Goal: Transaction & Acquisition: Purchase product/service

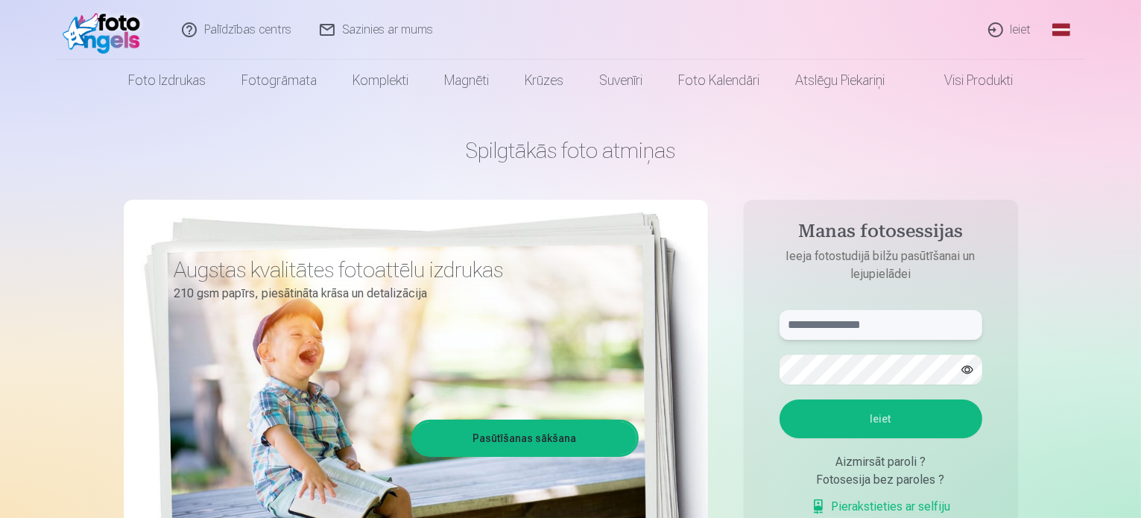
click at [882, 327] on input "text" at bounding box center [881, 325] width 203 height 30
click at [882, 327] on input "*******" at bounding box center [881, 325] width 203 height 30
type input "**********"
click at [974, 369] on button "button" at bounding box center [967, 370] width 28 height 28
click at [903, 416] on button "Ieiet" at bounding box center [881, 419] width 203 height 39
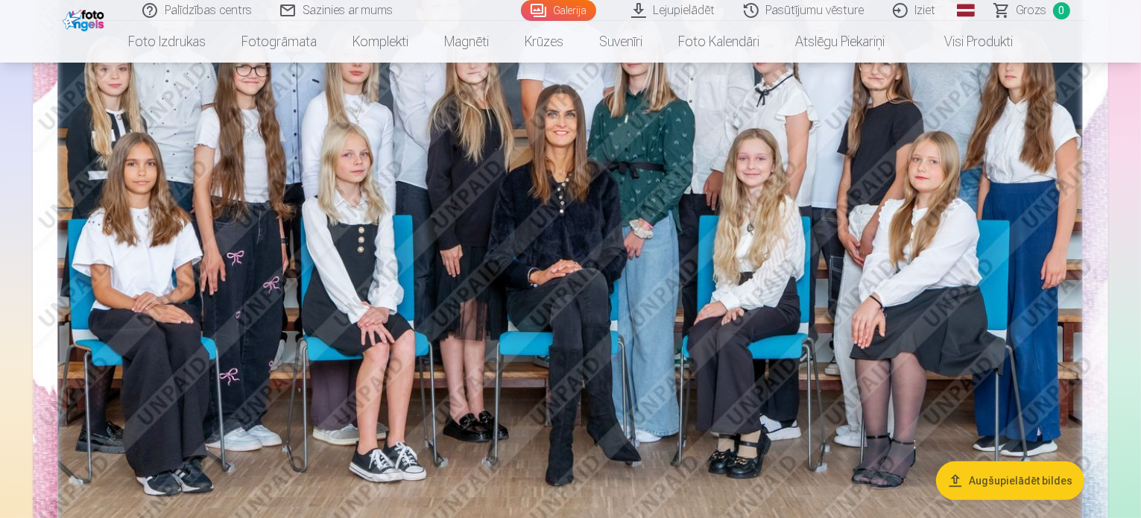
scroll to position [149, 0]
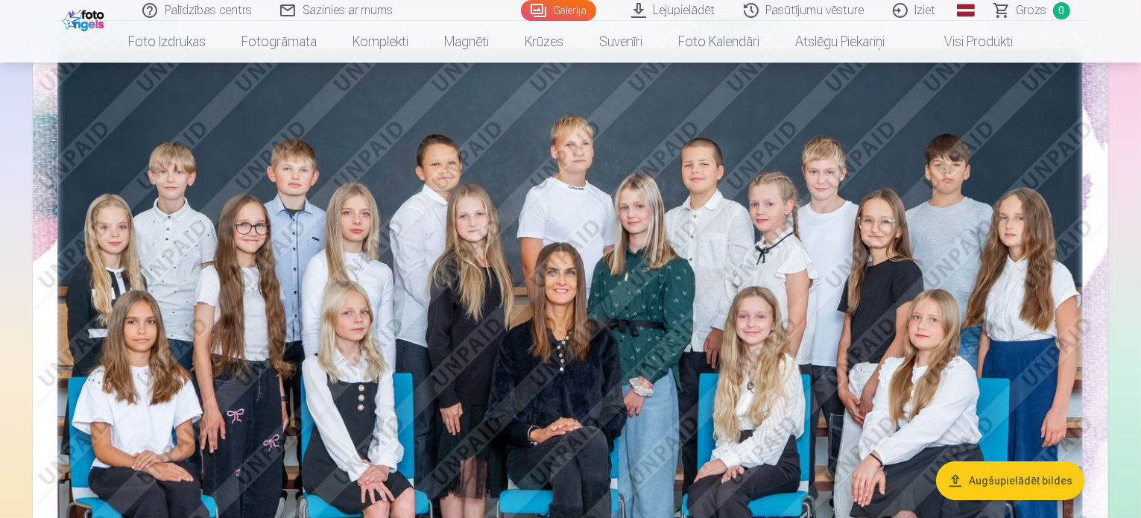
click at [555, 219] on img at bounding box center [571, 374] width 1076 height 718
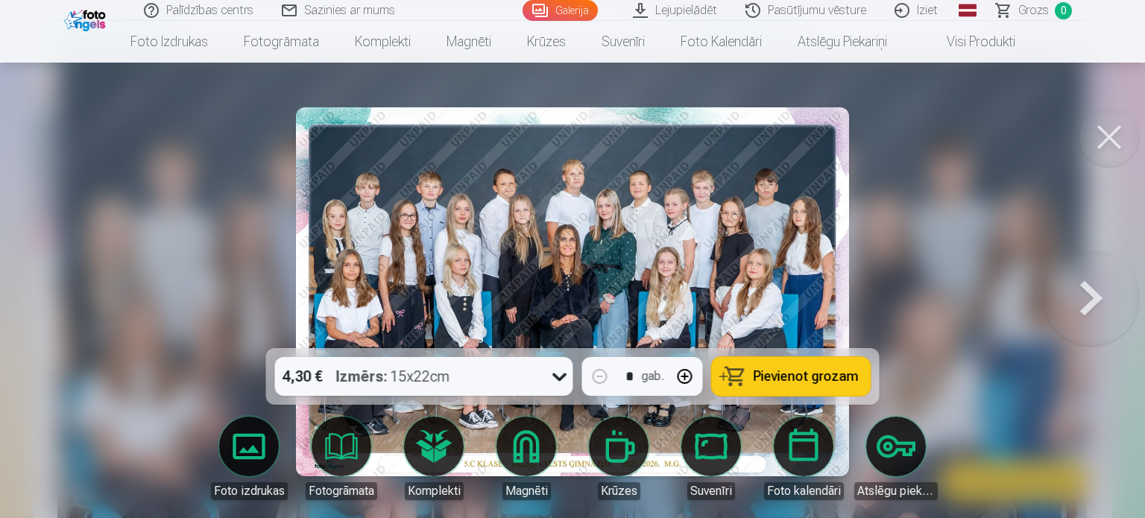
click at [1076, 300] on button at bounding box center [1090, 291] width 95 height 83
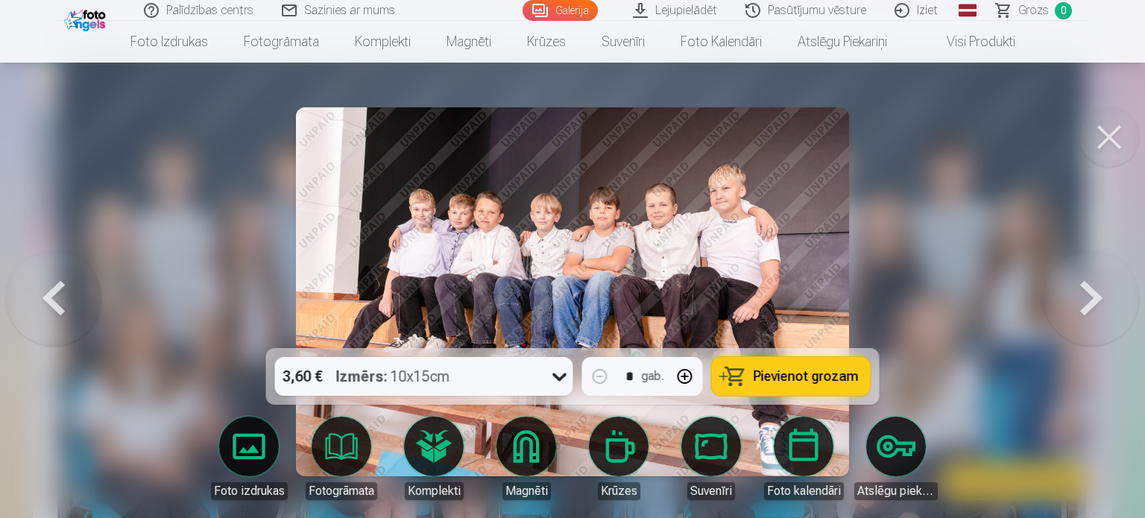
click at [1076, 300] on button at bounding box center [1090, 291] width 95 height 83
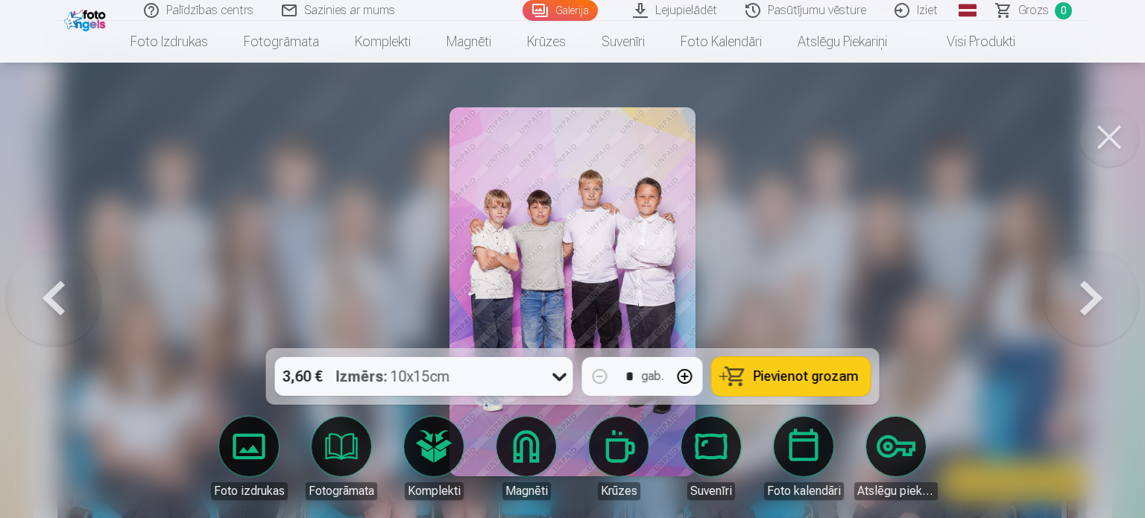
click at [1099, 300] on button at bounding box center [1090, 291] width 95 height 83
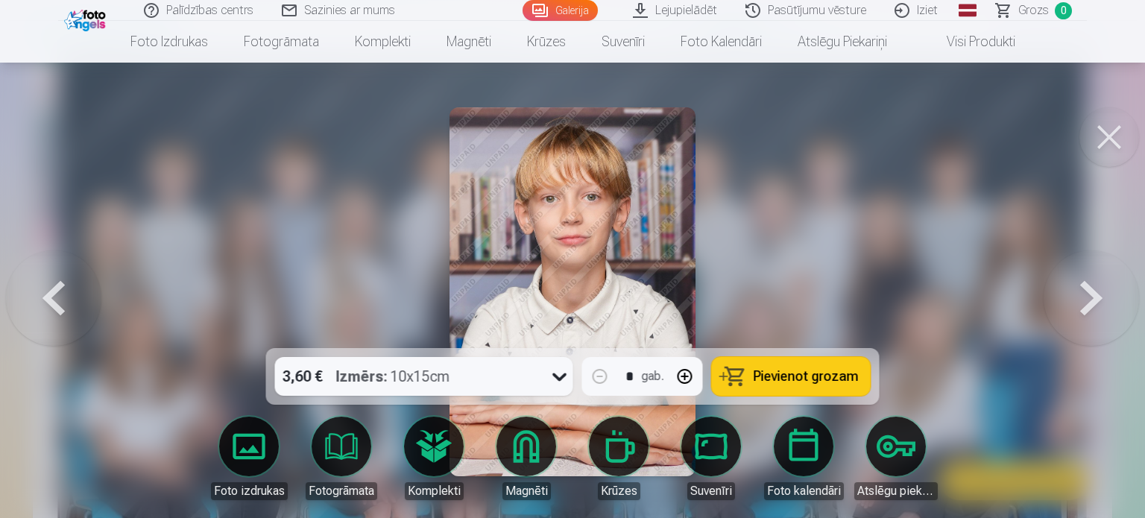
click at [1099, 300] on button at bounding box center [1090, 291] width 95 height 83
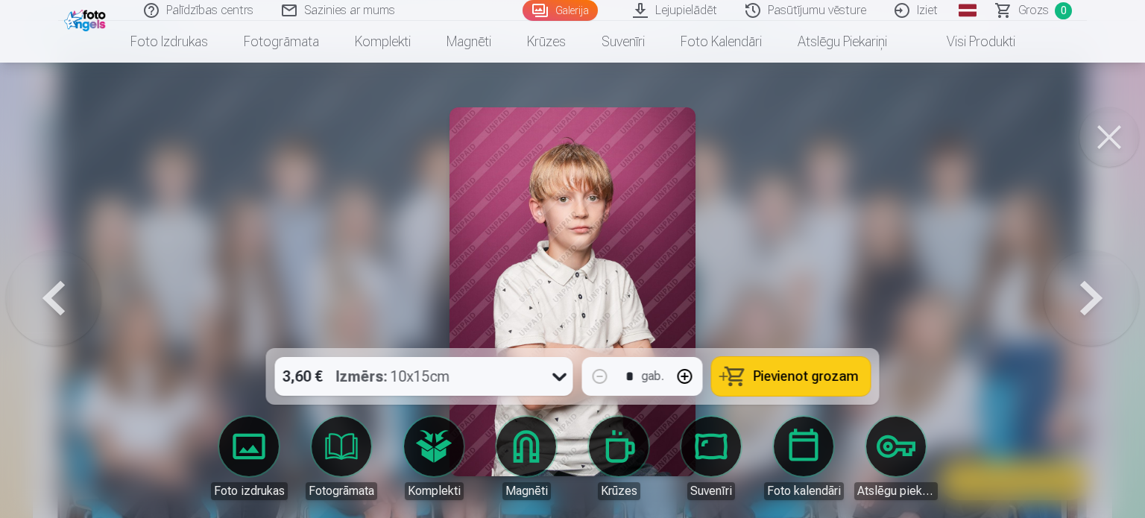
click at [1099, 300] on button at bounding box center [1090, 291] width 95 height 83
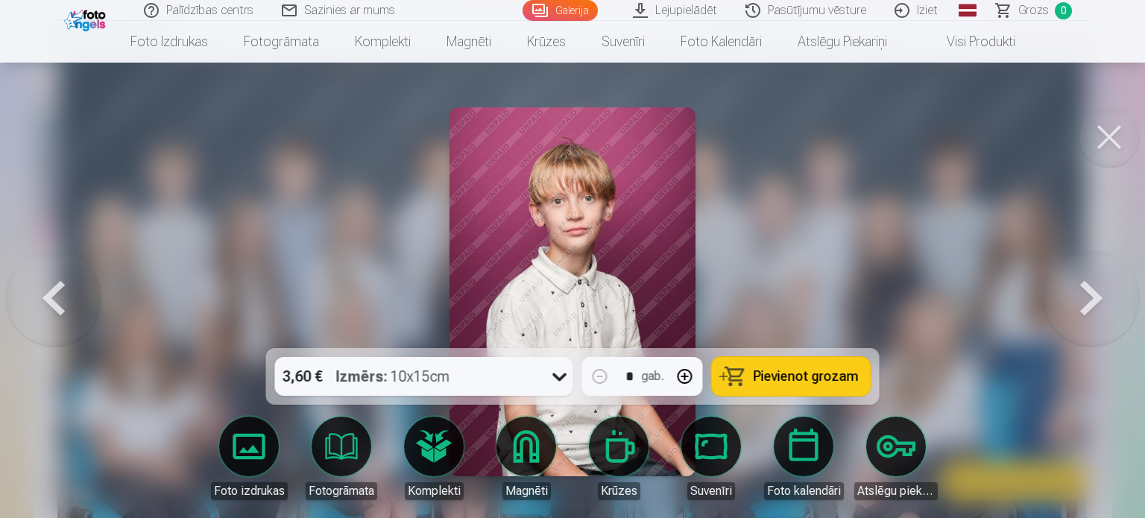
click at [1099, 300] on button at bounding box center [1090, 291] width 95 height 83
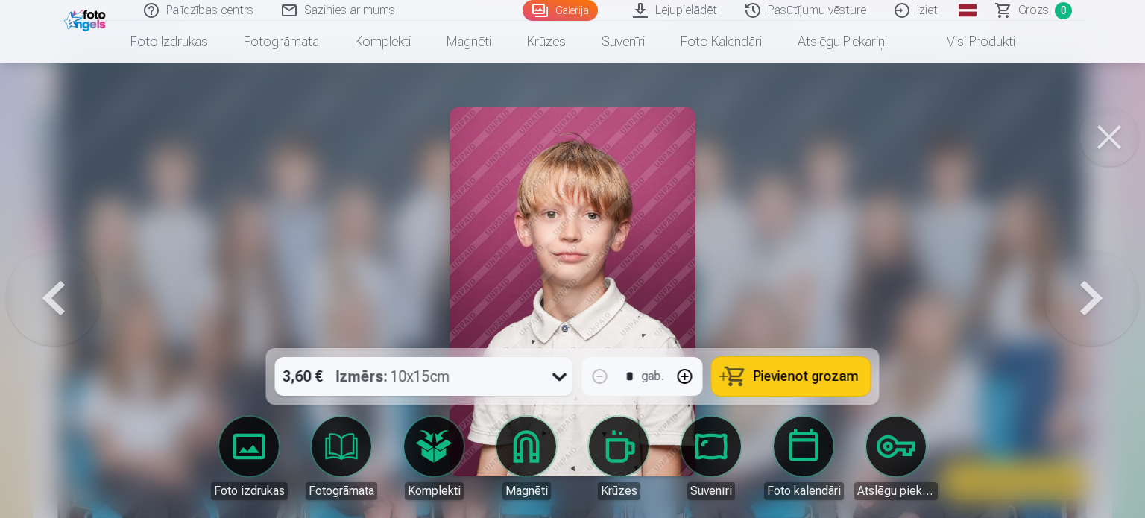
click at [1099, 300] on button at bounding box center [1090, 291] width 95 height 83
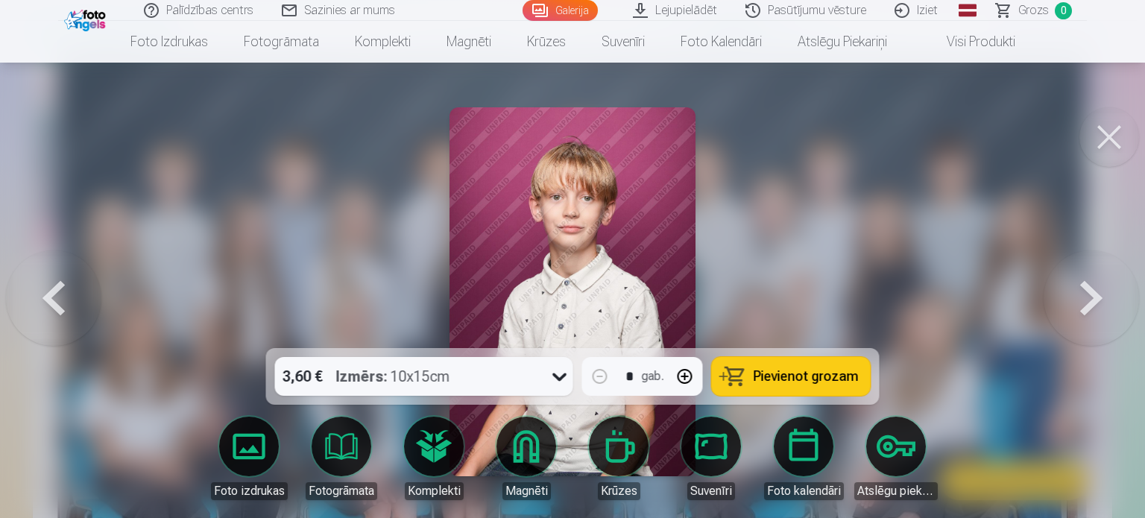
click at [1099, 300] on button at bounding box center [1090, 291] width 95 height 83
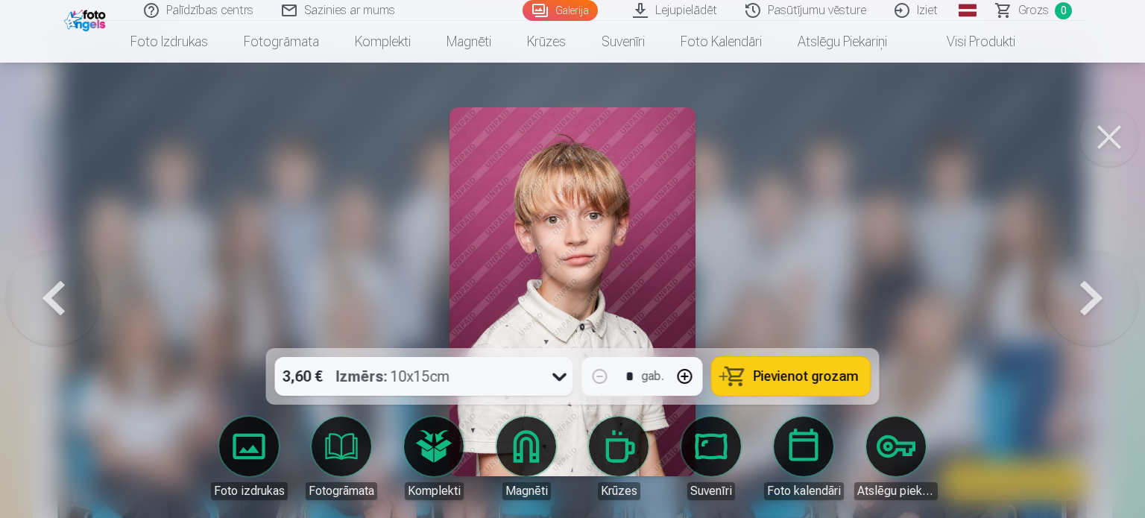
click at [1099, 300] on button at bounding box center [1090, 291] width 95 height 83
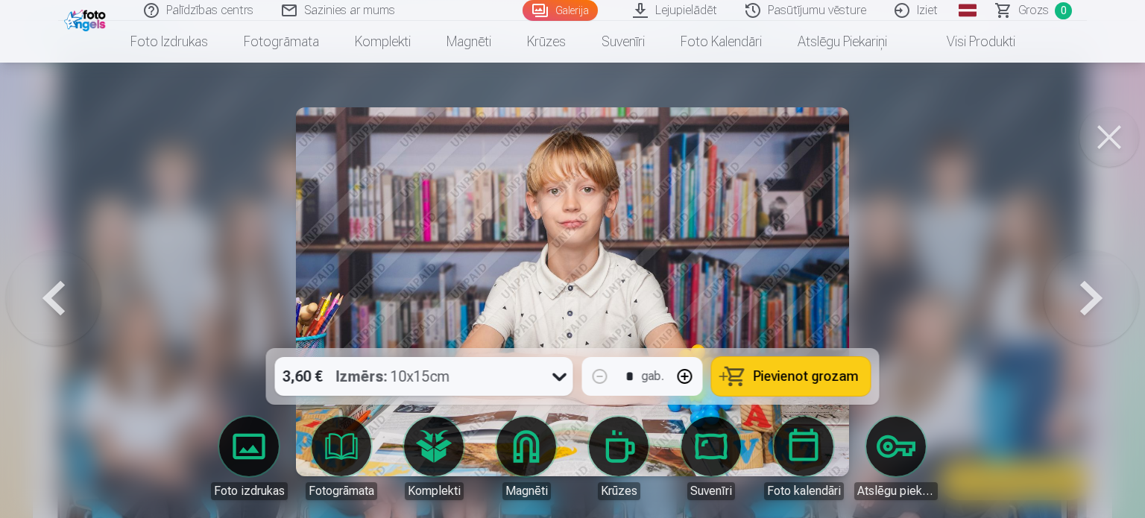
click at [1099, 300] on button at bounding box center [1090, 291] width 95 height 83
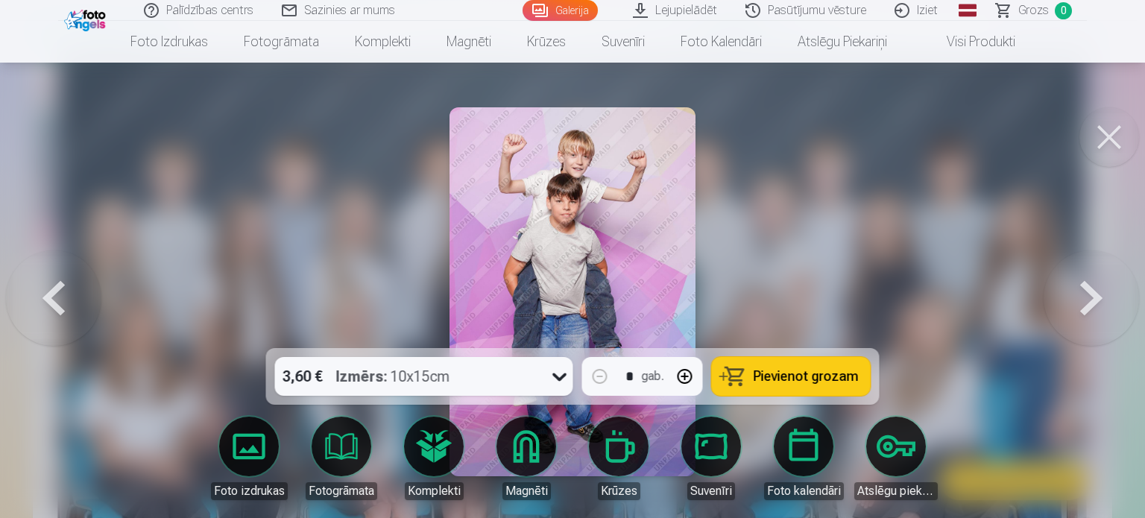
click at [1098, 300] on button at bounding box center [1090, 291] width 95 height 83
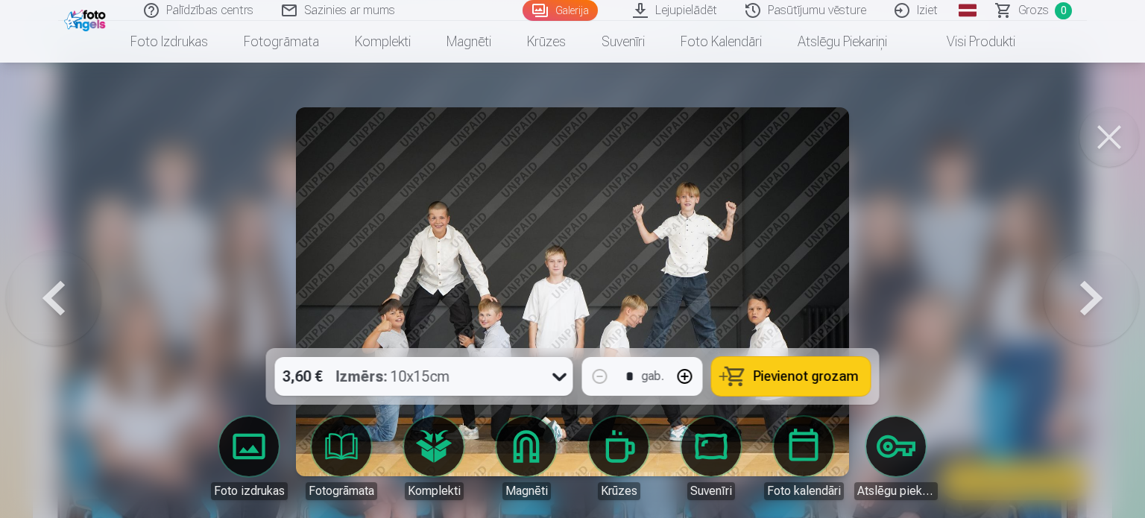
click at [1098, 300] on button at bounding box center [1090, 291] width 95 height 83
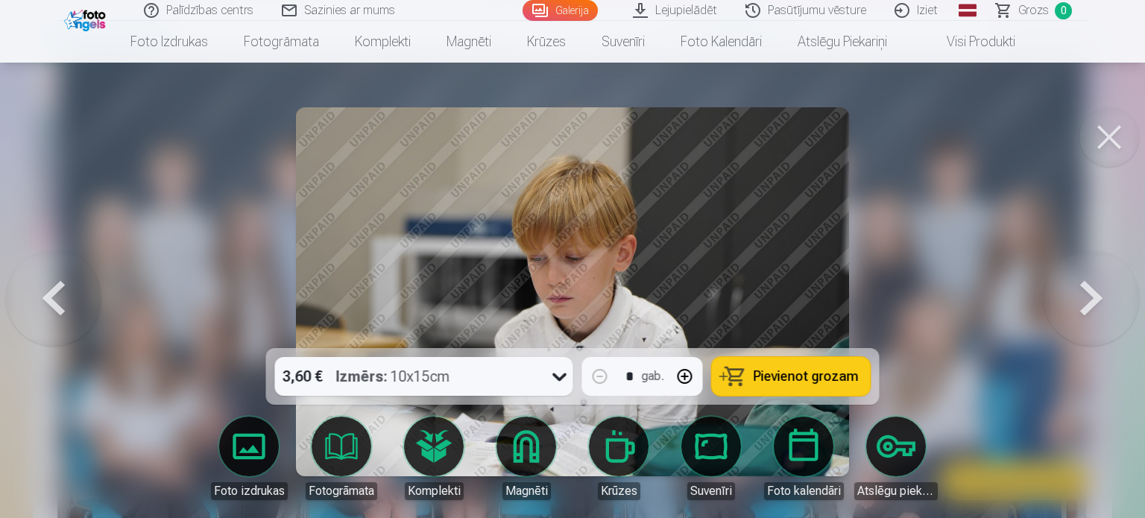
click at [1098, 300] on button at bounding box center [1090, 291] width 95 height 83
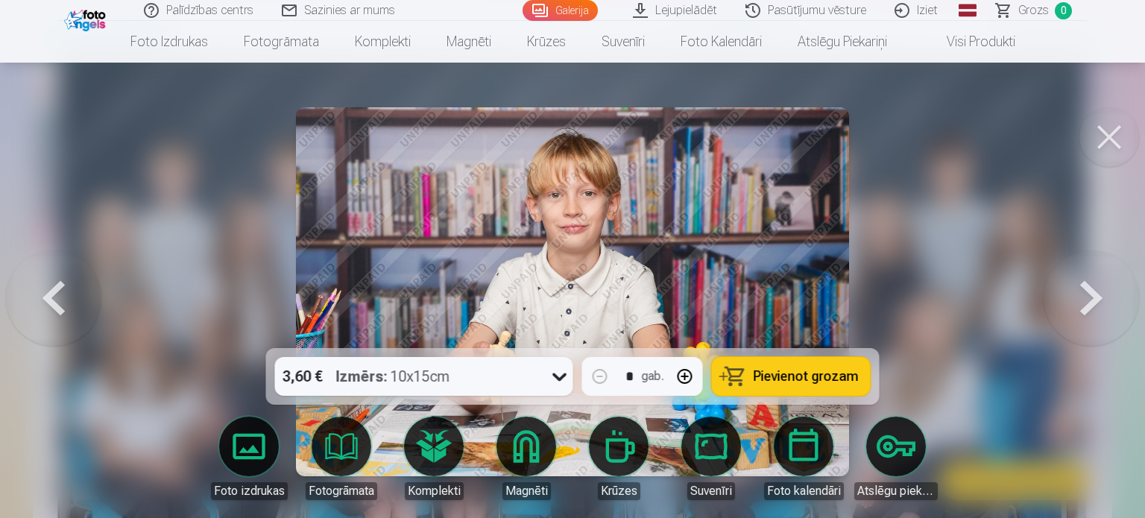
click at [1098, 300] on button at bounding box center [1090, 291] width 95 height 83
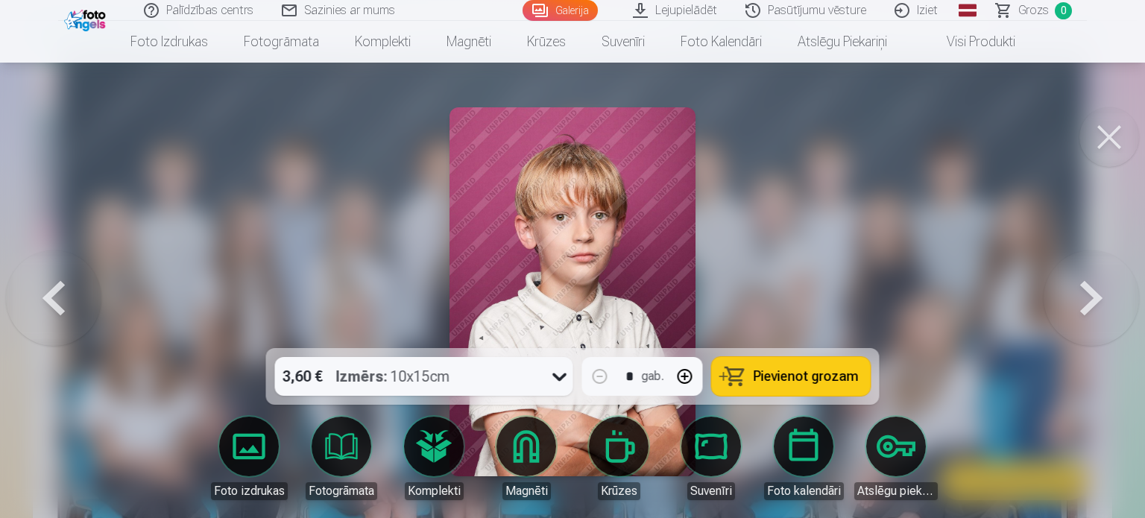
click at [1098, 300] on button at bounding box center [1090, 291] width 95 height 83
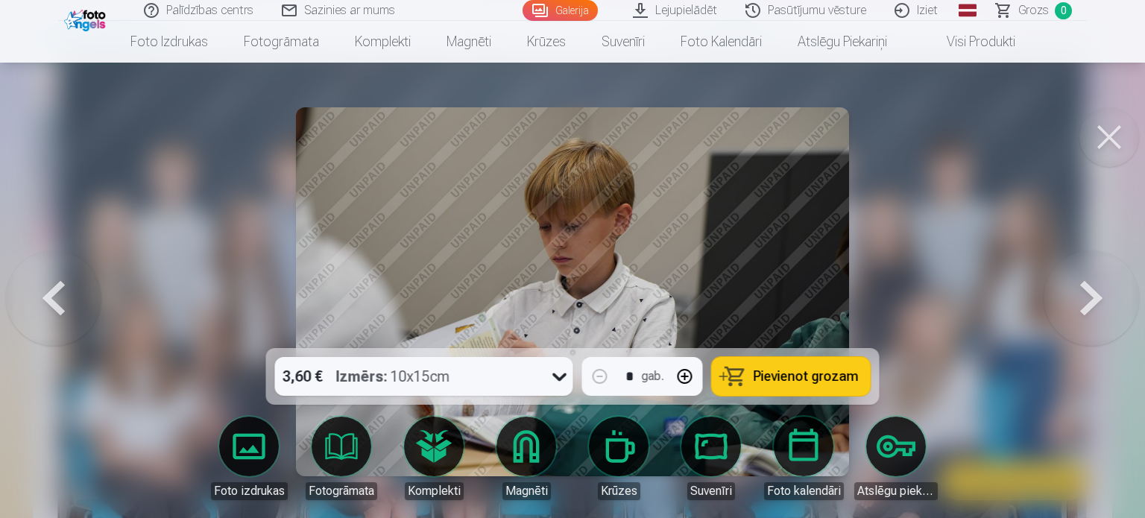
click at [1098, 300] on button at bounding box center [1090, 291] width 95 height 83
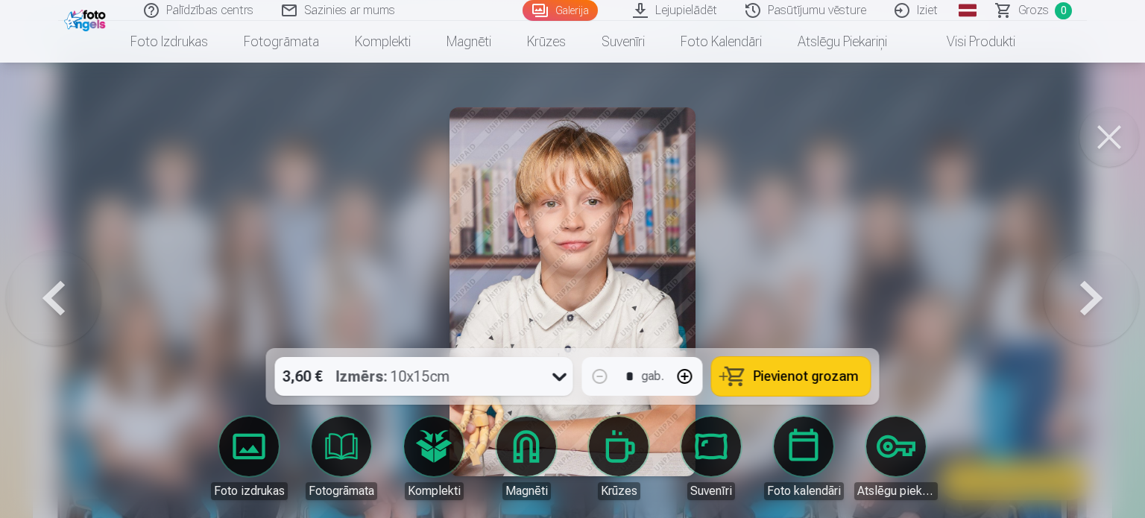
click at [1098, 300] on button at bounding box center [1090, 291] width 95 height 83
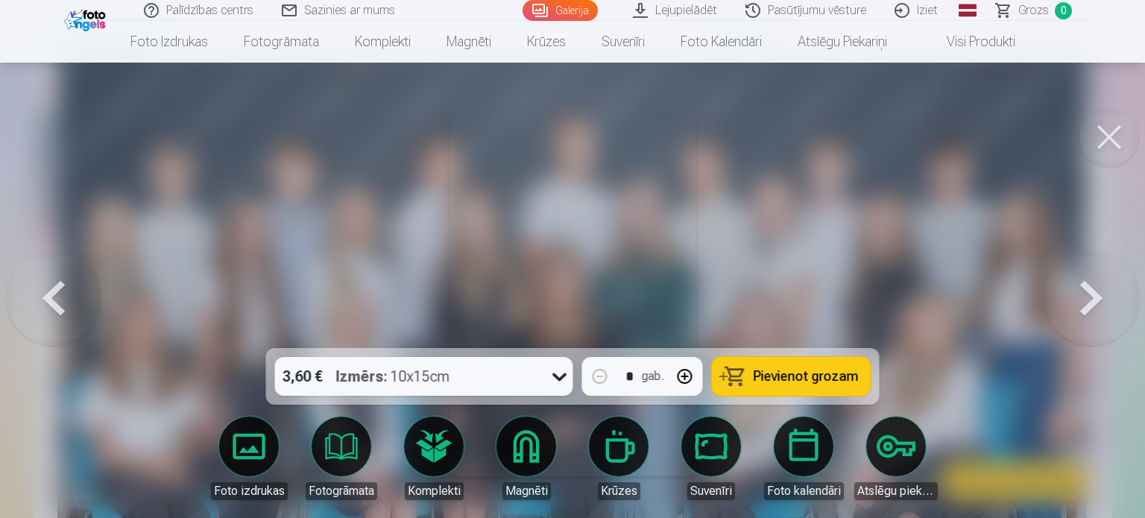
click at [1098, 300] on button at bounding box center [1090, 291] width 95 height 83
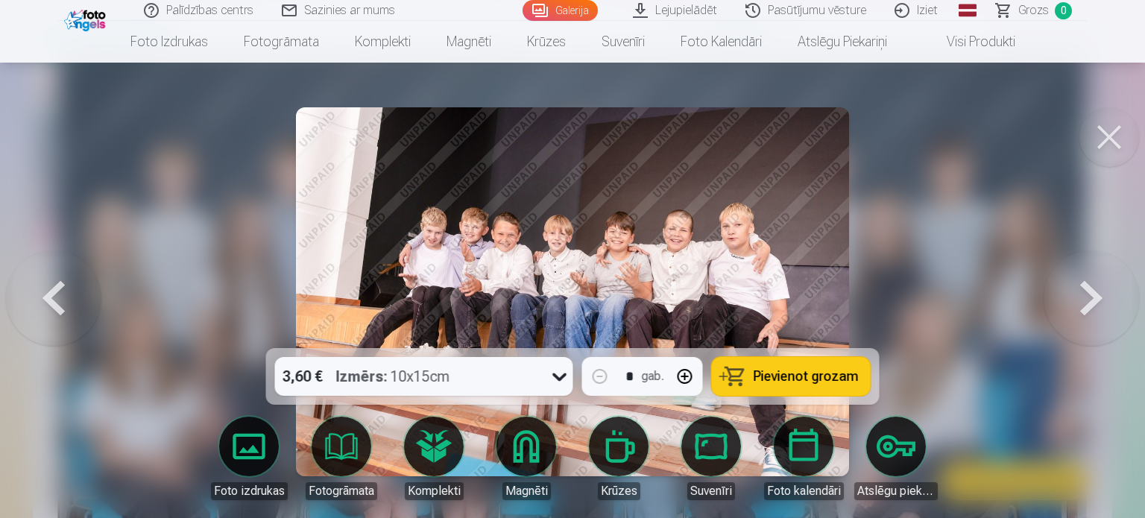
click at [1098, 300] on button at bounding box center [1090, 291] width 95 height 83
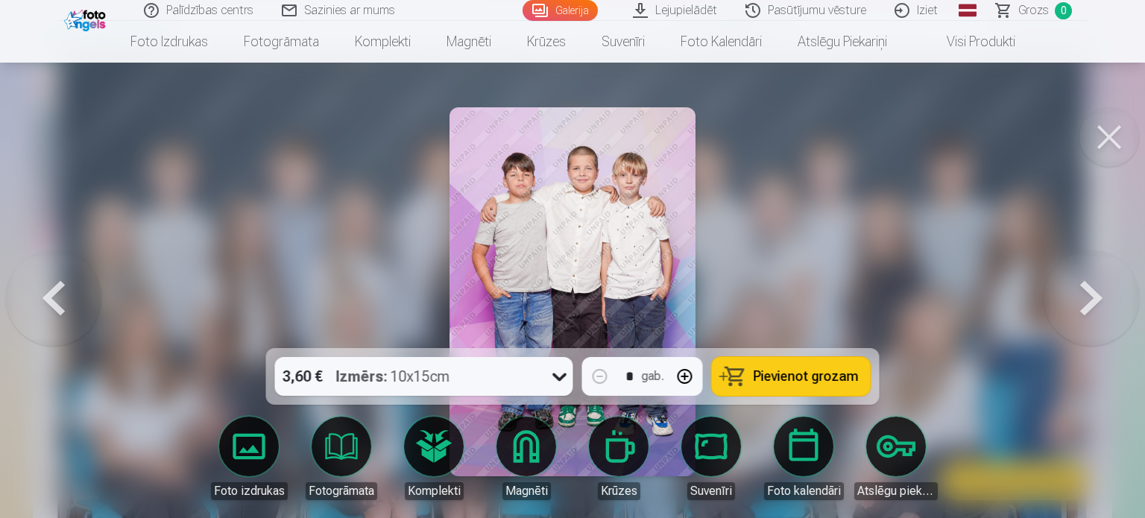
click at [1098, 300] on button at bounding box center [1090, 291] width 95 height 83
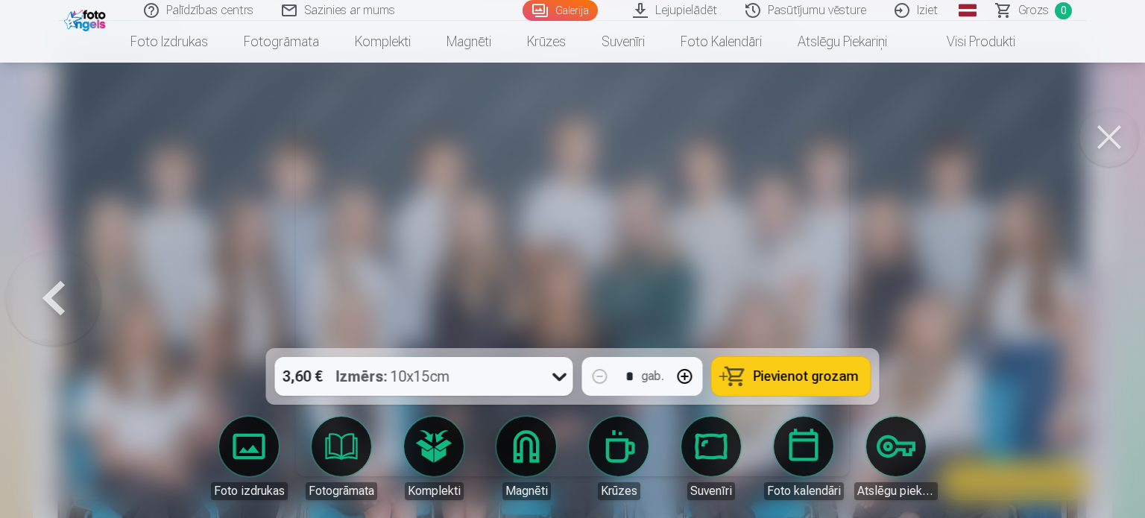
click at [1098, 300] on div at bounding box center [572, 259] width 1145 height 518
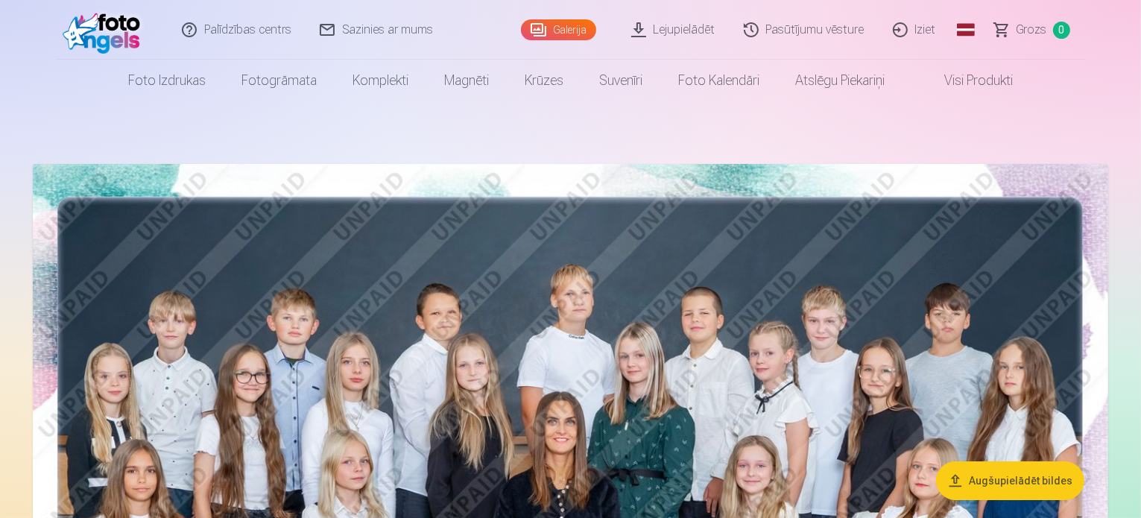
click at [567, 29] on link "Galerija" at bounding box center [558, 29] width 75 height 21
click at [692, 34] on link "Lejupielādēt" at bounding box center [674, 30] width 113 height 60
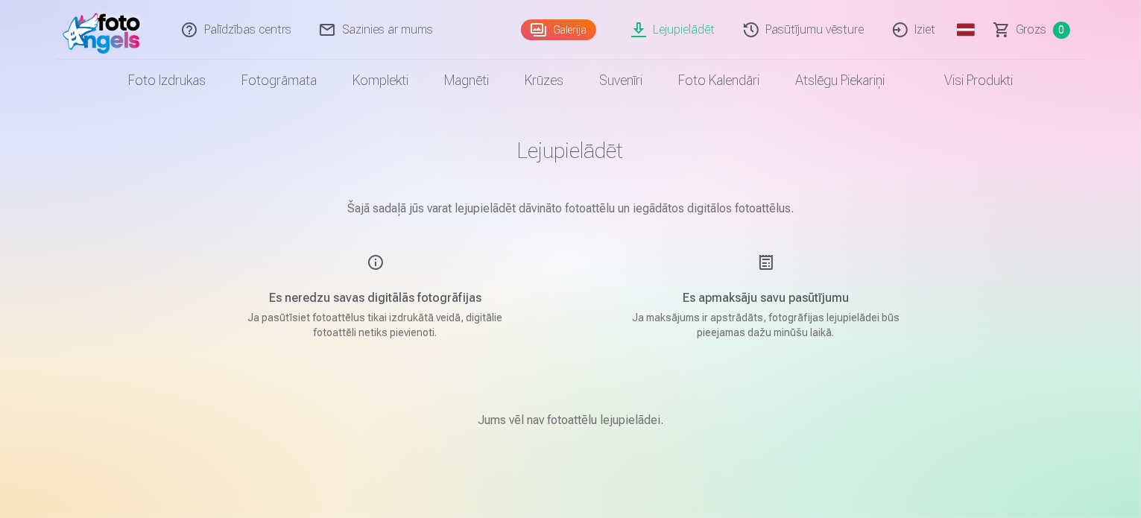
click at [366, 253] on div "Es neredzu savas digitālās fotogrāfijas Ja pasūtīsiet fotoattēlus tikai izdrukā…" at bounding box center [375, 296] width 355 height 86
drag, startPoint x: 374, startPoint y: 262, endPoint x: 372, endPoint y: 344, distance: 82.0
click at [374, 265] on div "Es neredzu savas digitālās fotogrāfijas Ja pasūtīsiet fotoattēlus tikai izdrukā…" at bounding box center [375, 296] width 355 height 86
drag, startPoint x: 372, startPoint y: 344, endPoint x: 482, endPoint y: 335, distance: 110.7
click at [373, 343] on main "Lejupielādēt Šajā sadaļā jūs varat lejupielādēt dāvināto fotoattēlu un iegādāto…" at bounding box center [570, 301] width 745 height 400
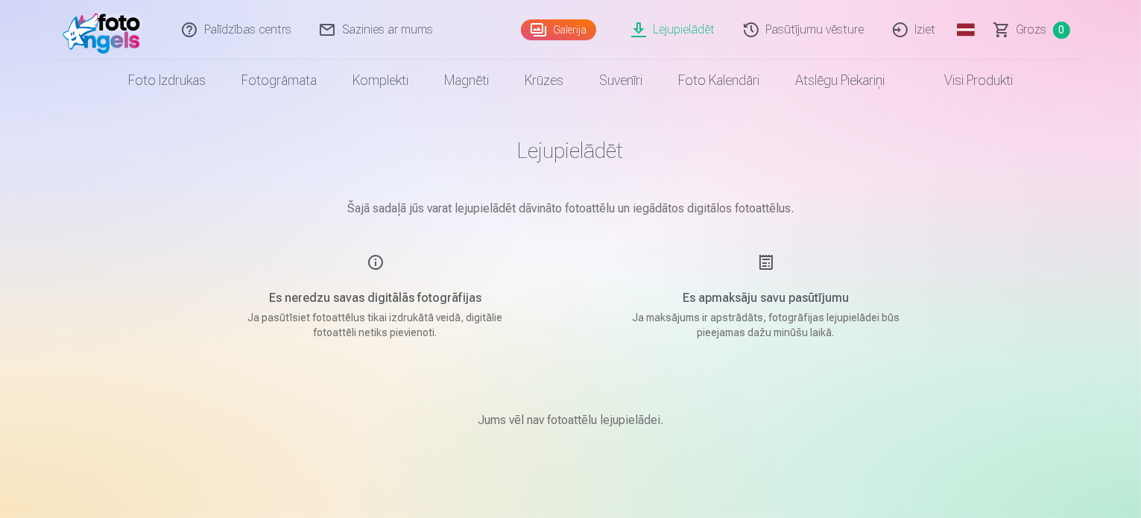
click at [751, 314] on p "Ja maksājums ir apstrādāts, fotogrāfijas lejupielādei būs pieejamas dažu minūšu…" at bounding box center [766, 325] width 283 height 30
drag, startPoint x: 769, startPoint y: 259, endPoint x: 760, endPoint y: 315, distance: 56.6
click at [768, 274] on div "Es apmaksāju savu pasūtījumu Ja maksājums ir apstrādāts, fotogrāfijas lejupielā…" at bounding box center [766, 296] width 355 height 86
click at [760, 315] on p "Ja maksājums ir apstrādāts, fotogrāfijas lejupielādei būs pieejamas dažu minūšu…" at bounding box center [766, 325] width 283 height 30
drag, startPoint x: 749, startPoint y: 309, endPoint x: 774, endPoint y: 315, distance: 25.3
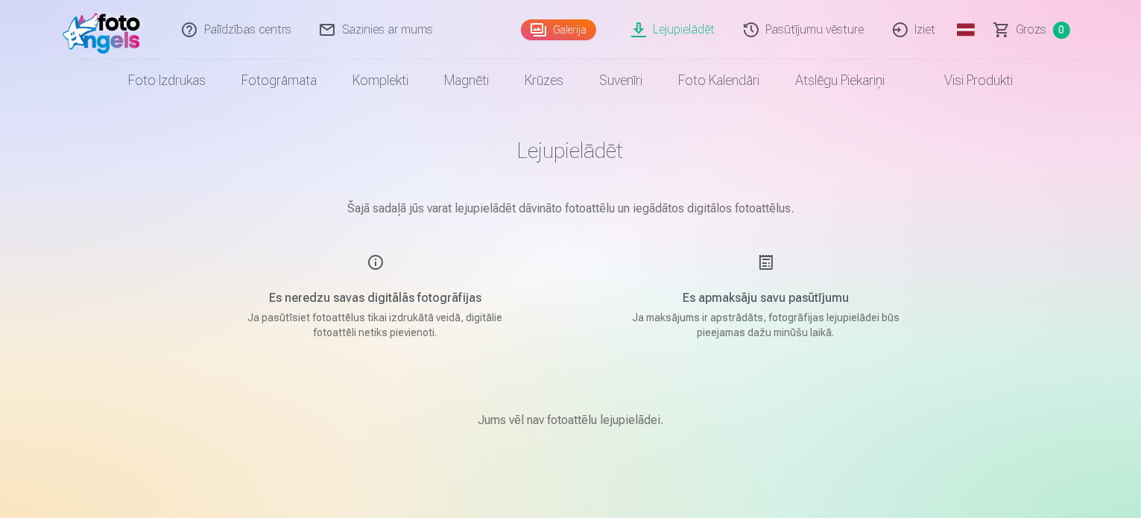
click at [754, 312] on div "Es apmaksāju savu pasūtījumu Ja maksājums ir apstrādāts, fotogrāfijas lejupielā…" at bounding box center [766, 296] width 355 height 86
click at [763, 328] on p "Ja maksājums ir apstrādāts, fotogrāfijas lejupielādei būs pieejamas dažu minūšu…" at bounding box center [766, 325] width 283 height 30
click at [525, 432] on div "Jums vēl nav fotoattēlu lejupielādei." at bounding box center [570, 420] width 745 height 89
click at [724, 419] on div "Jums vēl nav fotoattēlu lejupielādei." at bounding box center [570, 420] width 745 height 89
click at [676, 438] on div "Jums vēl nav fotoattēlu lejupielādei." at bounding box center [570, 420] width 745 height 89
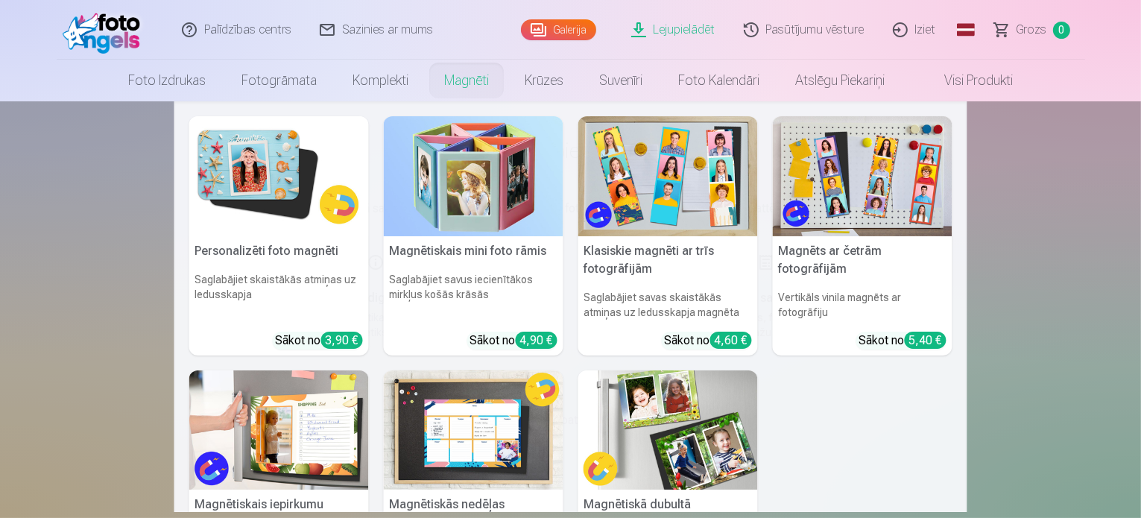
click at [438, 80] on link "Magnēti" at bounding box center [466, 81] width 80 height 42
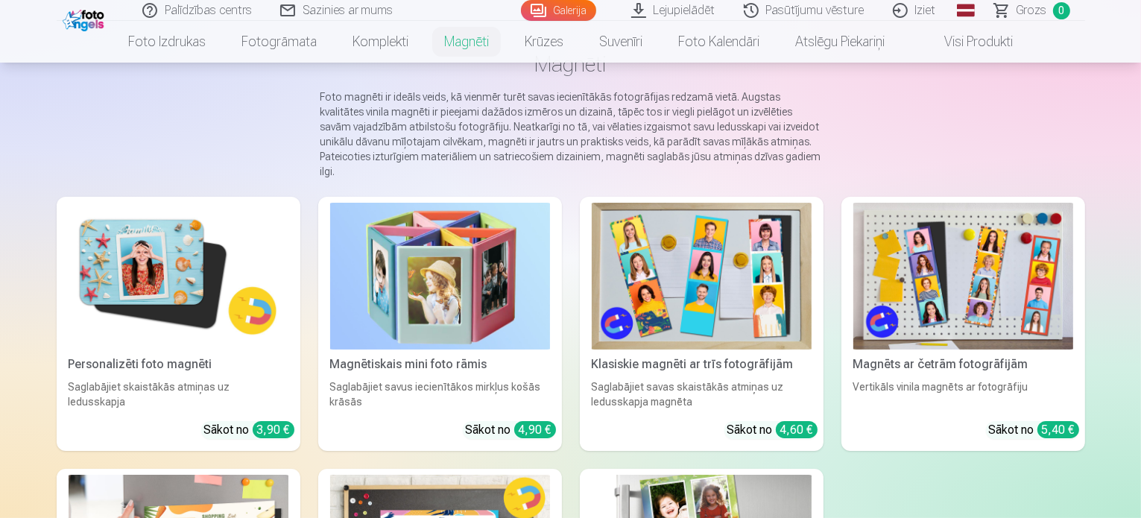
scroll to position [149, 0]
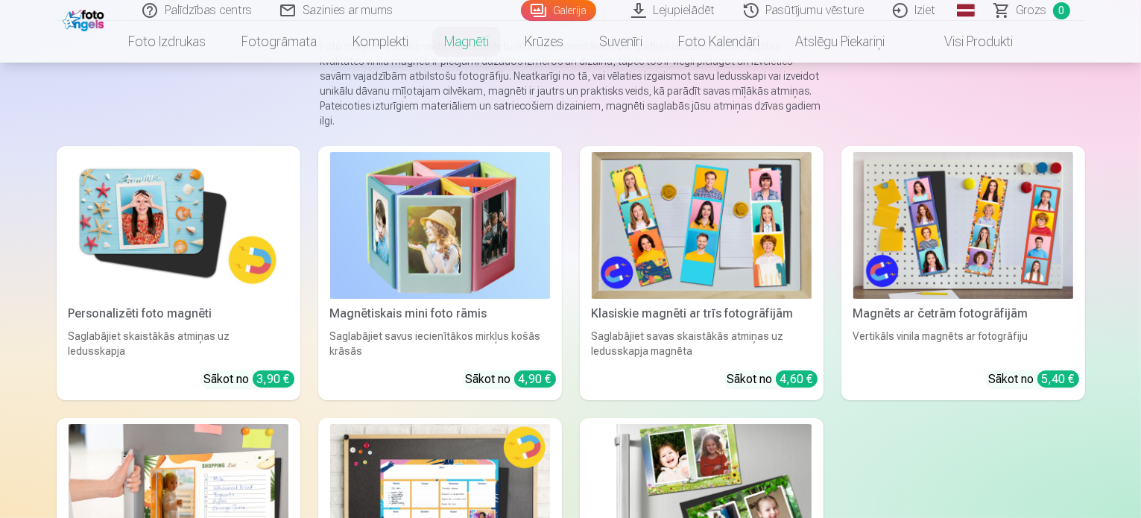
click at [135, 214] on img at bounding box center [179, 225] width 220 height 147
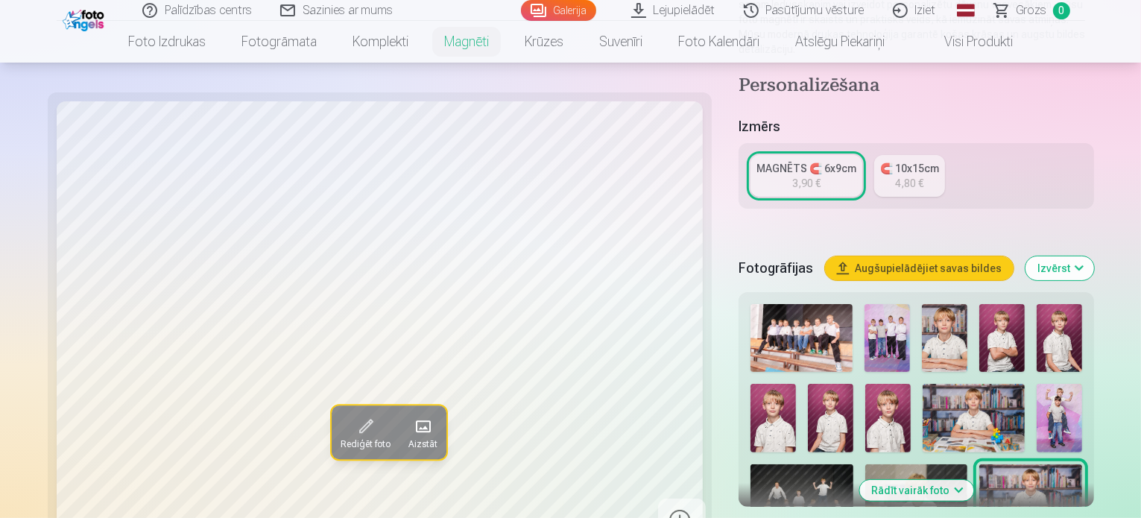
scroll to position [298, 0]
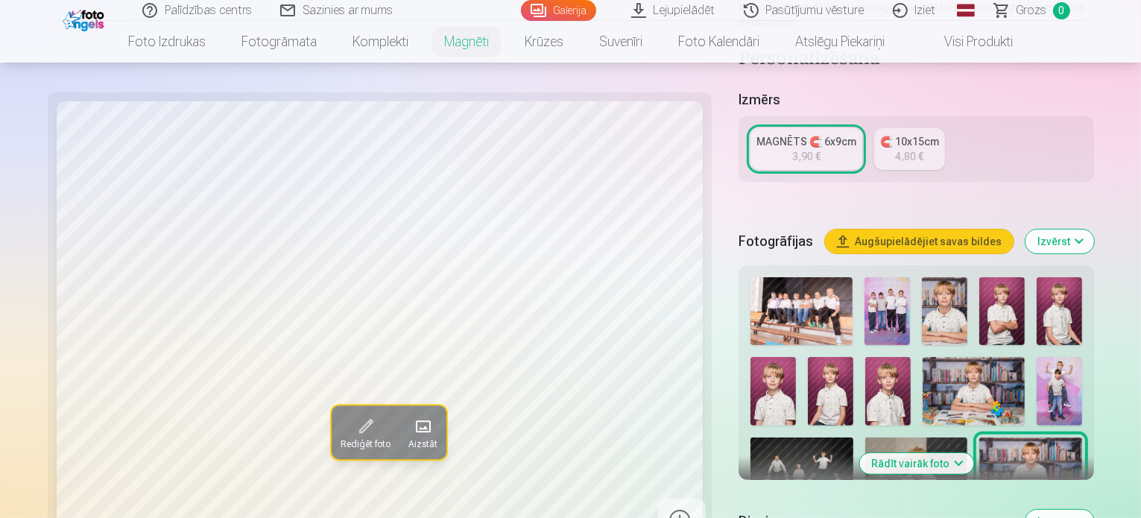
click at [922, 284] on img at bounding box center [944, 311] width 45 height 68
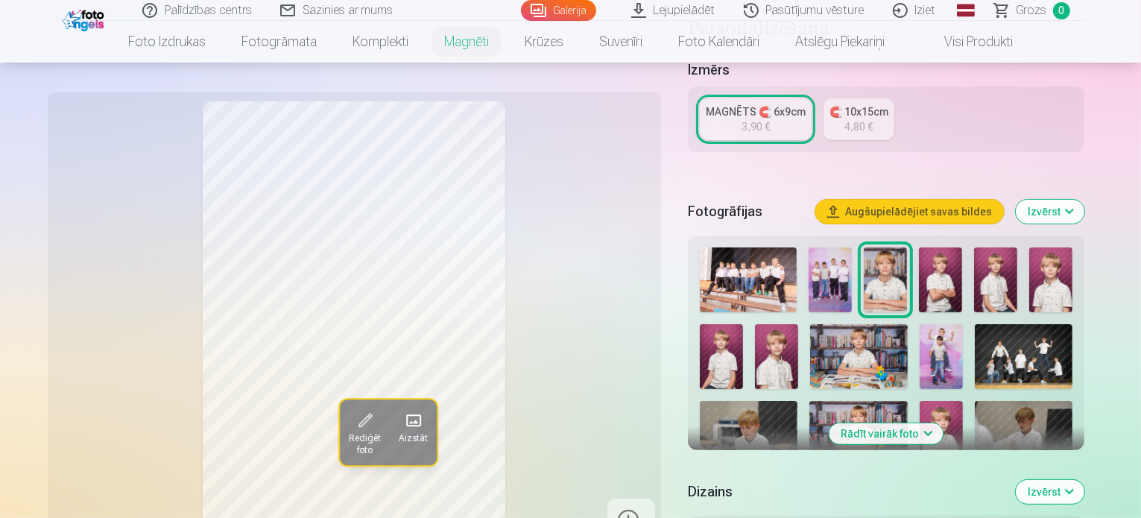
click at [939, 279] on img at bounding box center [940, 279] width 43 height 65
click at [1000, 277] on img at bounding box center [995, 279] width 43 height 65
click at [1058, 280] on img at bounding box center [1050, 279] width 43 height 65
click at [743, 324] on img at bounding box center [721, 356] width 43 height 65
click at [755, 345] on img at bounding box center [776, 356] width 43 height 65
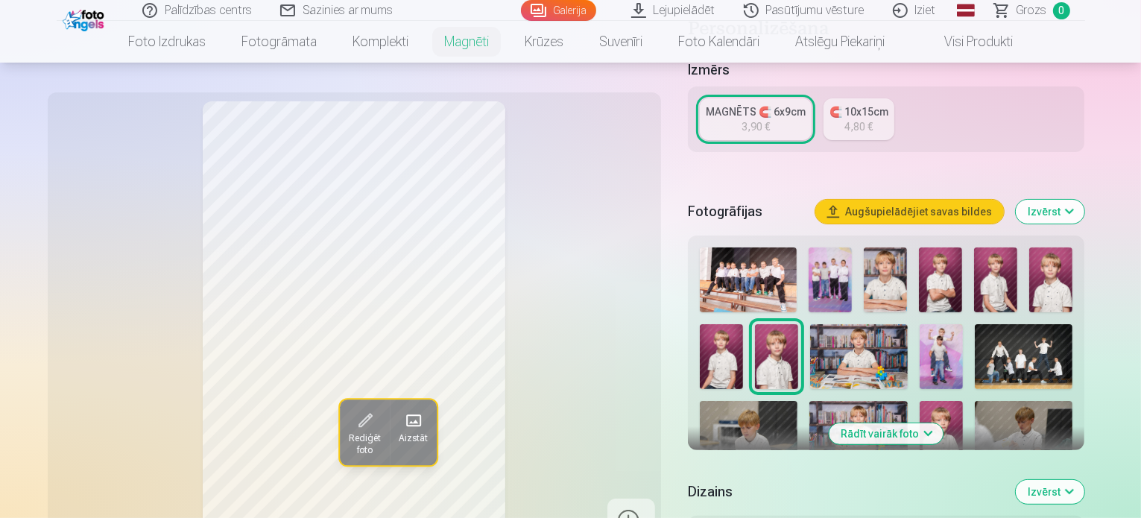
click at [1057, 272] on img at bounding box center [1050, 279] width 43 height 65
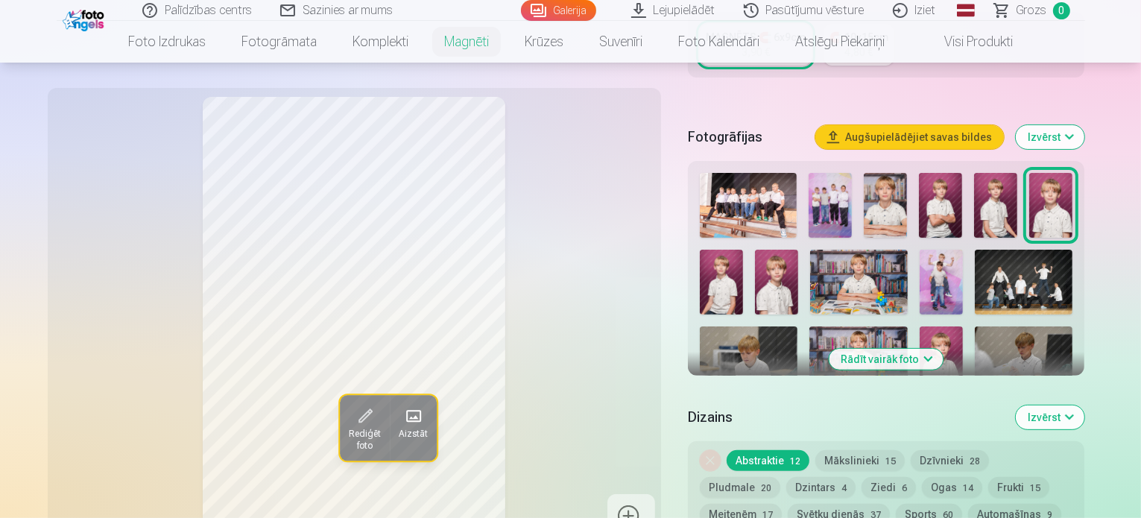
click at [920, 326] on img at bounding box center [941, 359] width 43 height 66
click at [743, 404] on img at bounding box center [721, 436] width 43 height 65
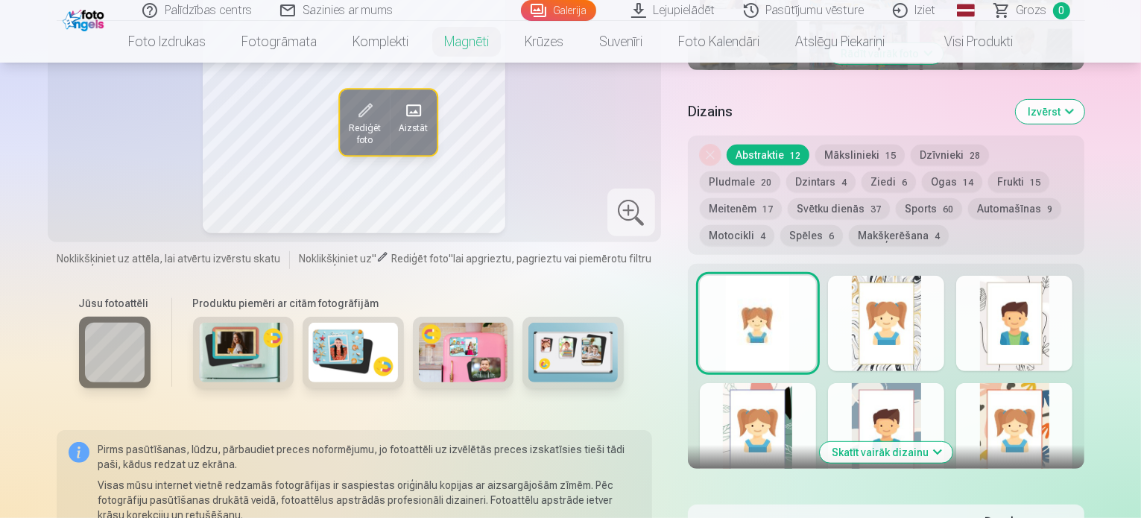
scroll to position [671, 0]
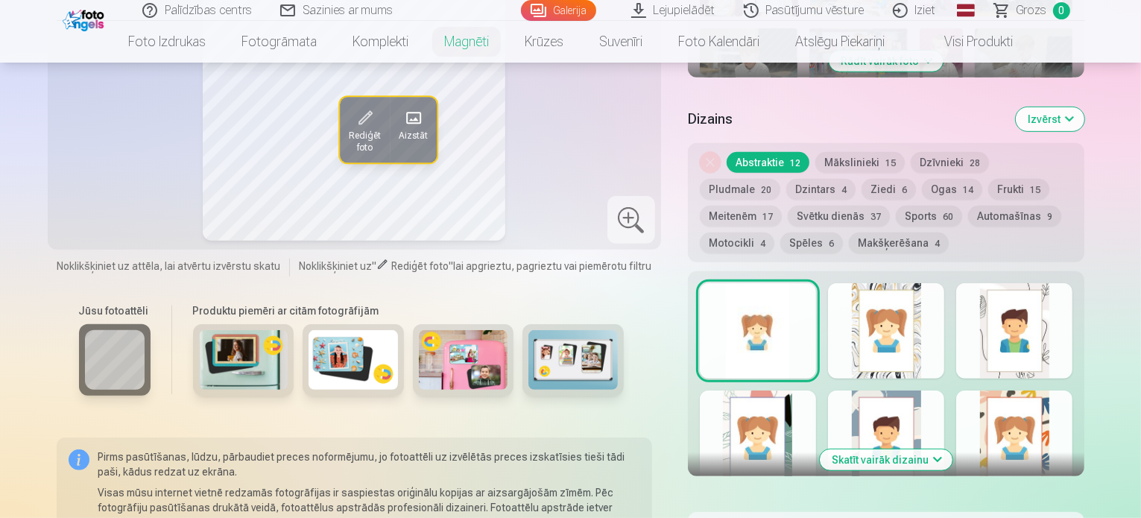
click at [953, 449] on button "Skatīt vairāk dizainu" at bounding box center [886, 459] width 133 height 21
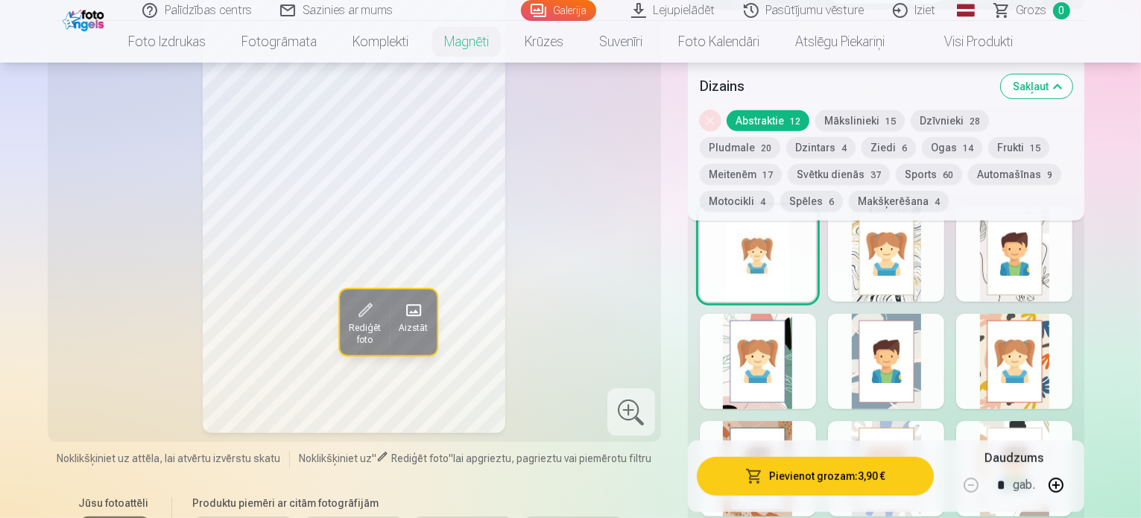
scroll to position [820, 0]
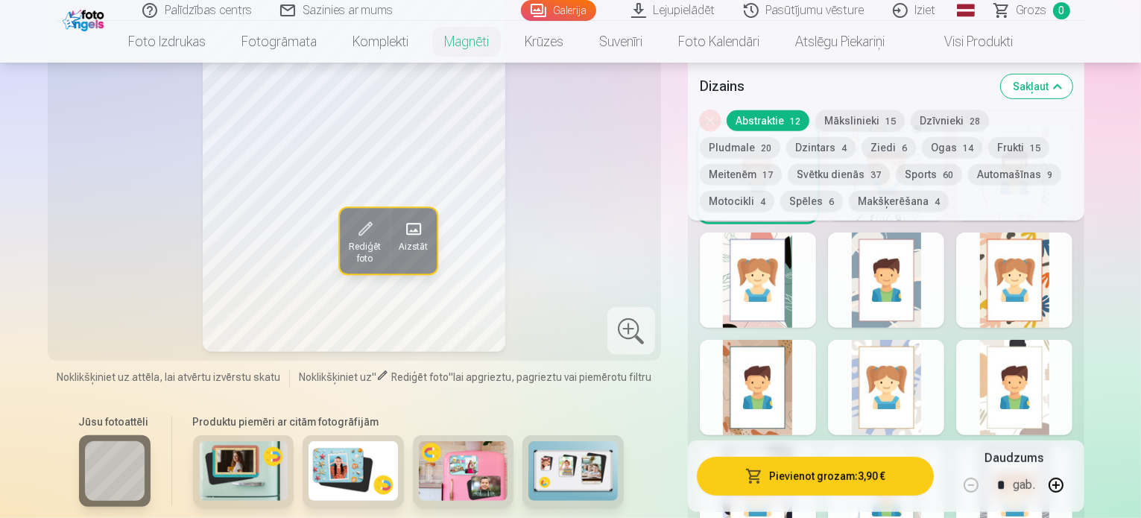
click at [815, 371] on div at bounding box center [758, 387] width 116 height 95
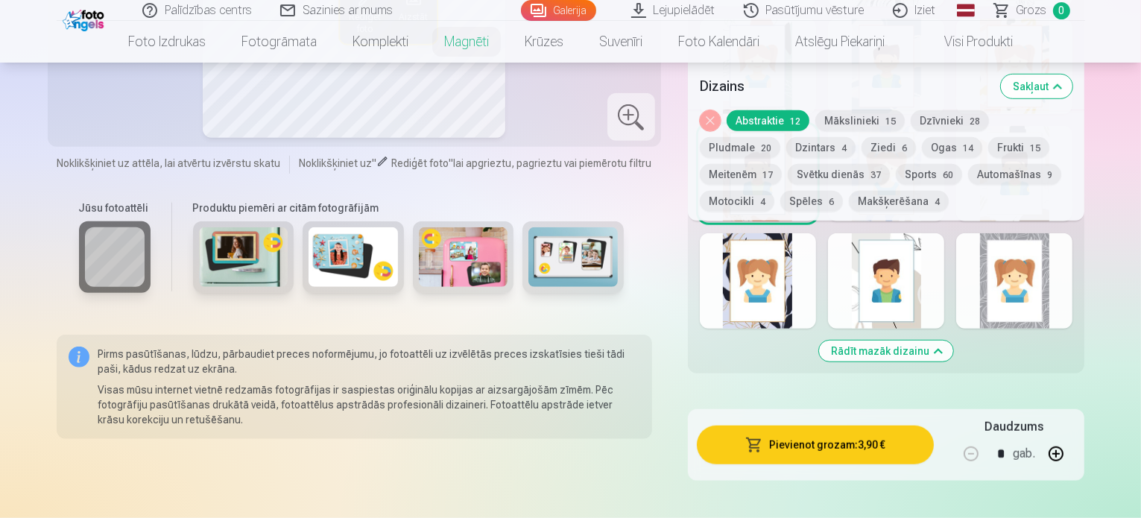
scroll to position [1043, 0]
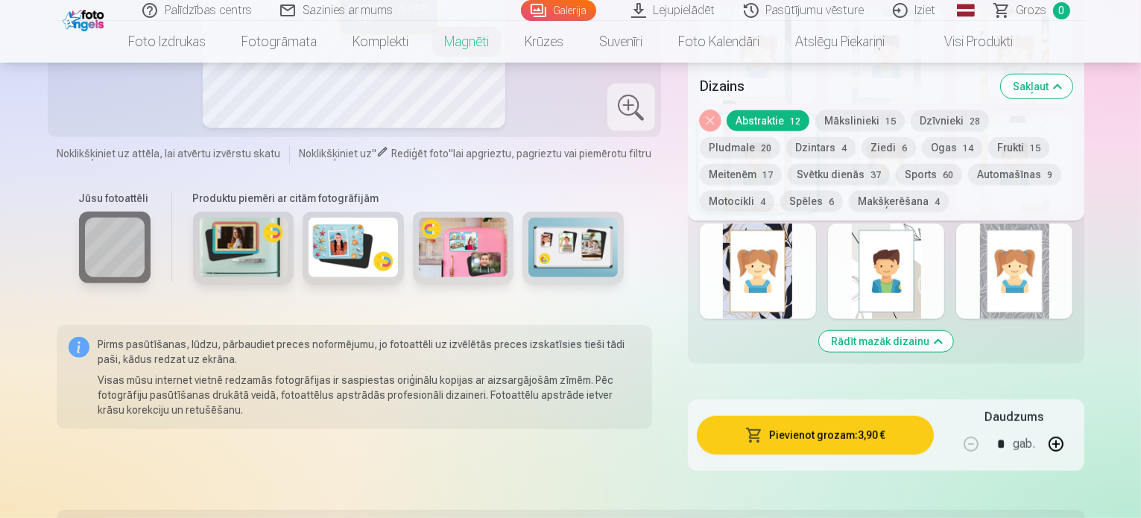
click at [951, 331] on button "Rādīt mazāk dizainu" at bounding box center [886, 341] width 134 height 21
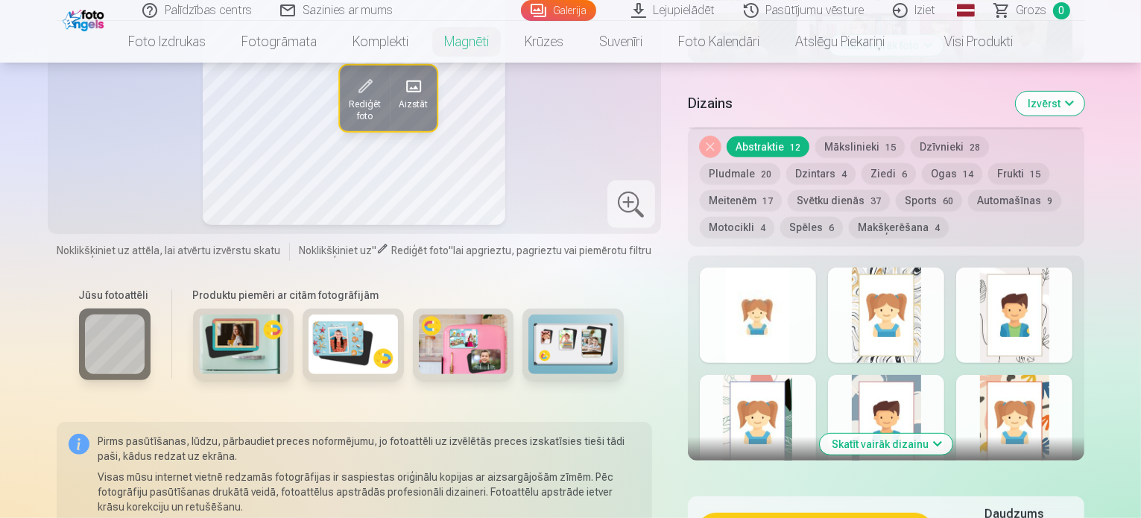
scroll to position [761, 0]
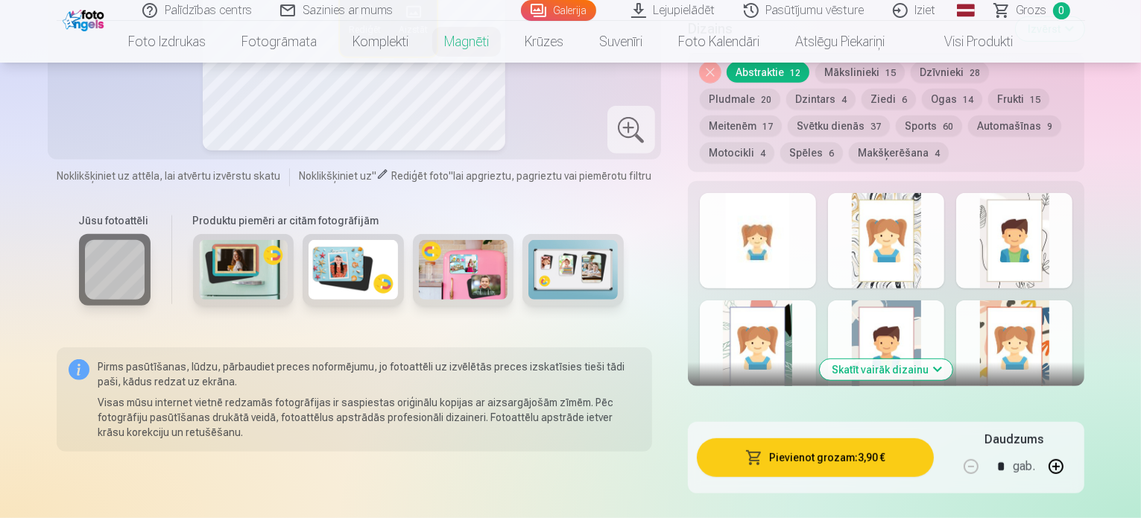
click at [953, 359] on button "Skatīt vairāk dizainu" at bounding box center [886, 369] width 133 height 21
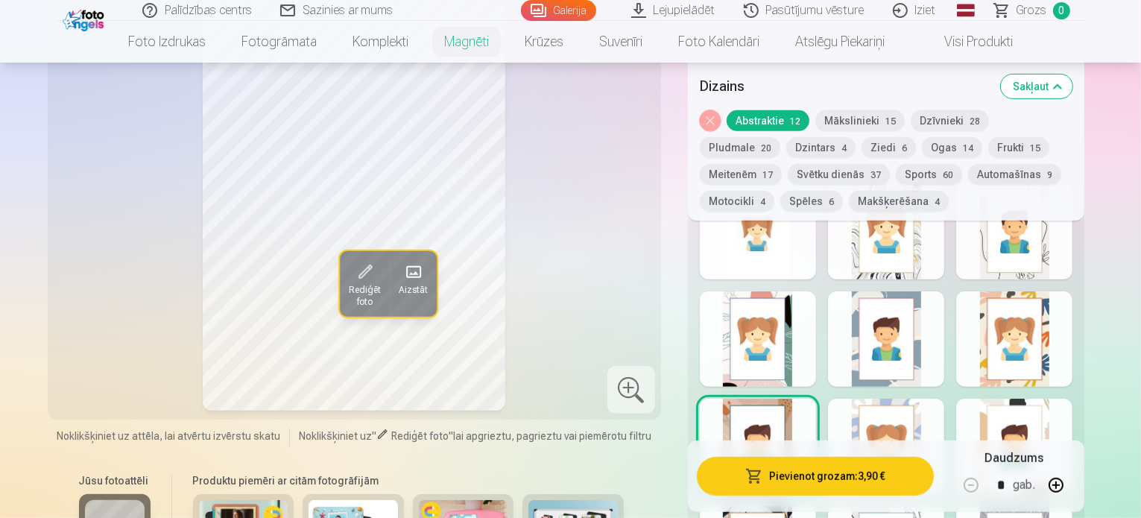
click at [944, 324] on div at bounding box center [886, 338] width 116 height 95
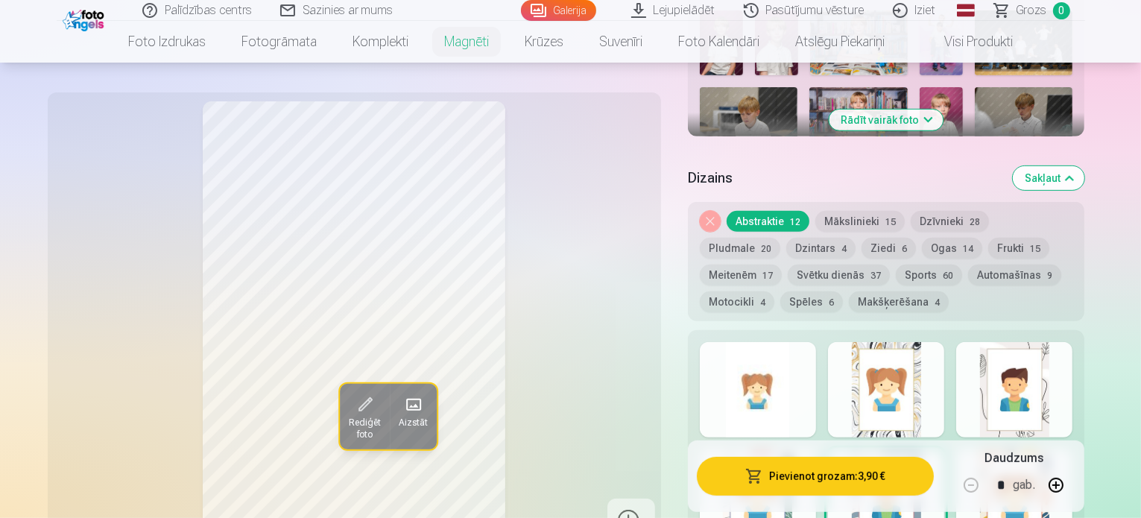
scroll to position [686, 0]
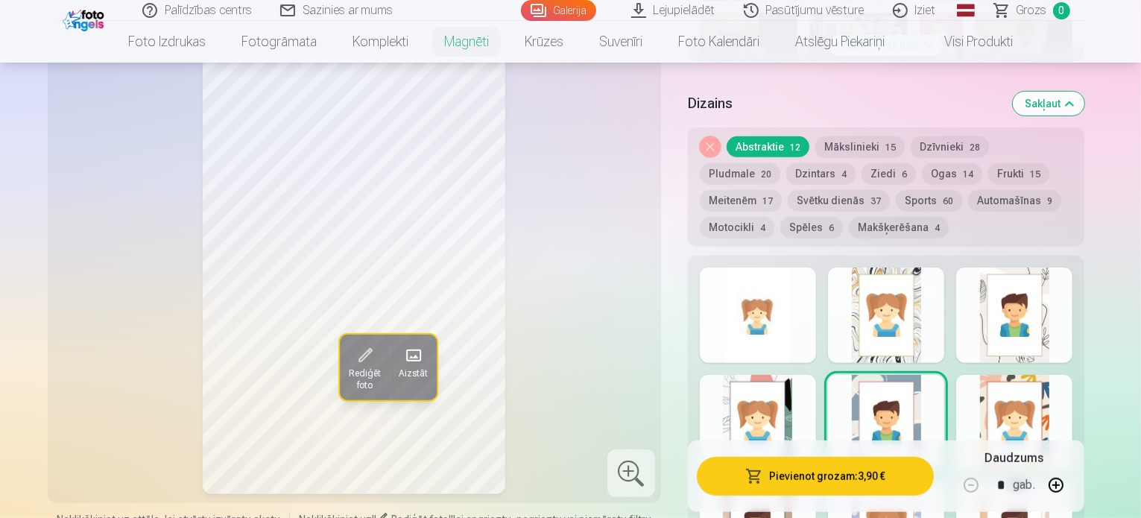
click at [1073, 381] on div at bounding box center [1014, 422] width 116 height 95
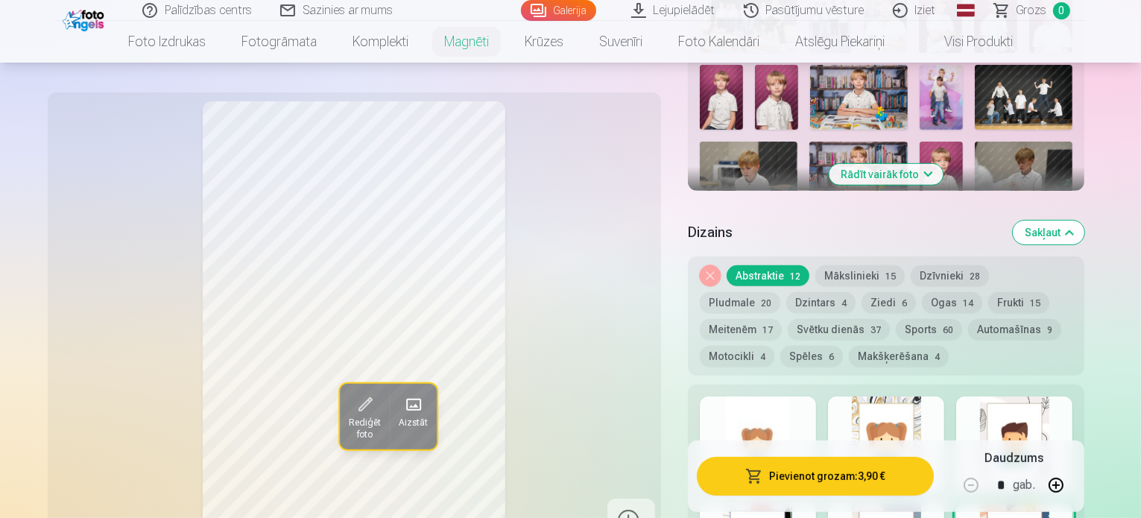
scroll to position [463, 0]
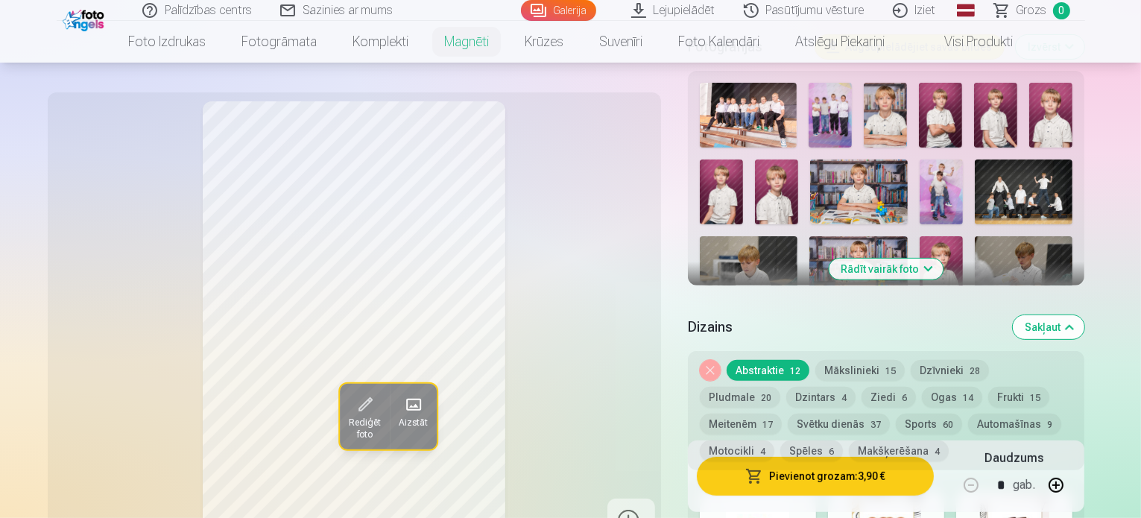
click at [877, 360] on button "Mākslinieki 15" at bounding box center [859, 370] width 89 height 21
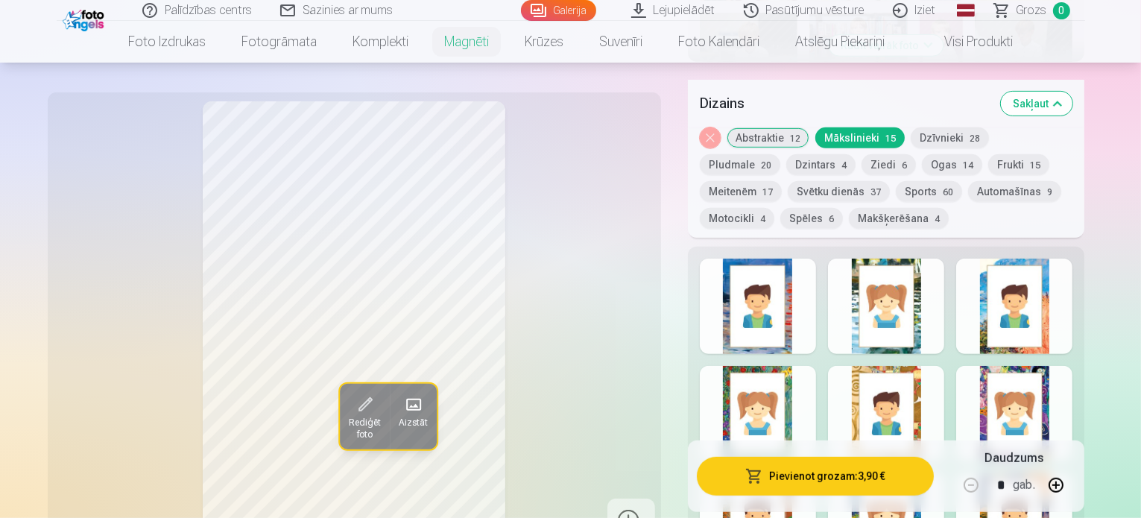
scroll to position [761, 0]
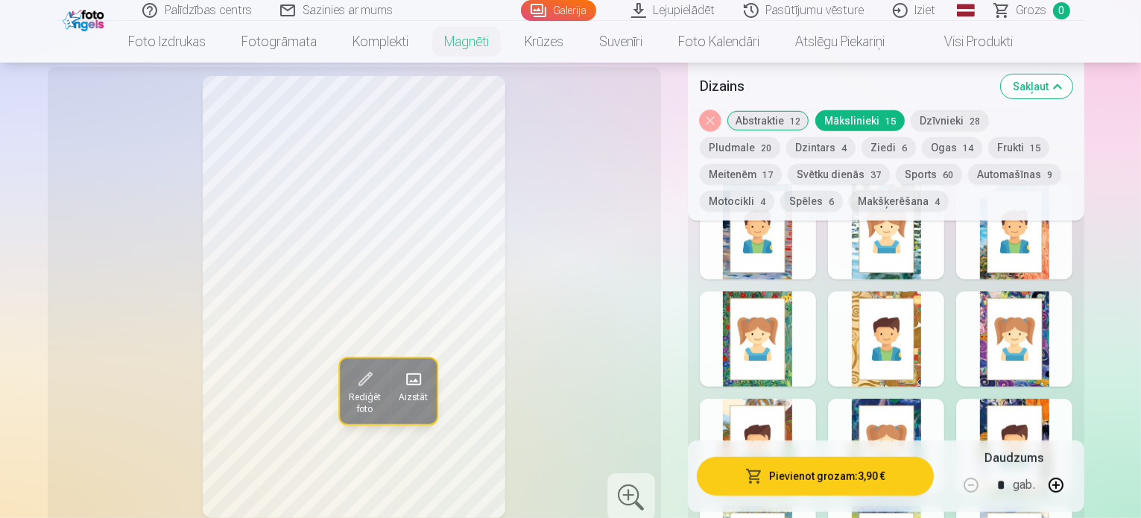
click at [812, 355] on div at bounding box center [758, 338] width 116 height 95
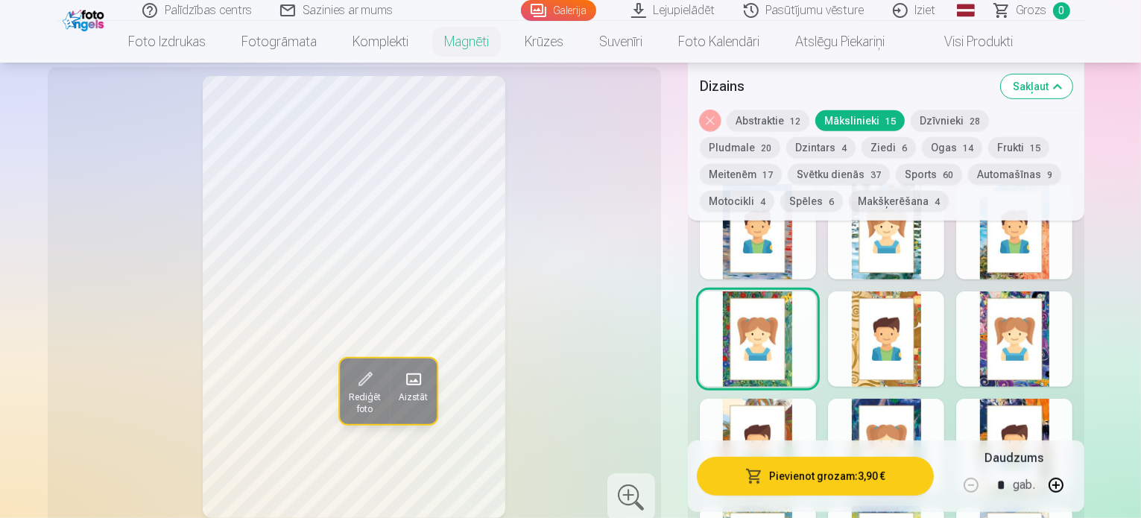
click at [1026, 336] on div at bounding box center [1014, 338] width 116 height 95
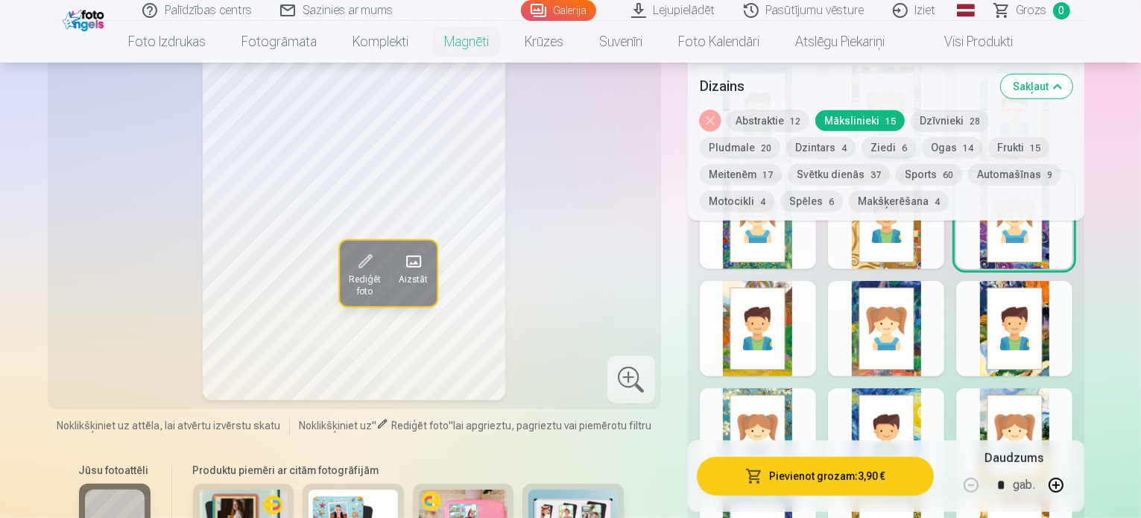
scroll to position [910, 0]
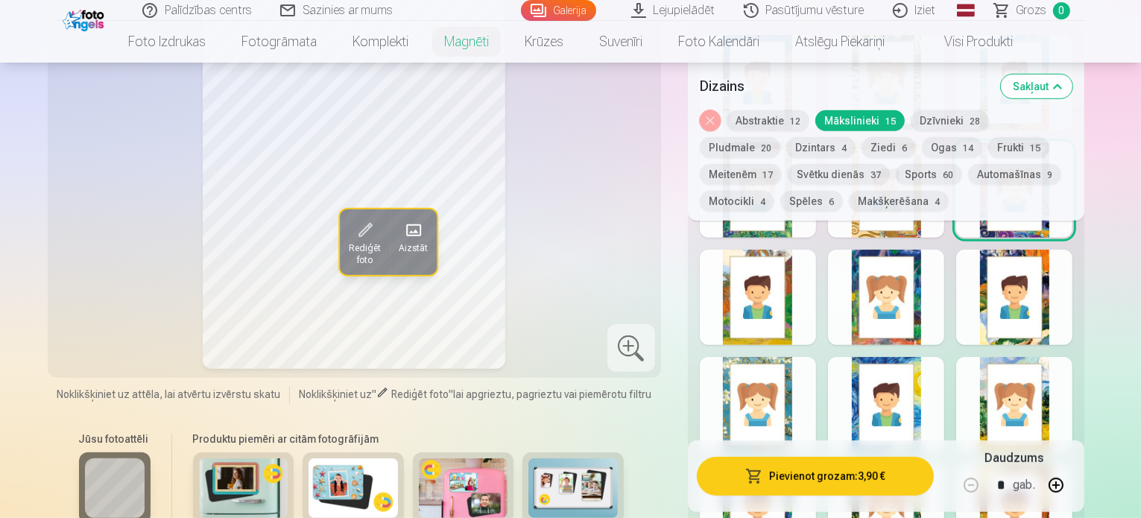
click at [944, 372] on div at bounding box center [886, 404] width 116 height 95
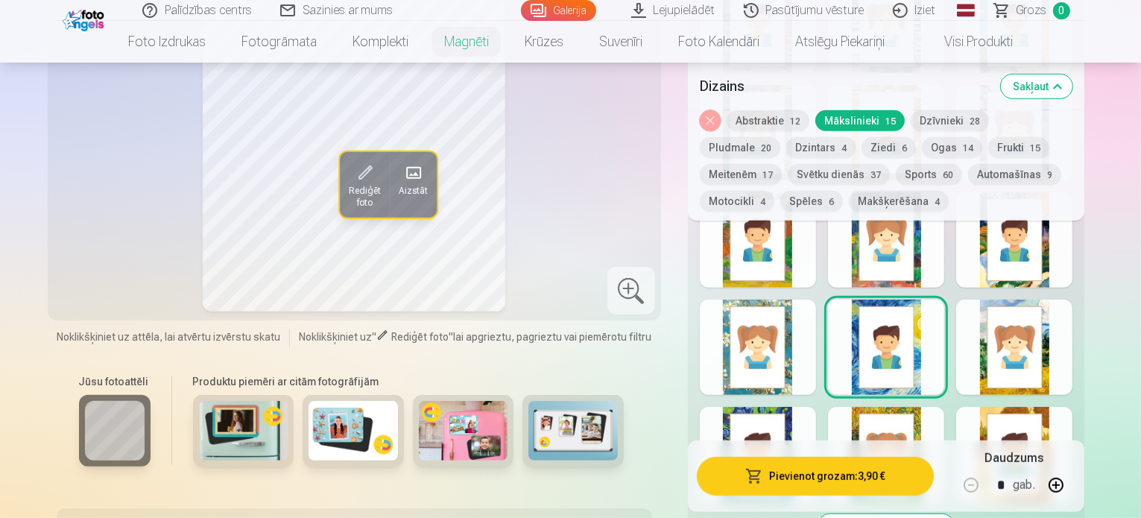
scroll to position [1059, 0]
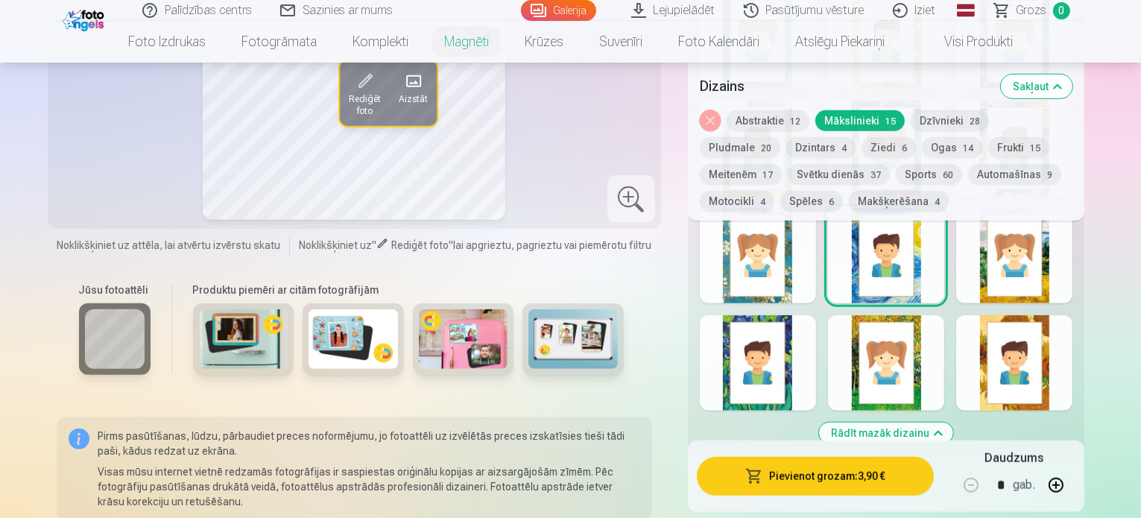
click at [944, 369] on div at bounding box center [886, 362] width 116 height 95
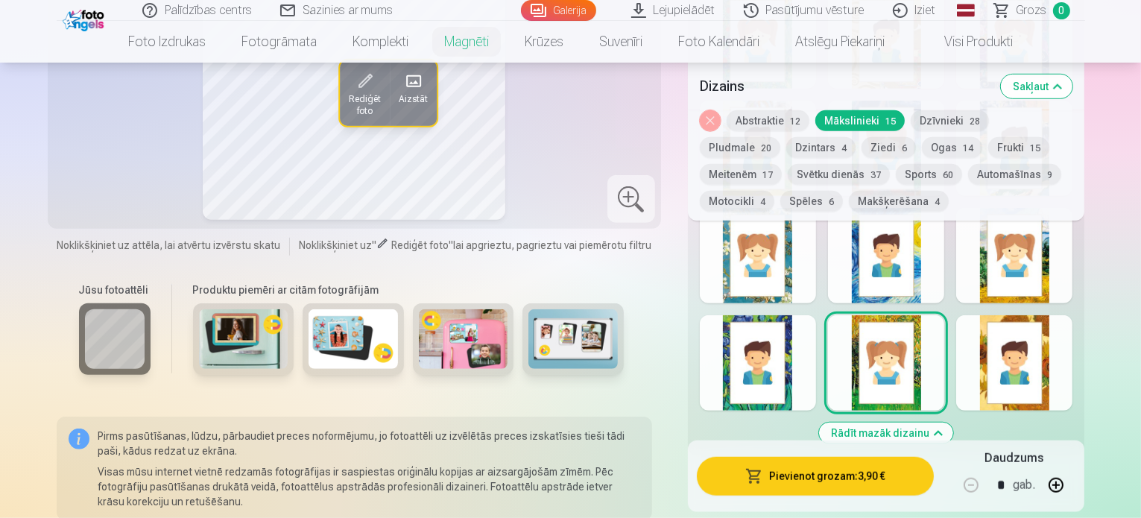
click at [813, 367] on div at bounding box center [758, 362] width 116 height 95
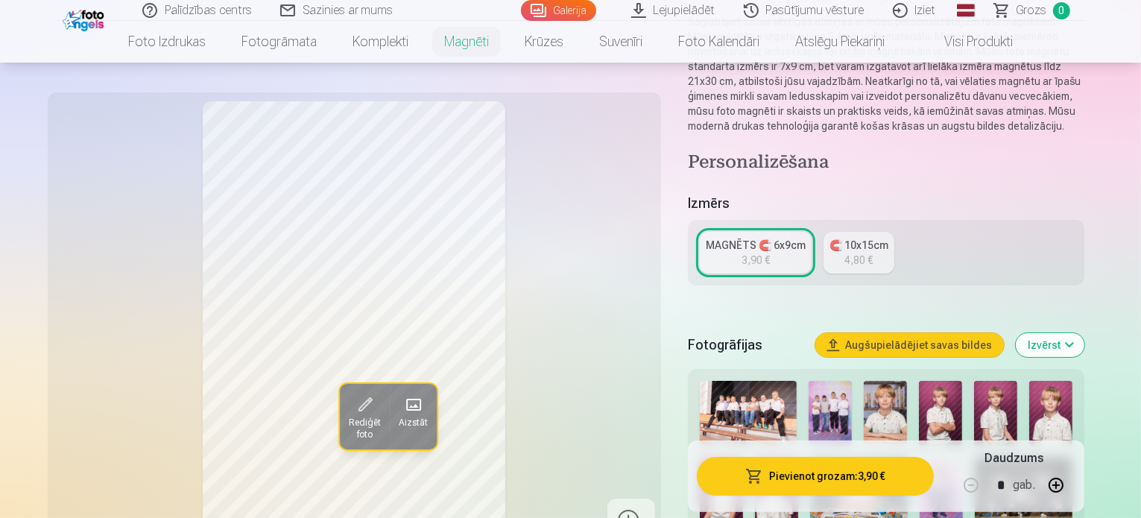
scroll to position [463, 0]
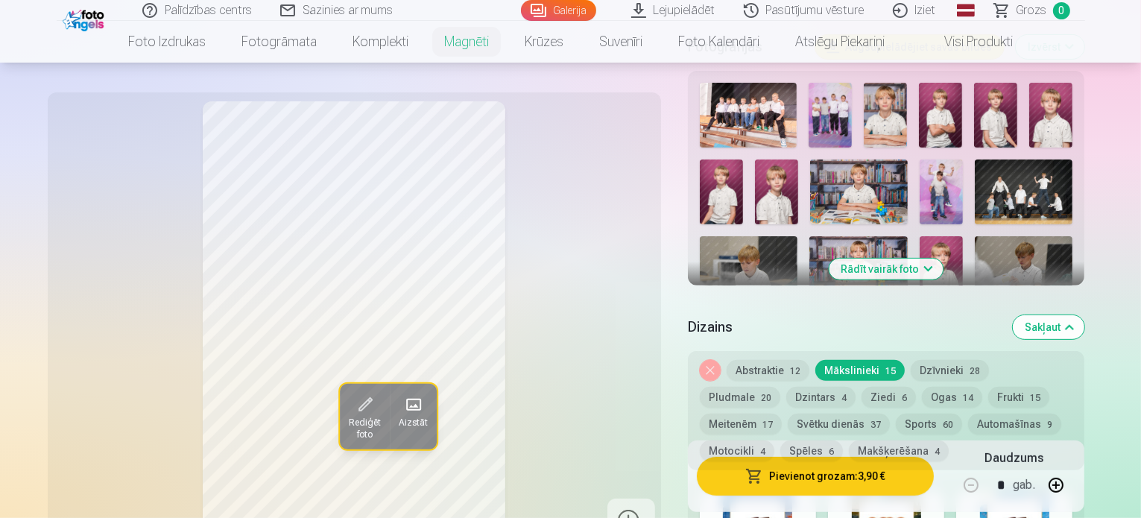
click at [957, 360] on button "Dzīvnieki 28" at bounding box center [950, 370] width 78 height 21
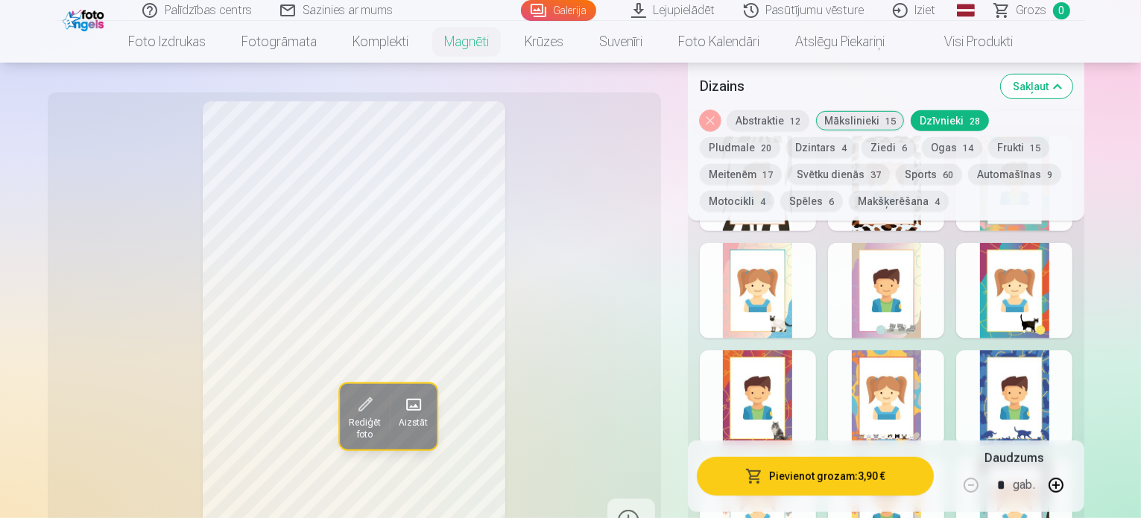
scroll to position [836, 0]
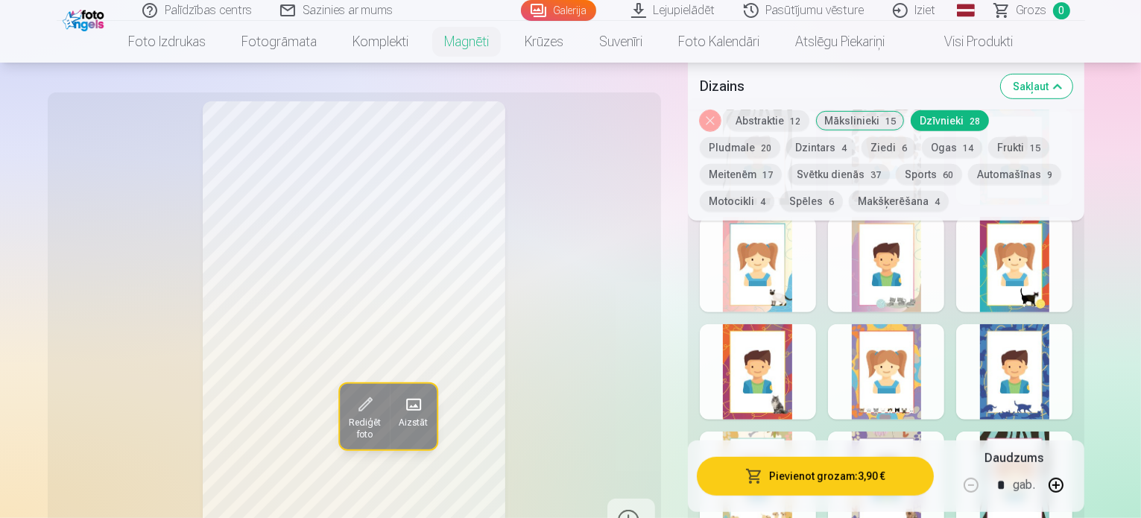
click at [1037, 396] on div at bounding box center [1014, 371] width 116 height 95
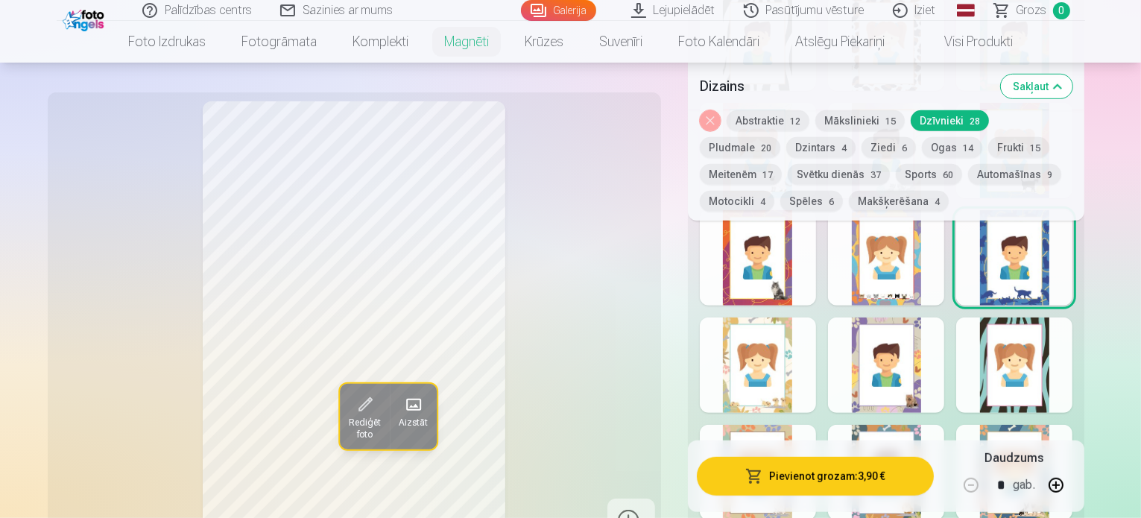
scroll to position [761, 0]
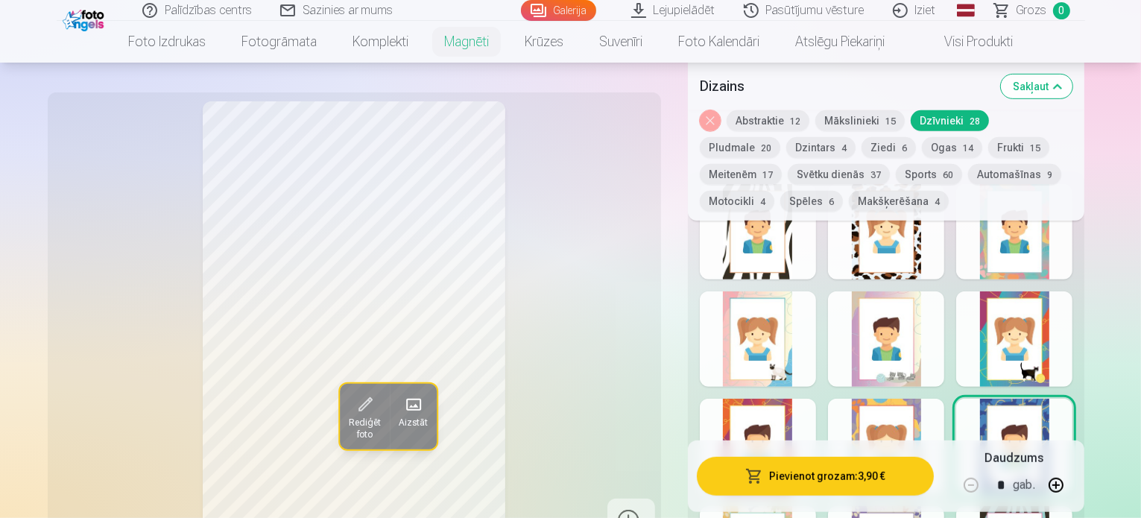
click at [780, 137] on button "Pludmale 20" at bounding box center [740, 147] width 80 height 21
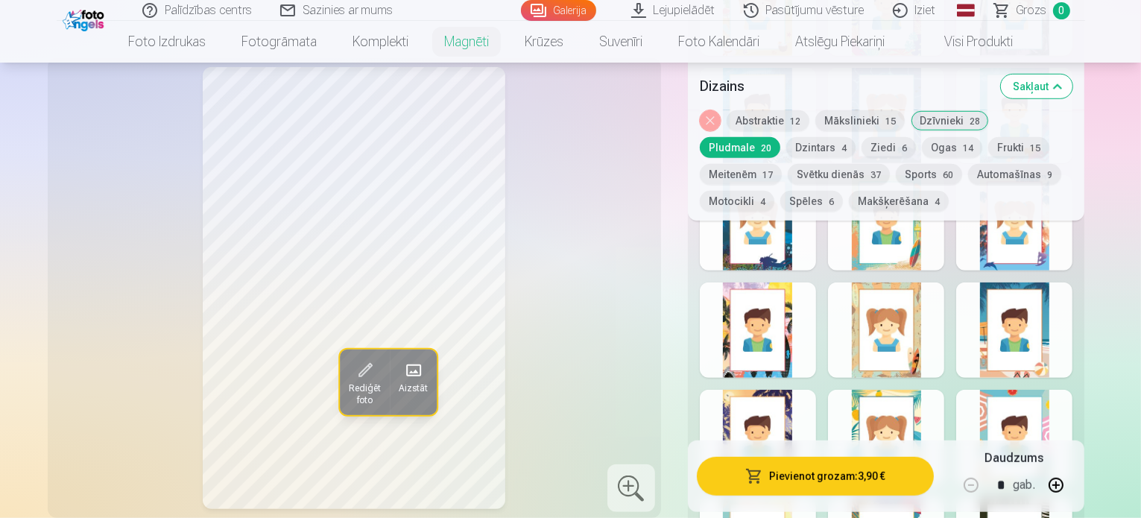
scroll to position [1208, 0]
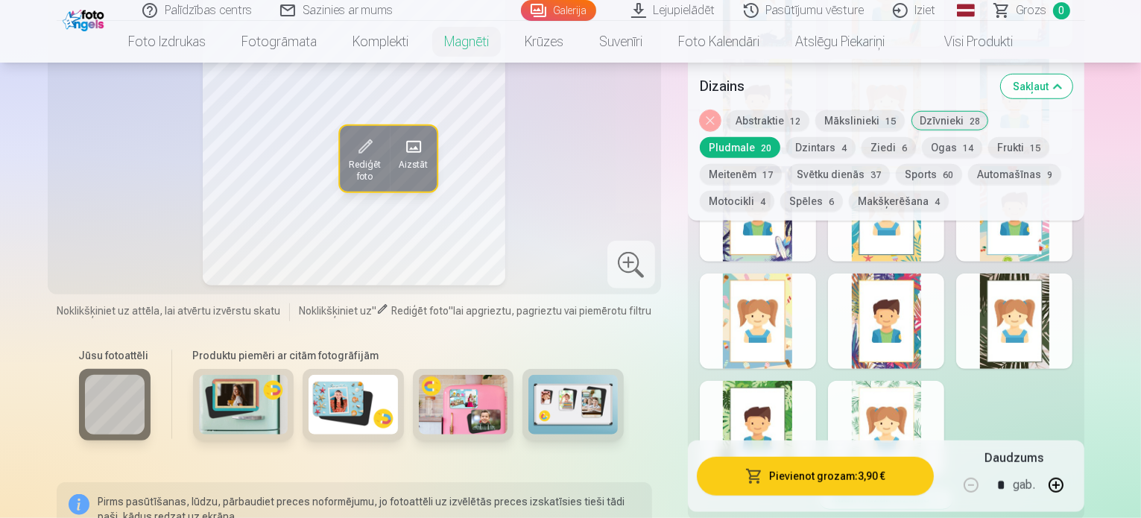
click at [786, 143] on button "Dzintars 4" at bounding box center [820, 147] width 69 height 21
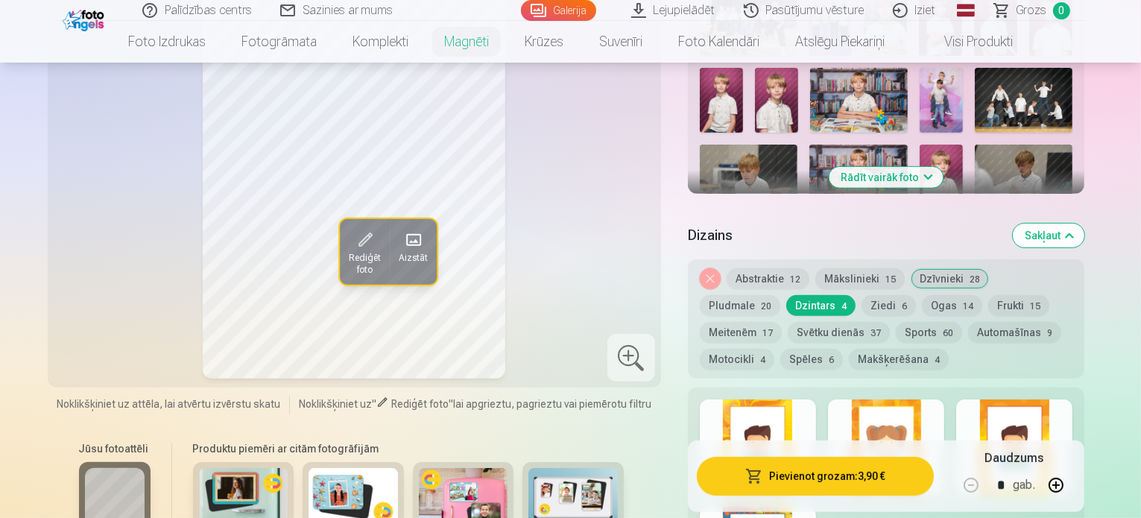
scroll to position [686, 0]
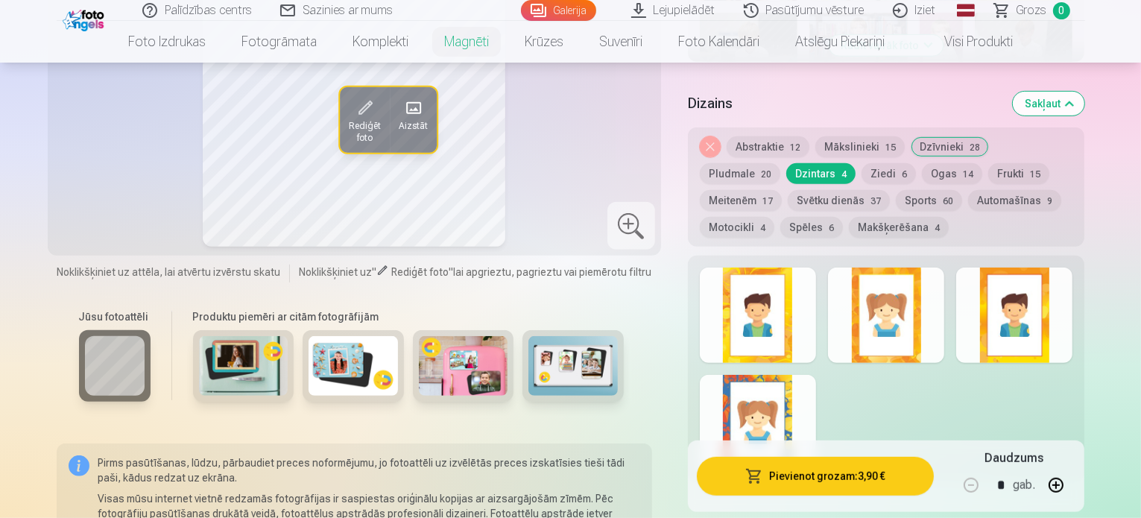
click at [808, 381] on div at bounding box center [758, 422] width 116 height 95
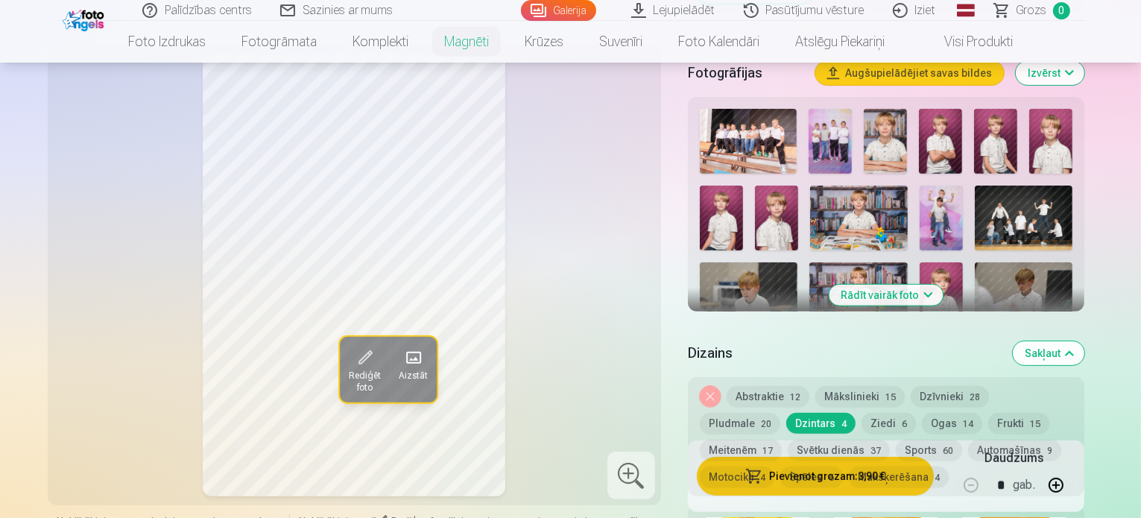
scroll to position [463, 0]
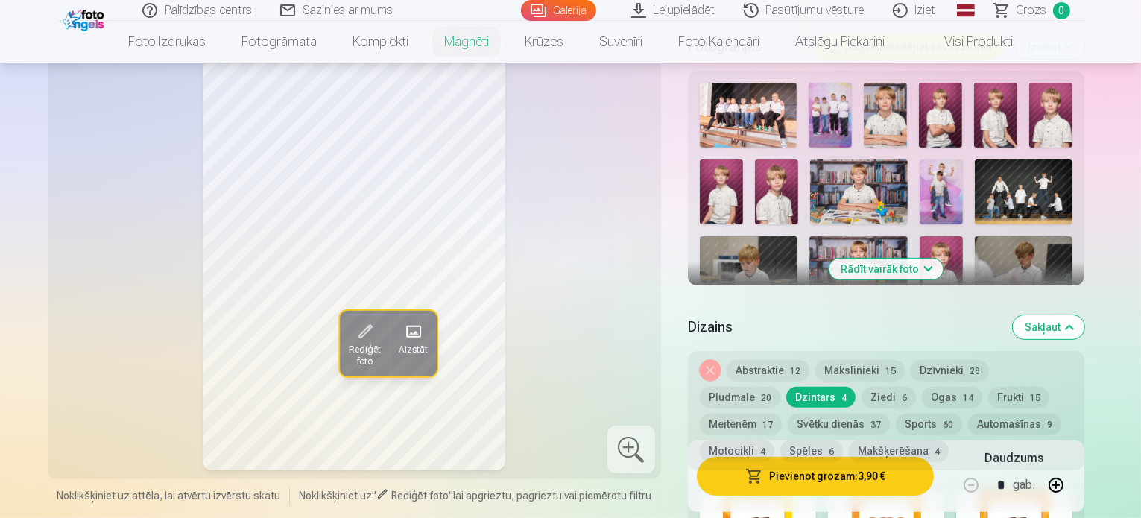
click at [862, 387] on button "Ziedi 6" at bounding box center [889, 397] width 54 height 21
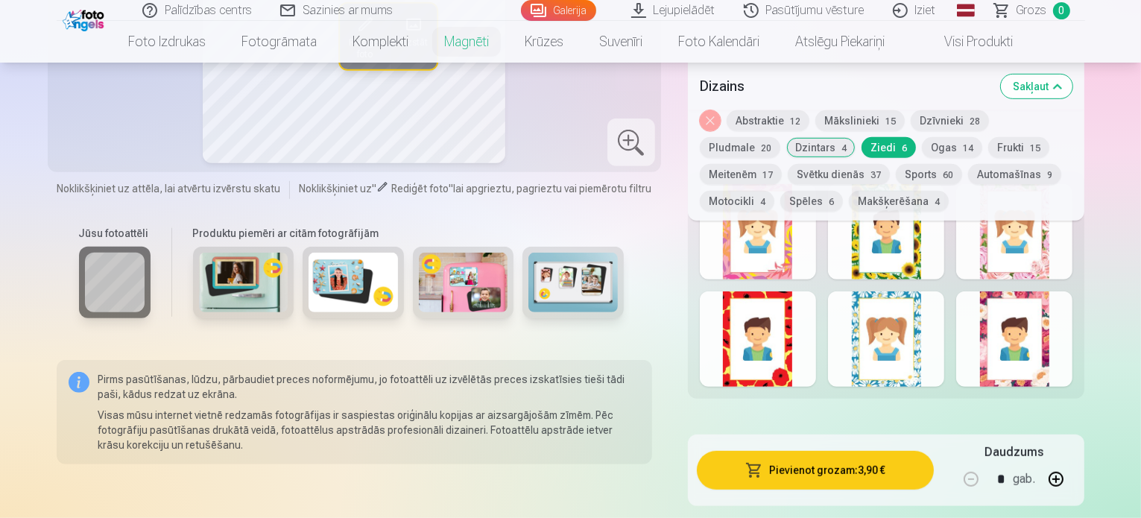
scroll to position [686, 0]
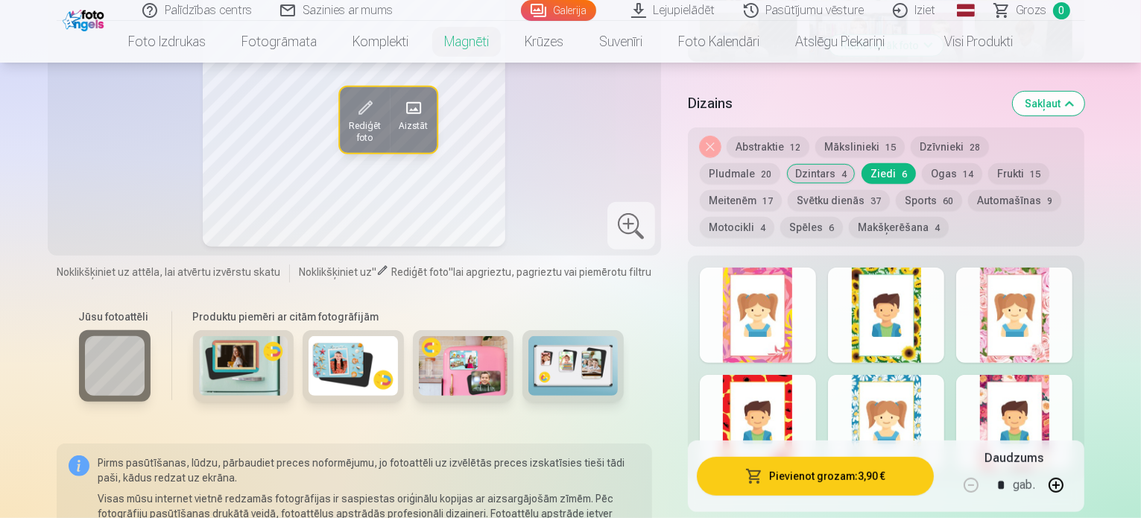
click at [942, 339] on div at bounding box center [886, 315] width 116 height 95
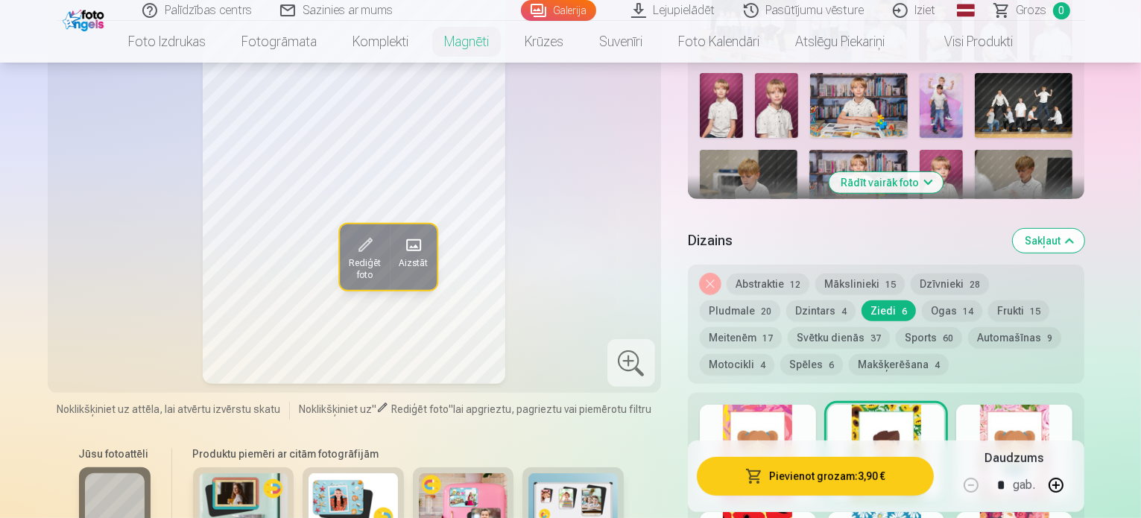
scroll to position [537, 0]
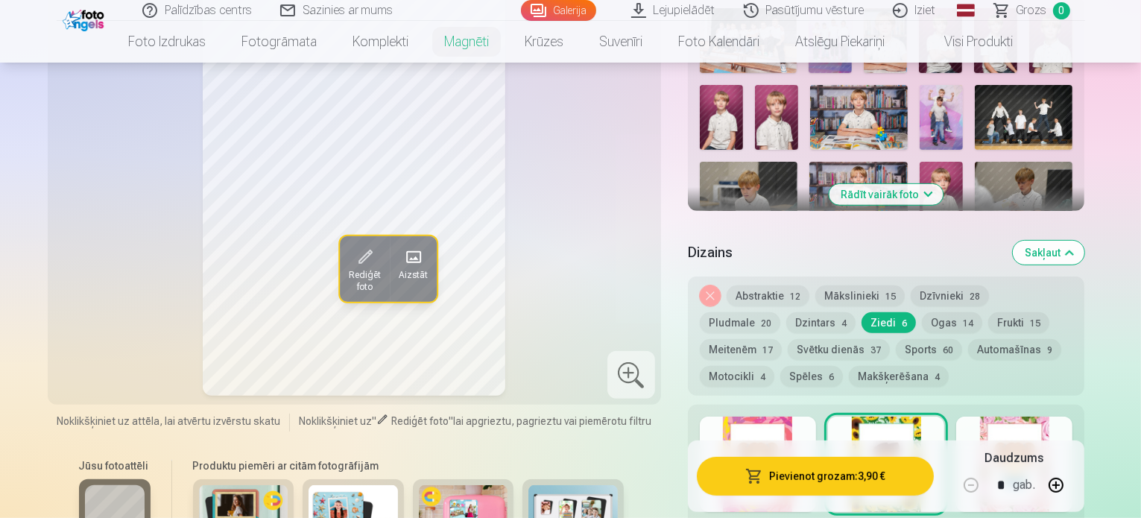
click at [922, 312] on button "Ogas 14" at bounding box center [952, 322] width 60 height 21
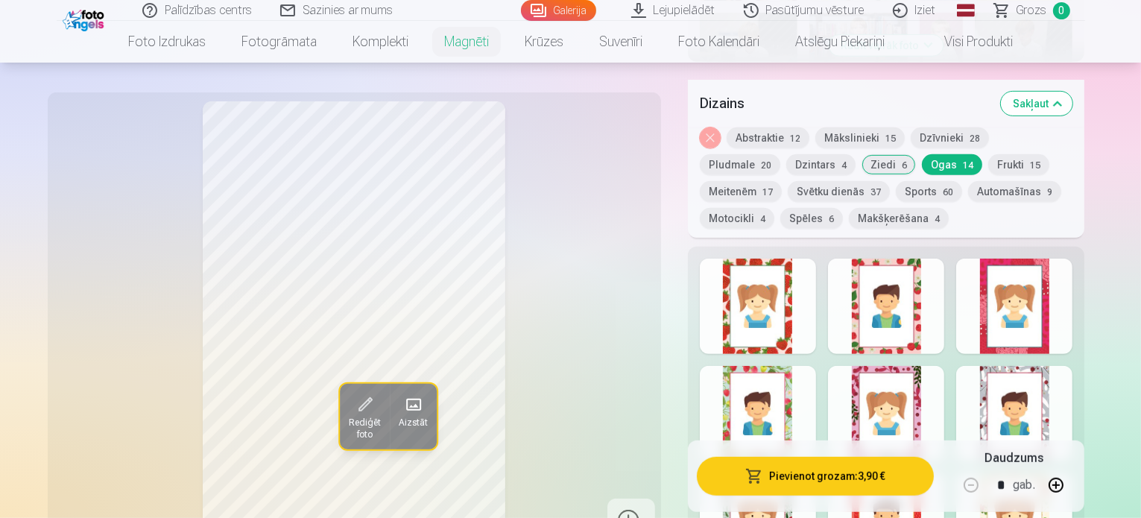
scroll to position [761, 0]
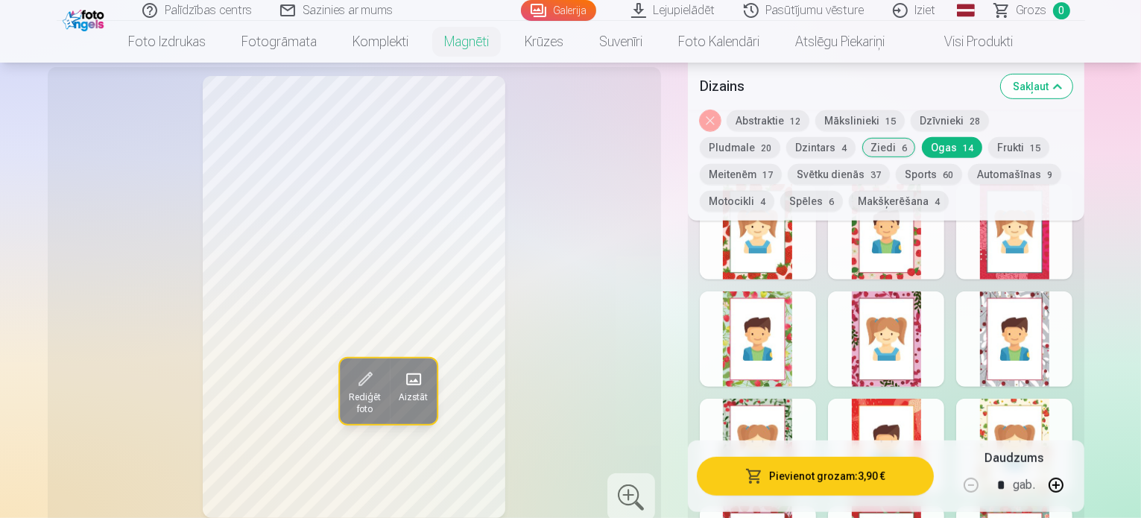
click at [944, 291] on div at bounding box center [886, 338] width 116 height 95
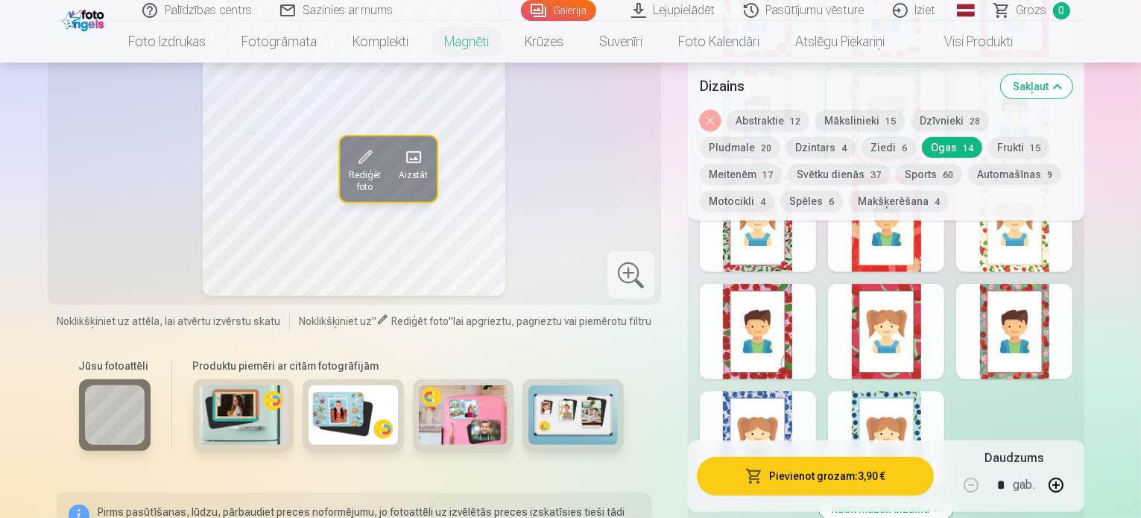
scroll to position [985, 0]
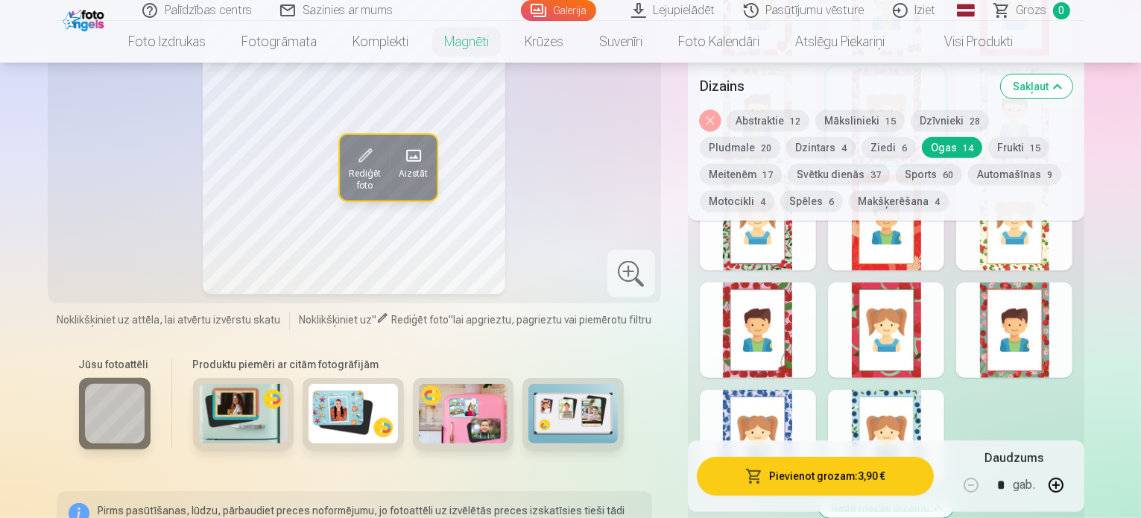
click at [1073, 353] on div at bounding box center [1014, 329] width 116 height 95
click at [944, 390] on div at bounding box center [886, 437] width 116 height 95
click at [806, 390] on div at bounding box center [758, 437] width 116 height 95
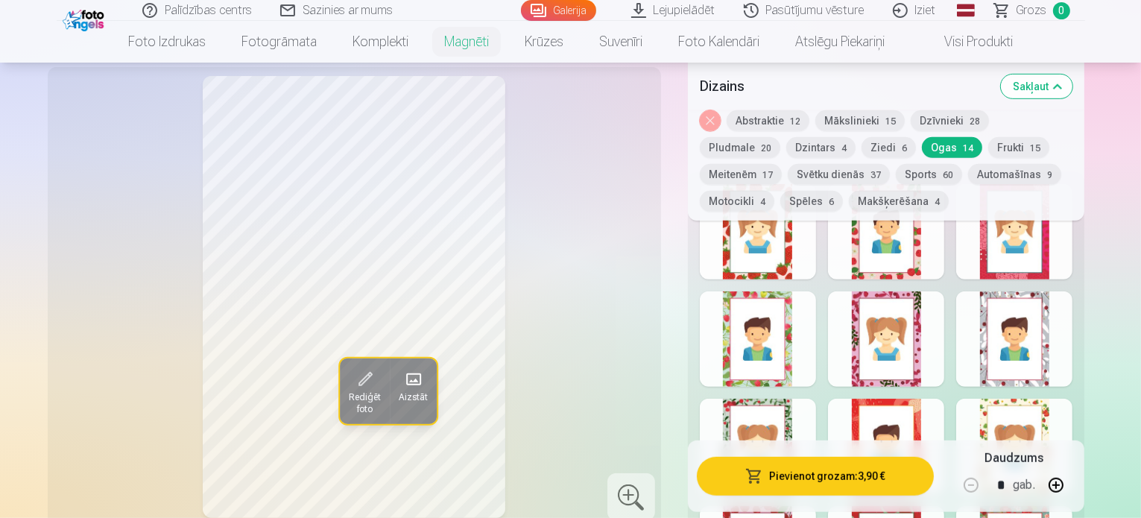
scroll to position [686, 0]
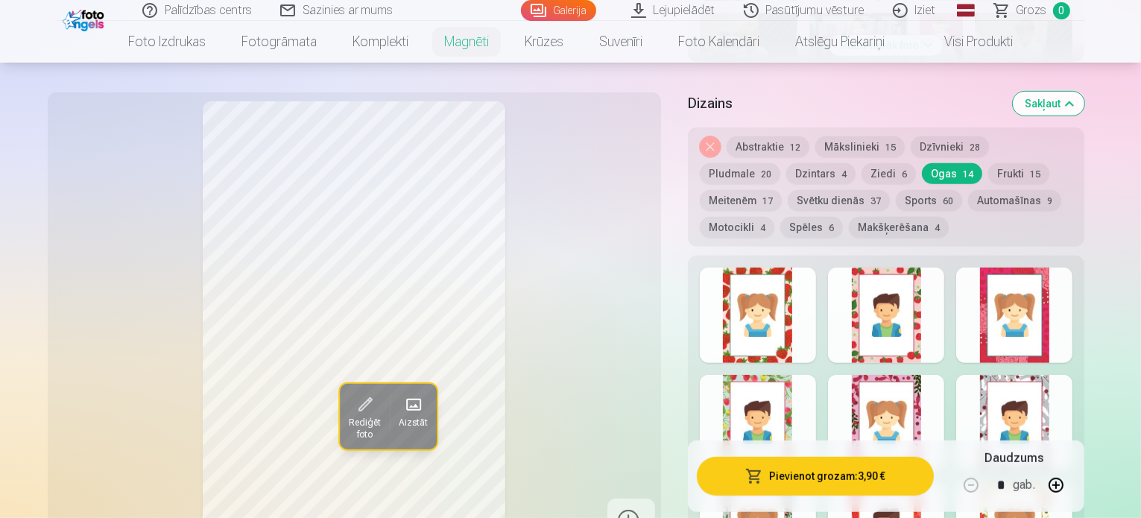
click at [1030, 169] on span "15" at bounding box center [1035, 174] width 10 height 10
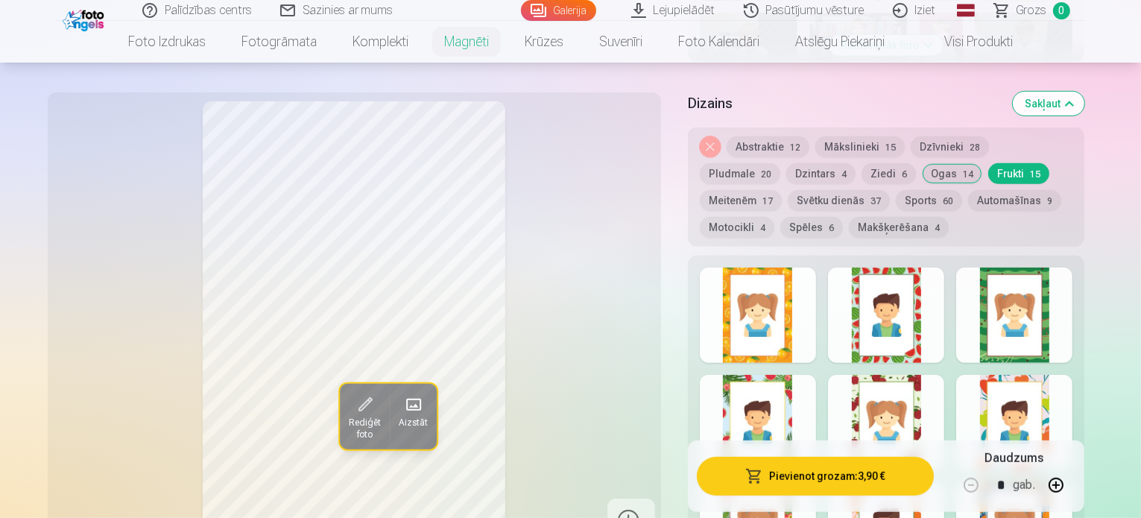
click at [1073, 333] on div at bounding box center [1014, 315] width 116 height 95
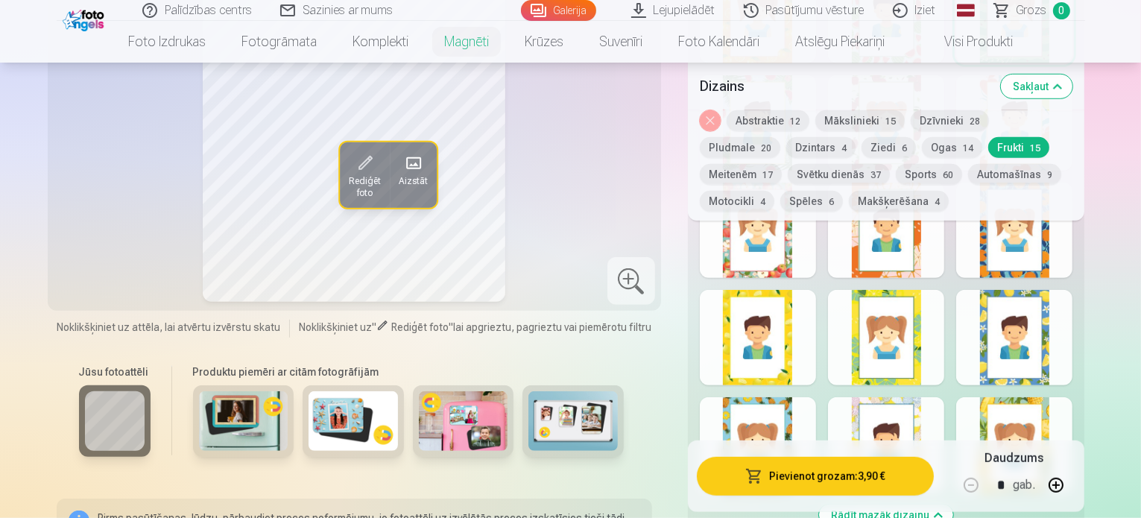
scroll to position [985, 0]
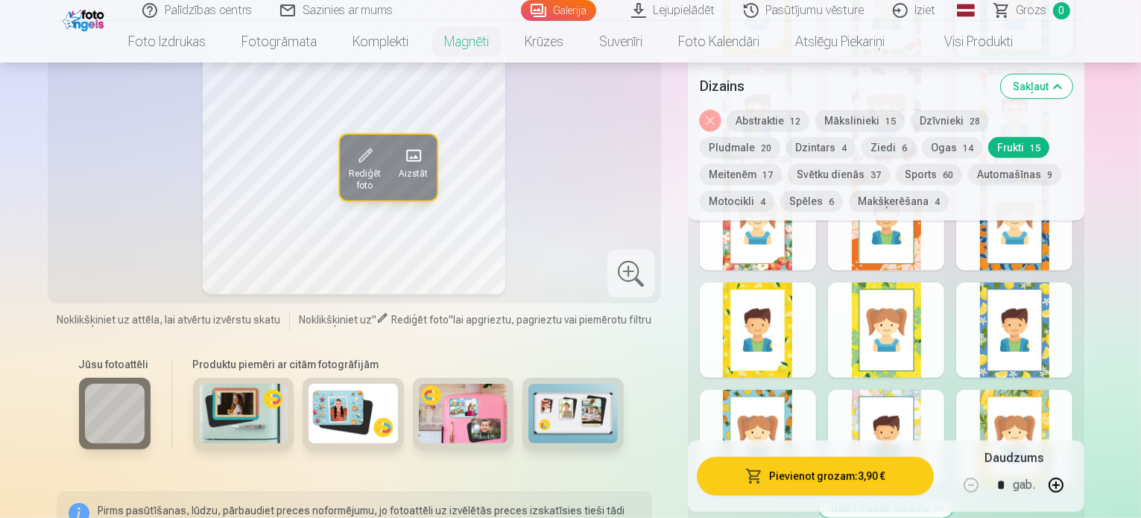
click at [798, 359] on div at bounding box center [758, 329] width 116 height 95
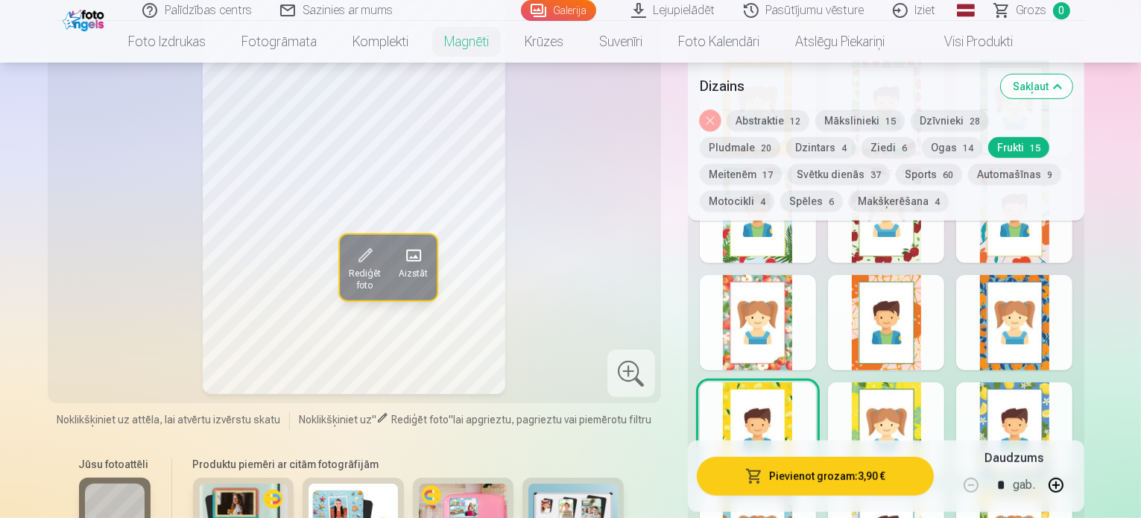
scroll to position [910, 0]
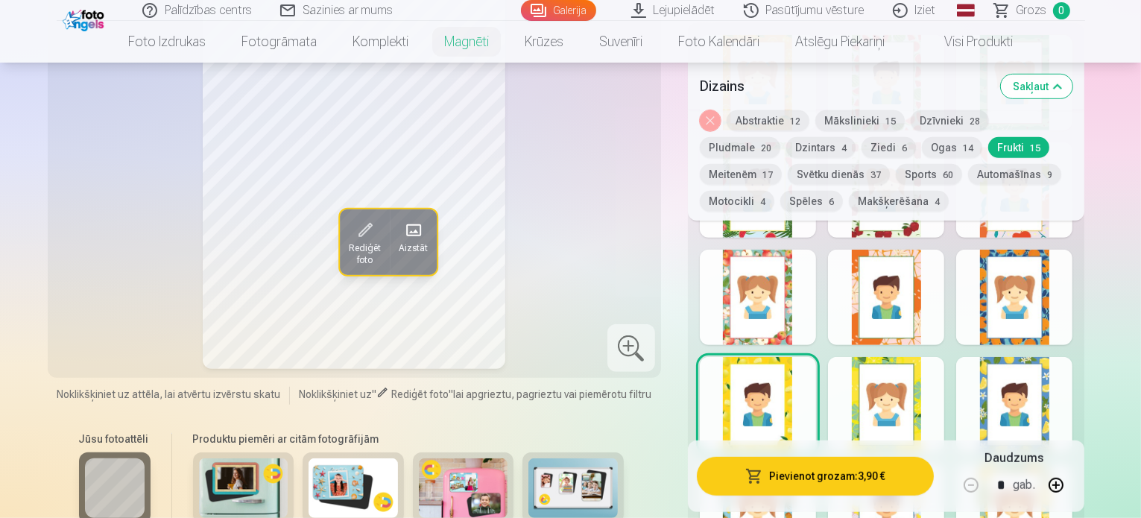
click at [944, 357] on div at bounding box center [886, 404] width 116 height 95
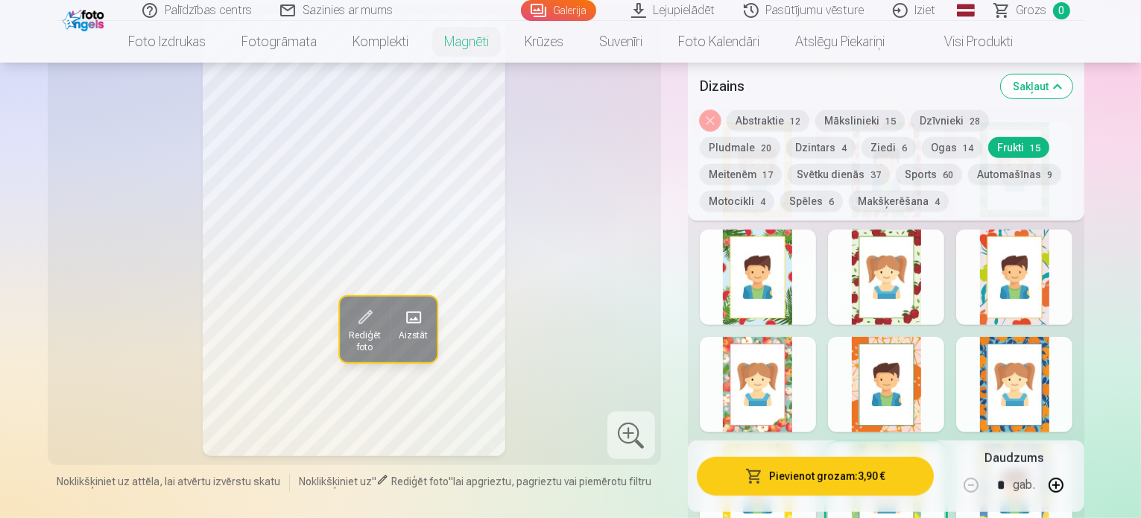
scroll to position [836, 0]
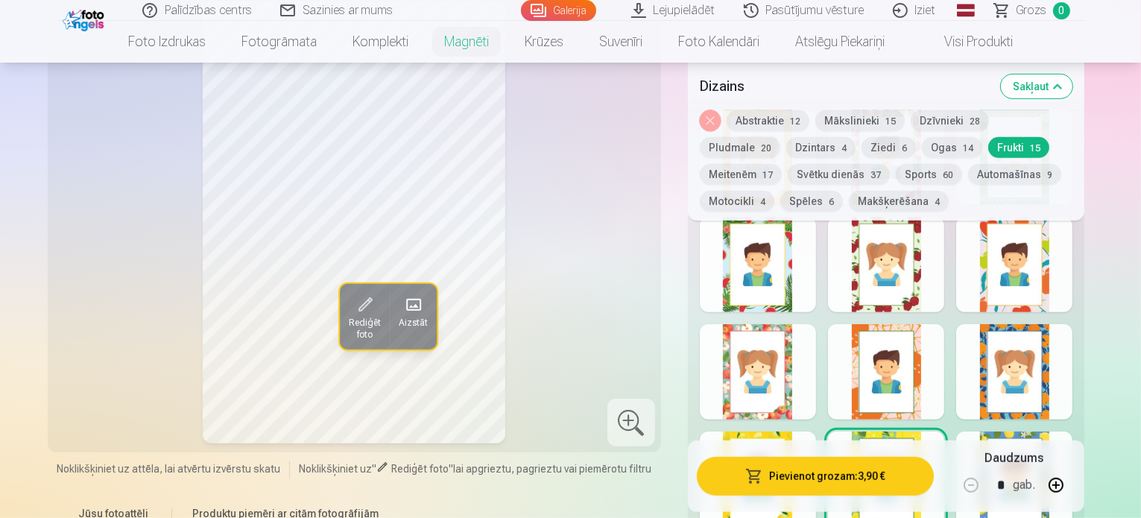
click at [1073, 432] on div at bounding box center [1014, 479] width 116 height 95
click at [782, 164] on button "Meitenēm 17" at bounding box center [741, 174] width 82 height 21
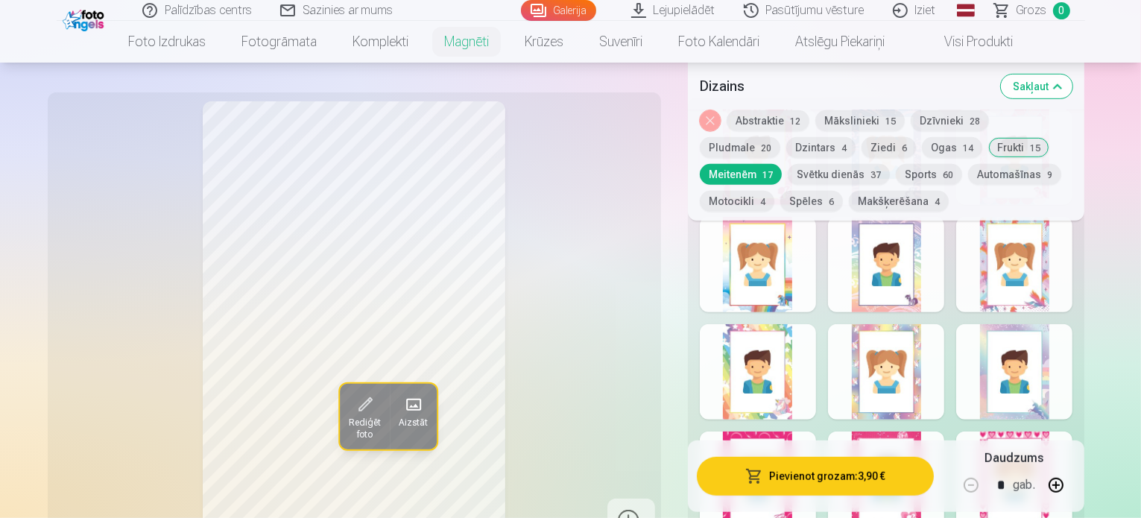
click at [788, 181] on button "Svētku dienās 37" at bounding box center [839, 174] width 102 height 21
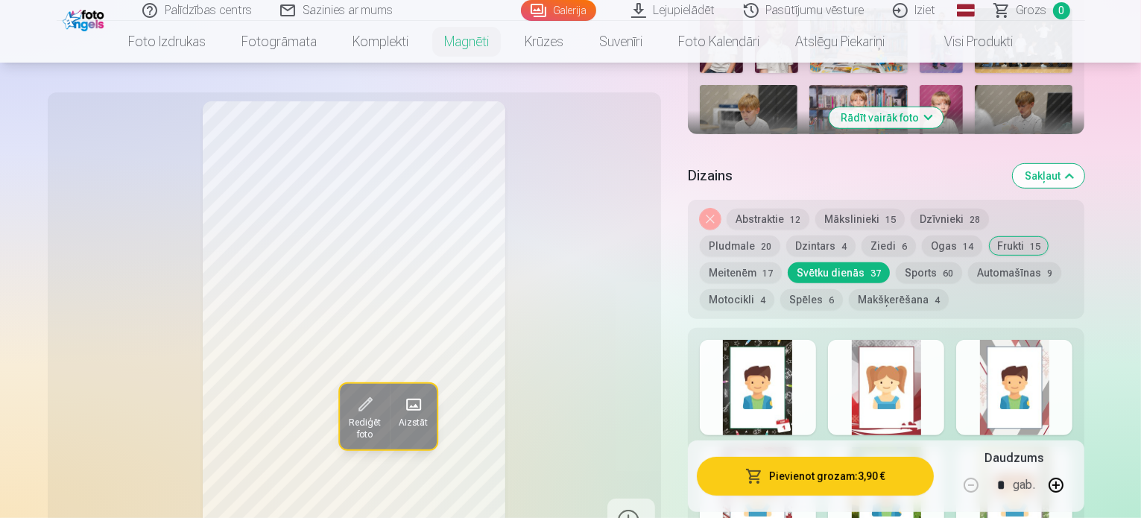
scroll to position [612, 0]
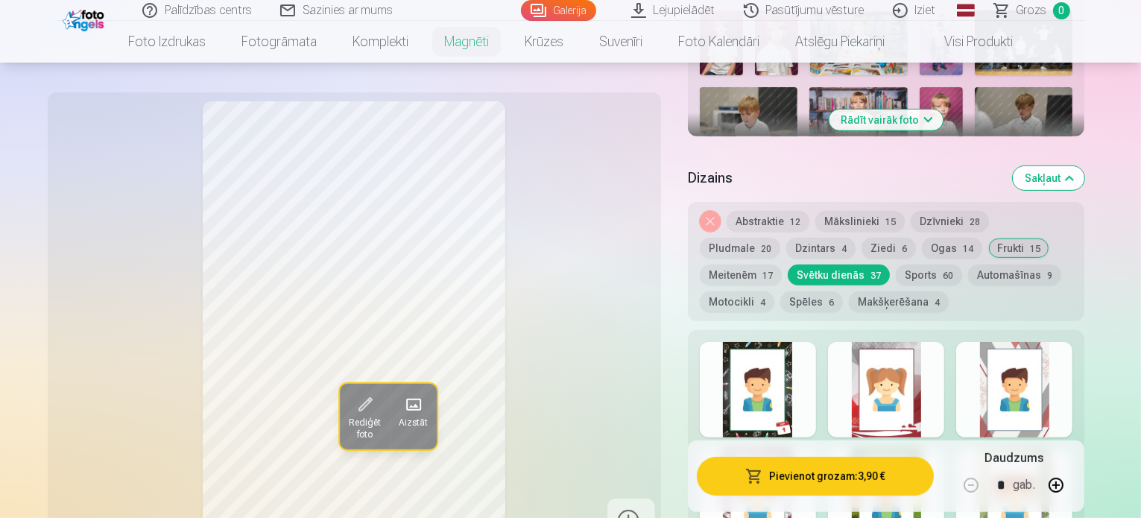
click at [944, 417] on div at bounding box center [886, 389] width 116 height 95
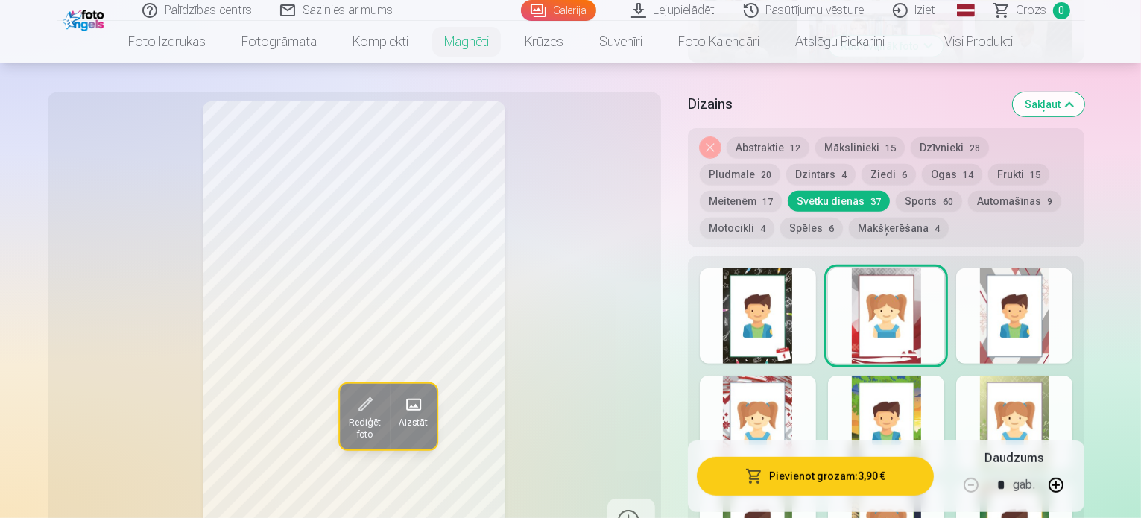
scroll to position [686, 0]
click at [1073, 339] on div at bounding box center [1014, 315] width 116 height 95
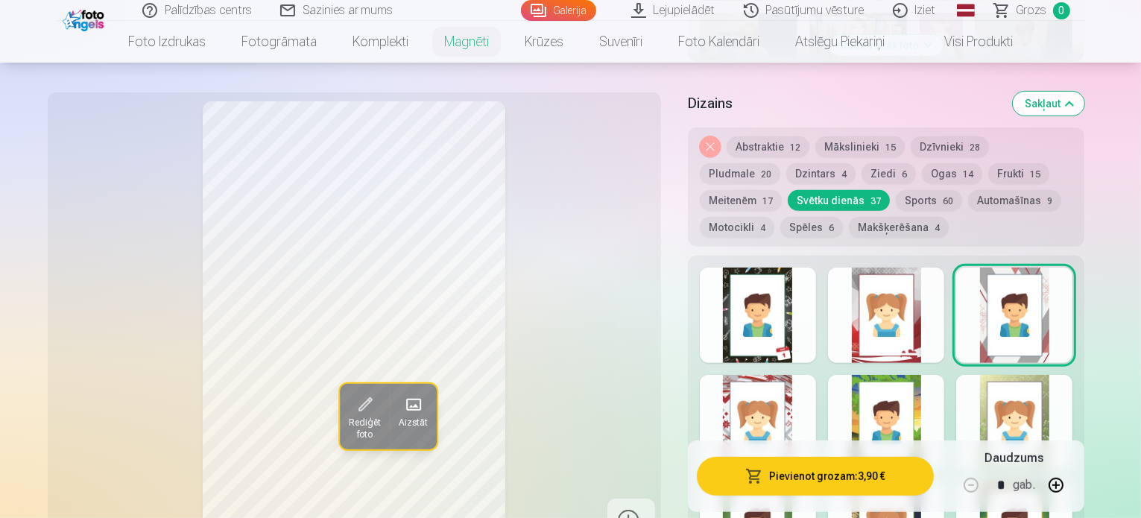
click at [803, 338] on div at bounding box center [758, 315] width 116 height 95
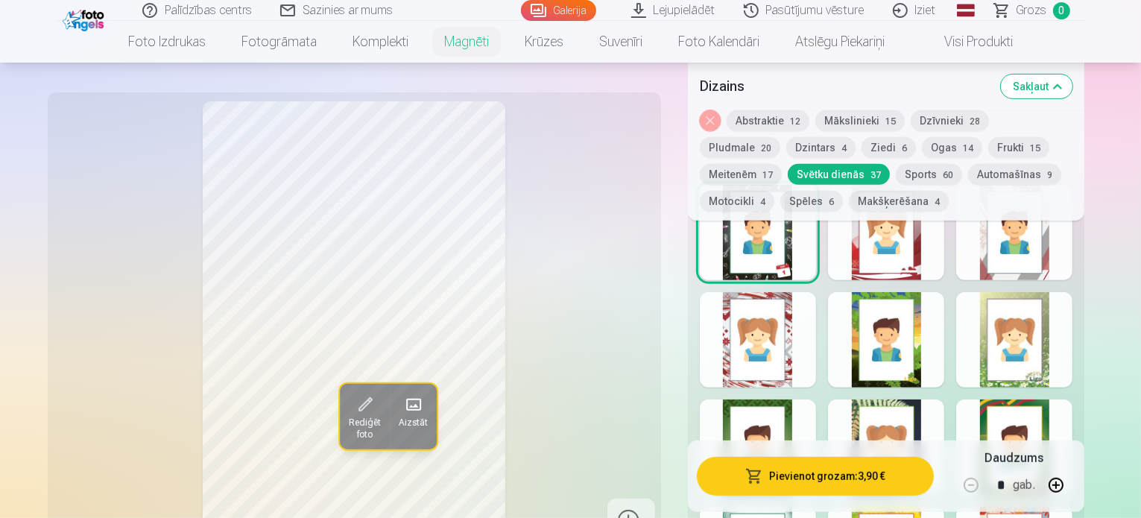
scroll to position [761, 0]
click at [807, 363] on div at bounding box center [758, 338] width 116 height 95
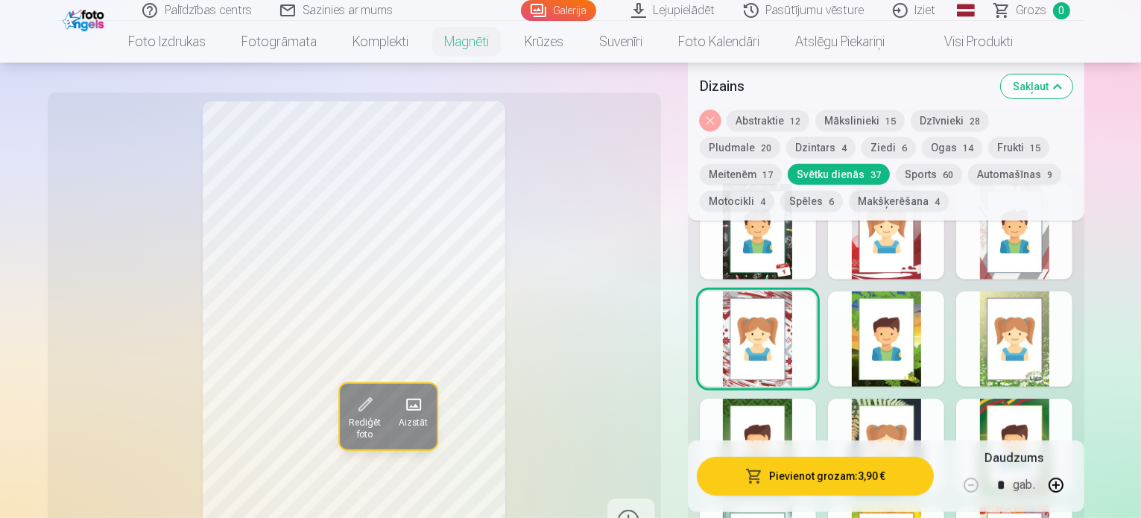
click at [944, 361] on div at bounding box center [886, 338] width 116 height 95
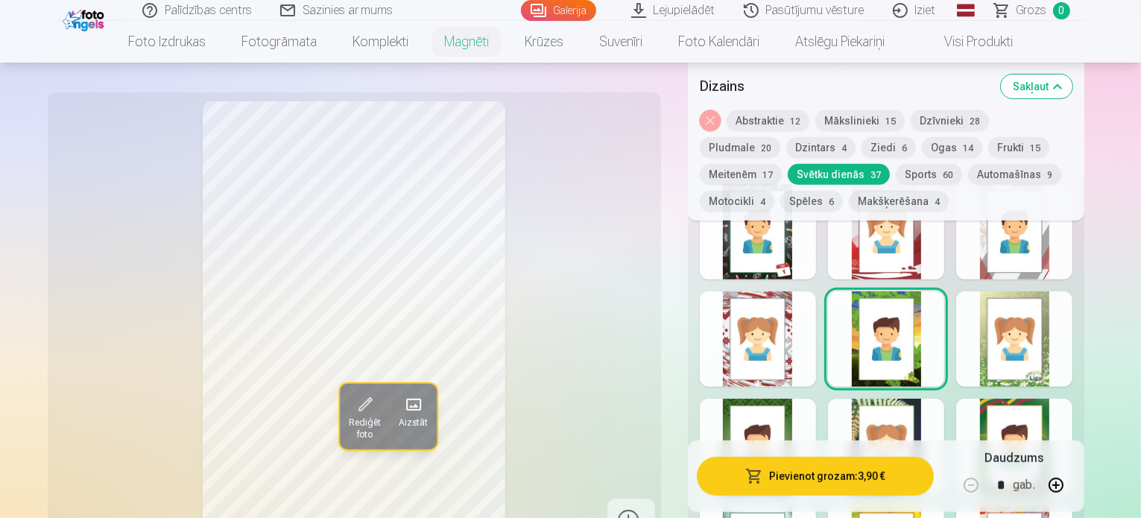
click at [1038, 364] on div at bounding box center [1014, 338] width 116 height 95
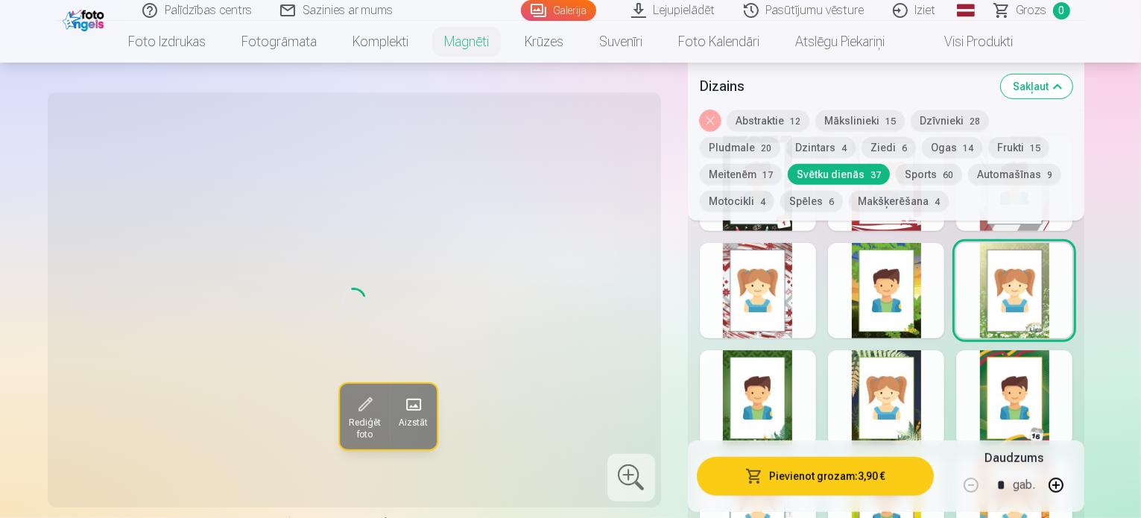
scroll to position [836, 0]
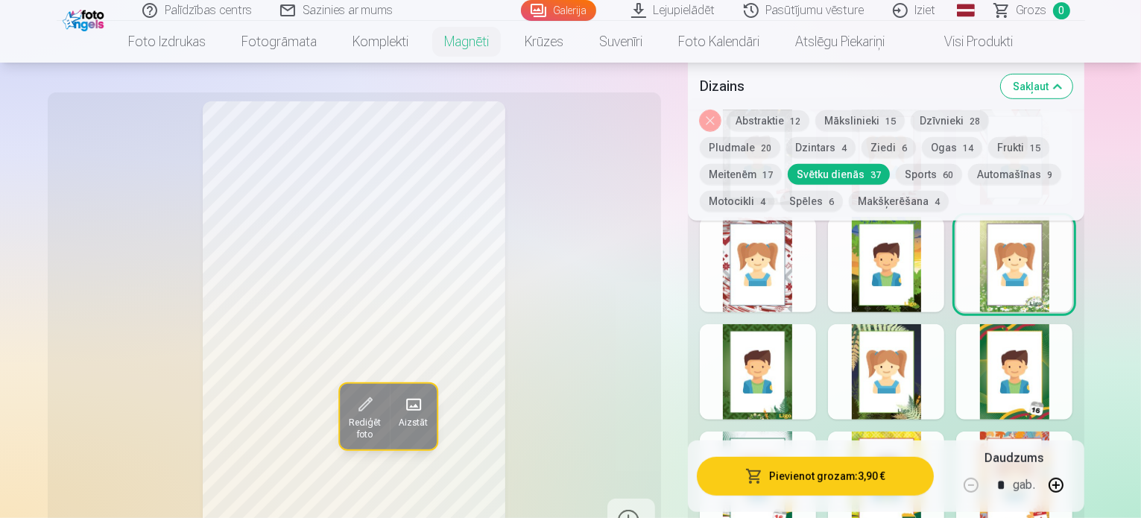
click at [1035, 394] on div at bounding box center [1014, 371] width 116 height 95
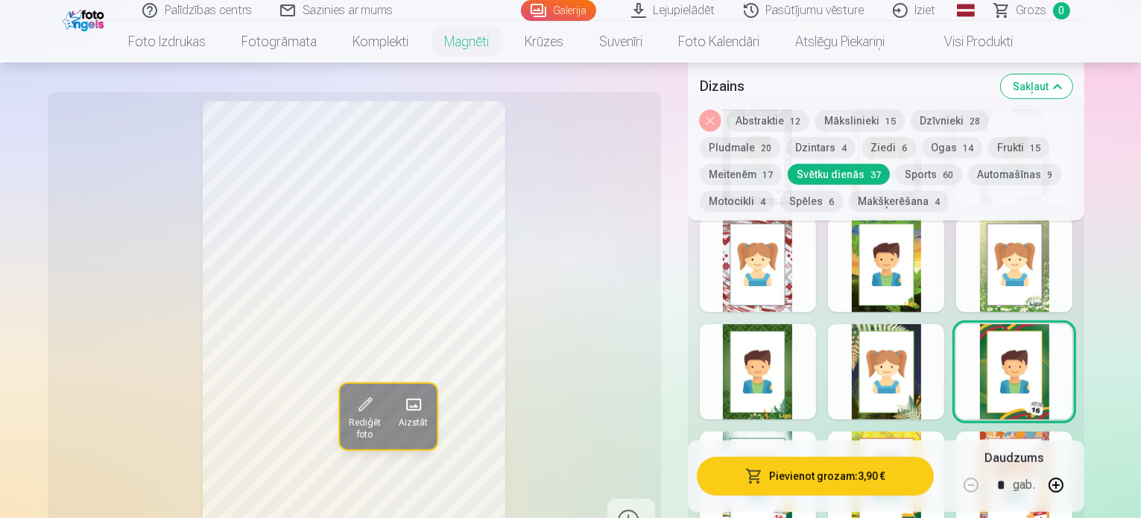
scroll to position [985, 0]
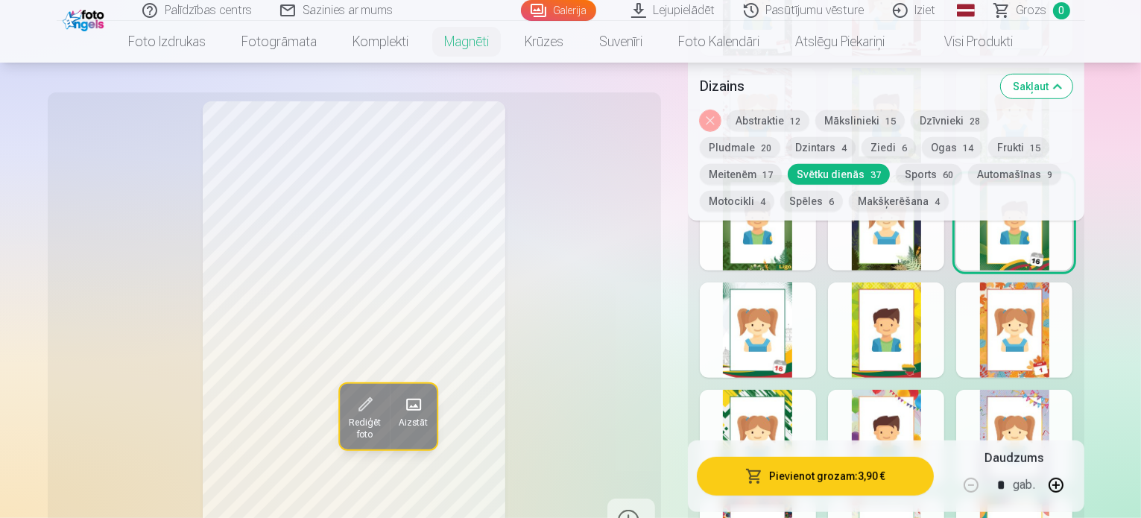
click at [1057, 358] on div at bounding box center [1014, 329] width 116 height 95
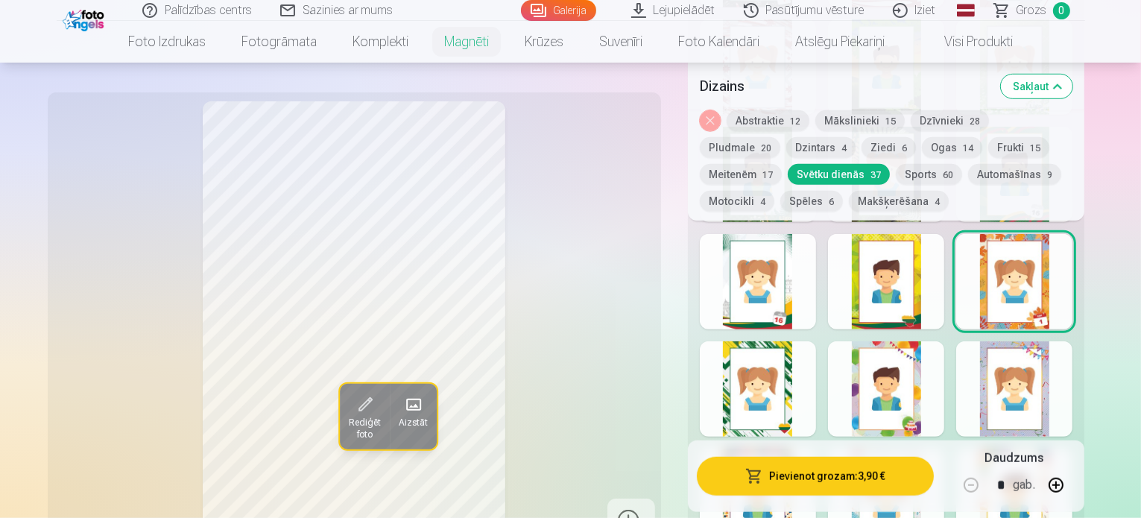
scroll to position [1059, 0]
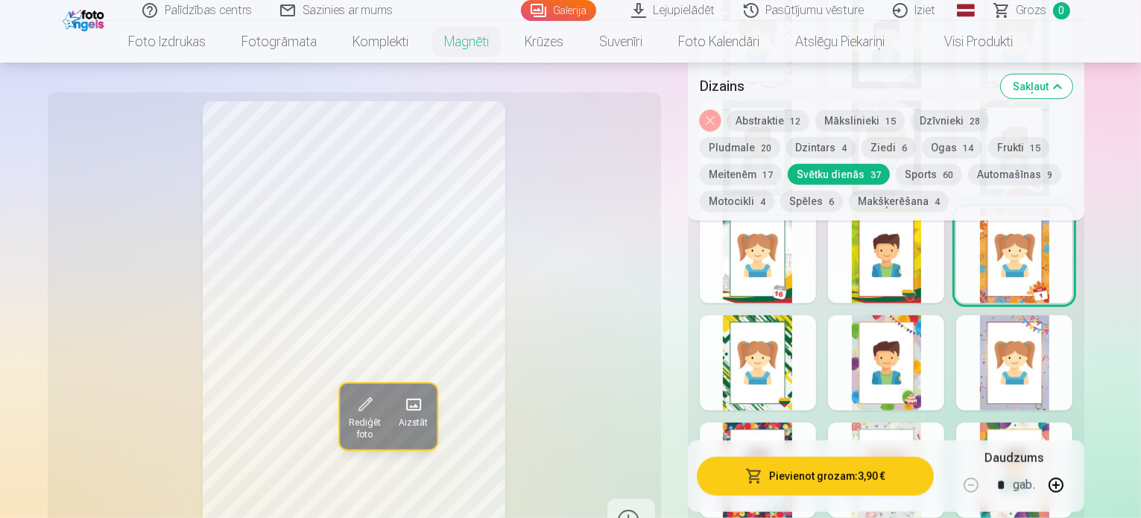
click at [944, 389] on div at bounding box center [886, 362] width 116 height 95
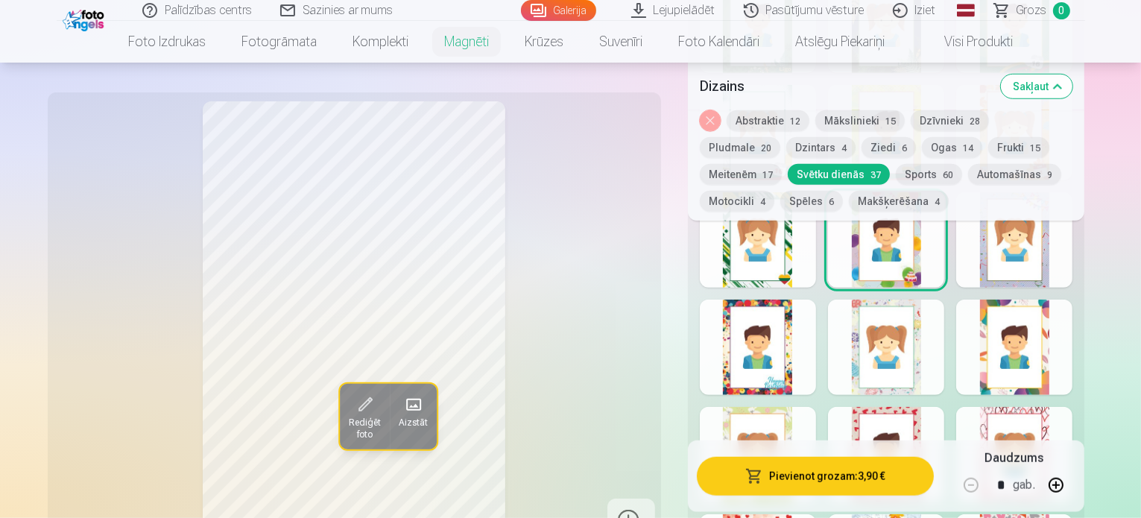
scroll to position [1208, 0]
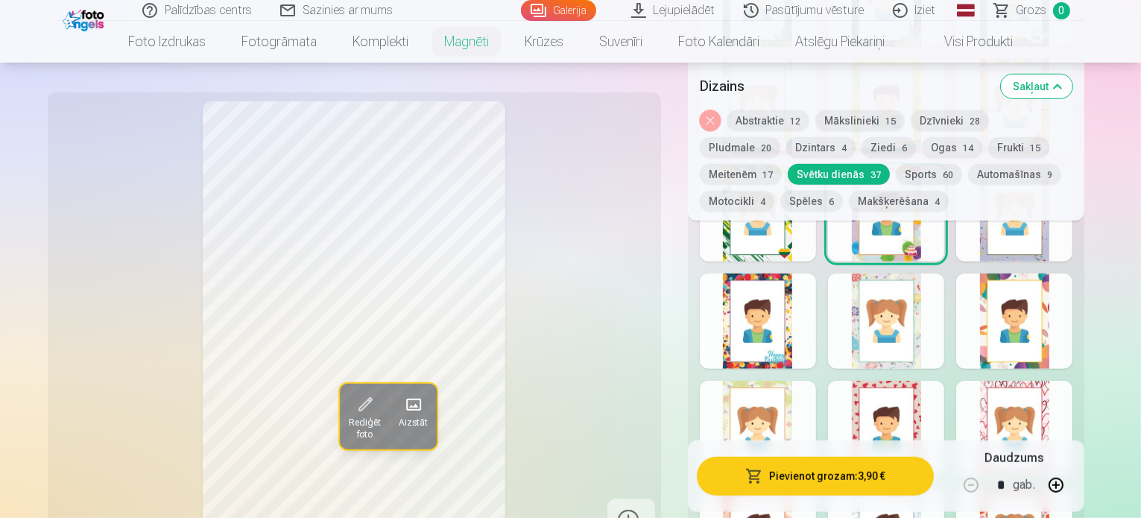
click at [944, 339] on div at bounding box center [886, 321] width 116 height 95
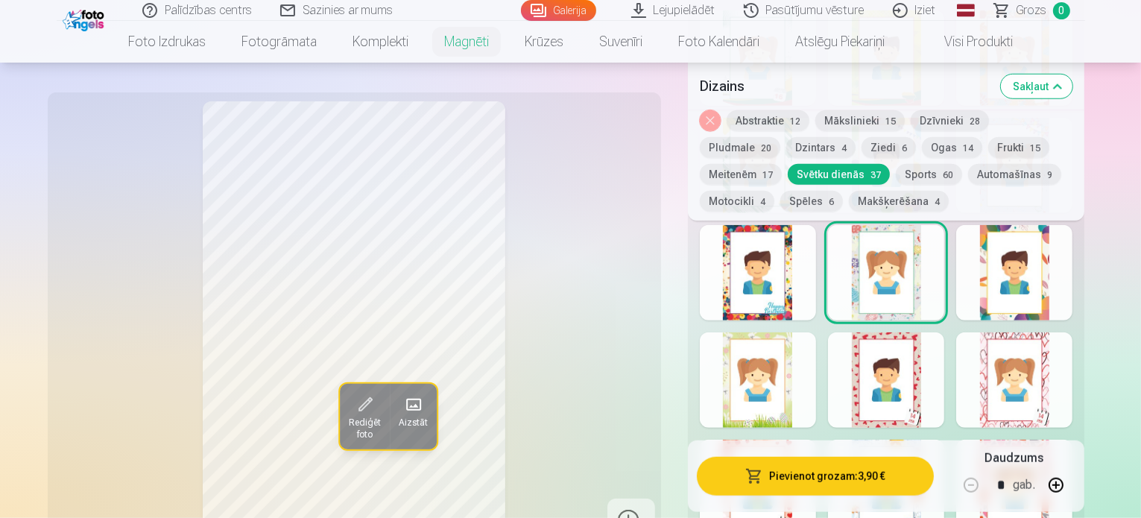
scroll to position [1283, 0]
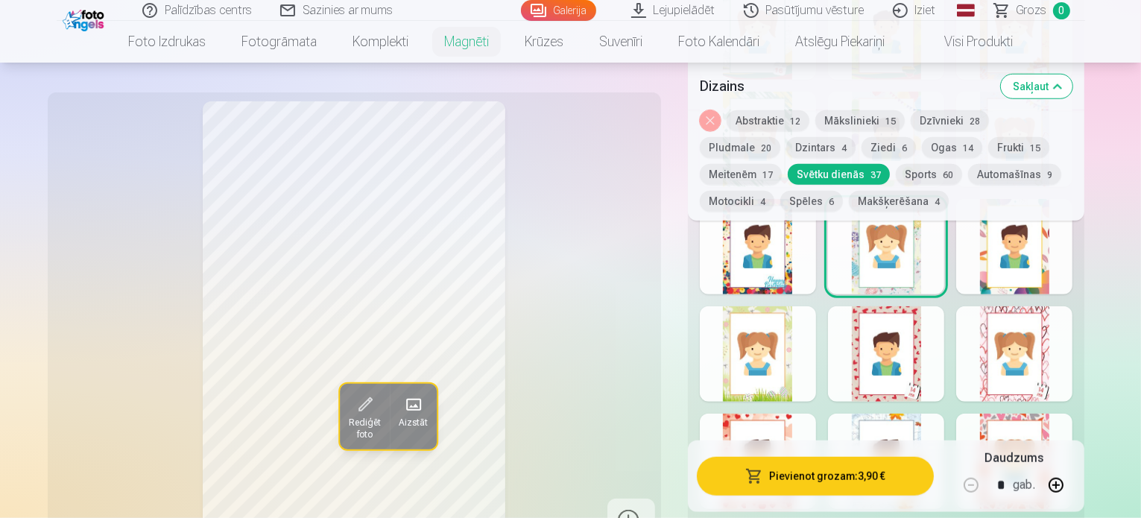
click at [1026, 271] on div at bounding box center [1014, 246] width 116 height 95
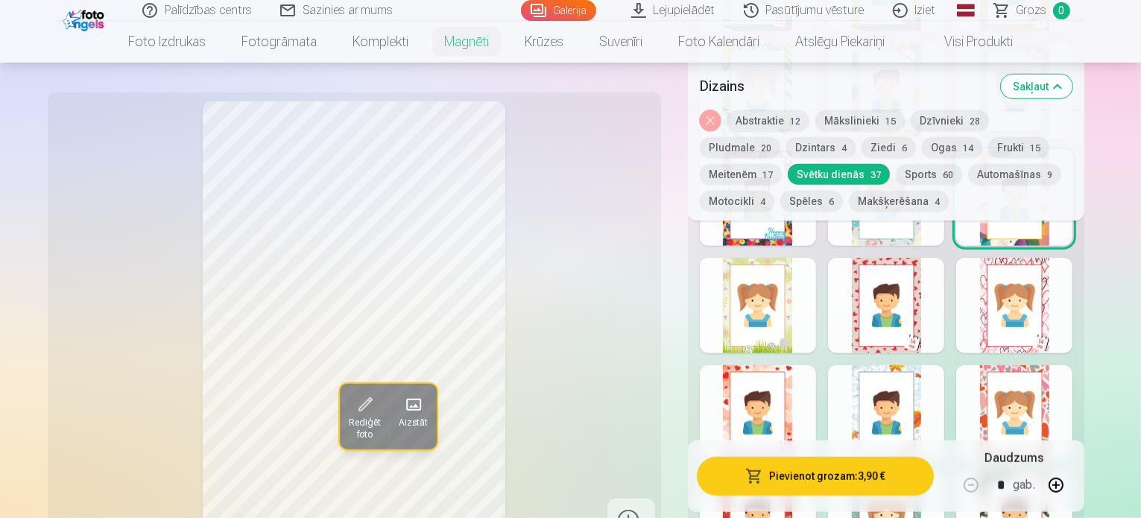
scroll to position [1357, 0]
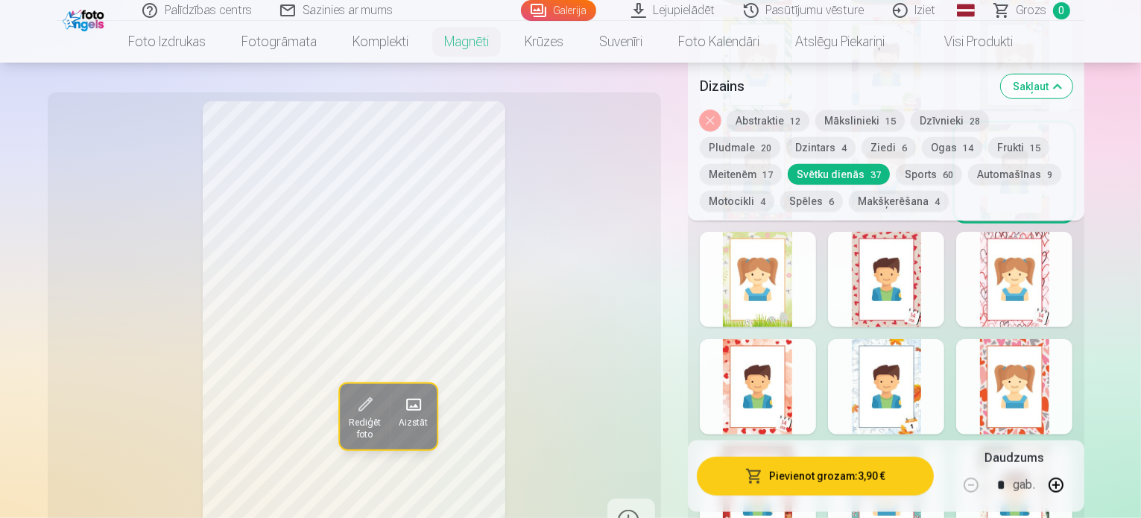
click at [944, 301] on div at bounding box center [886, 279] width 116 height 95
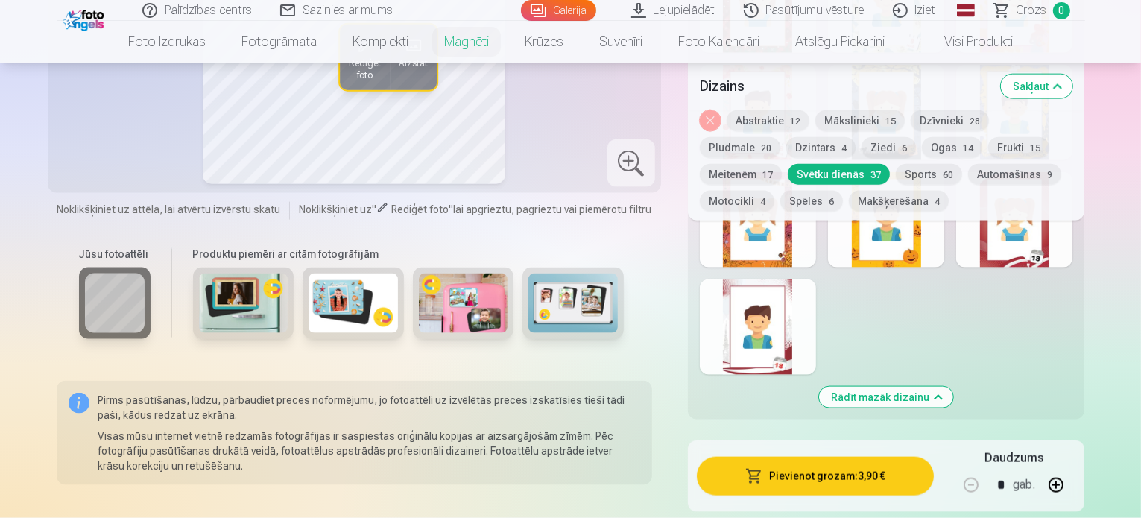
scroll to position [1879, 0]
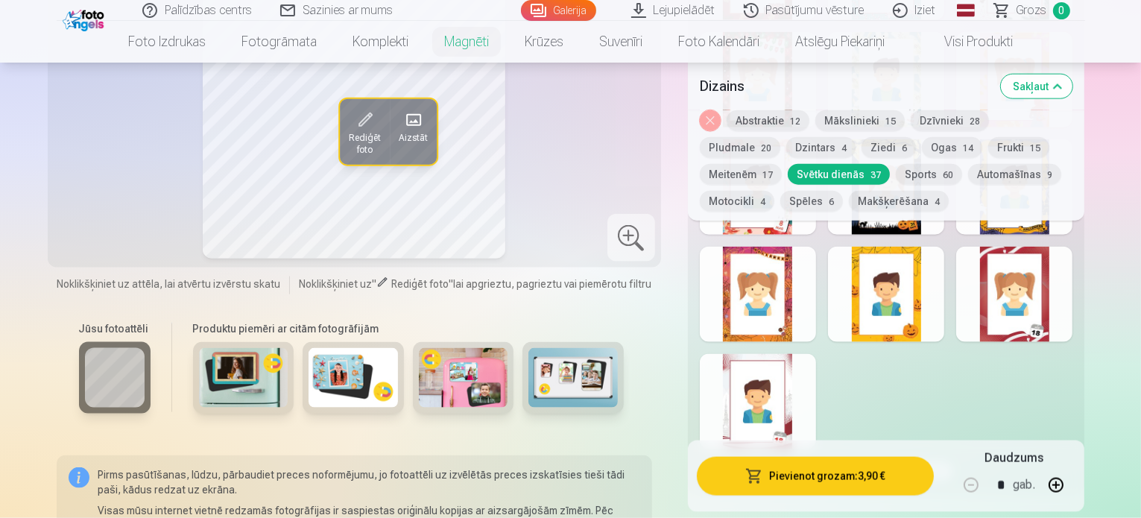
click at [940, 318] on div at bounding box center [886, 294] width 116 height 95
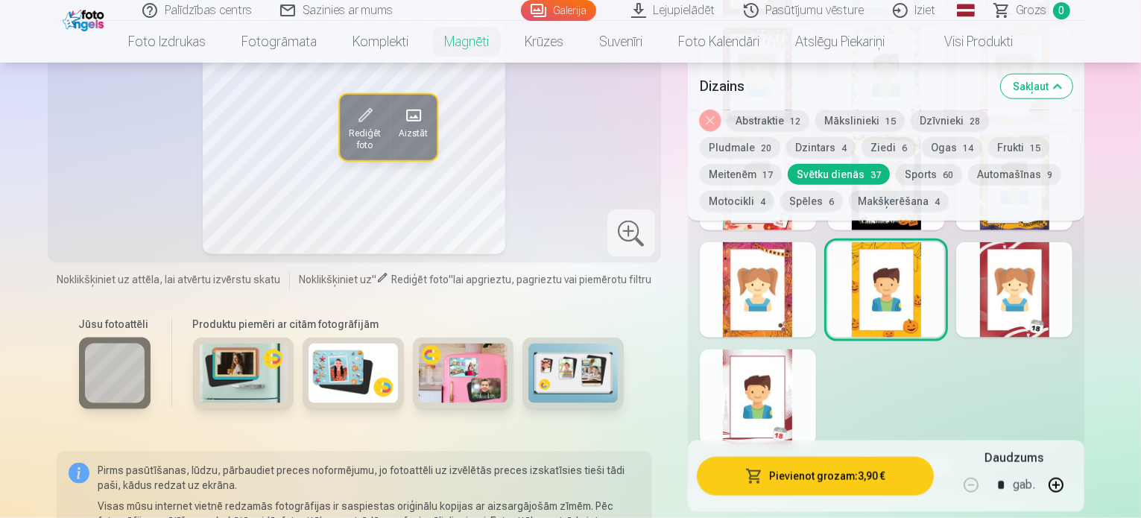
scroll to position [1954, 0]
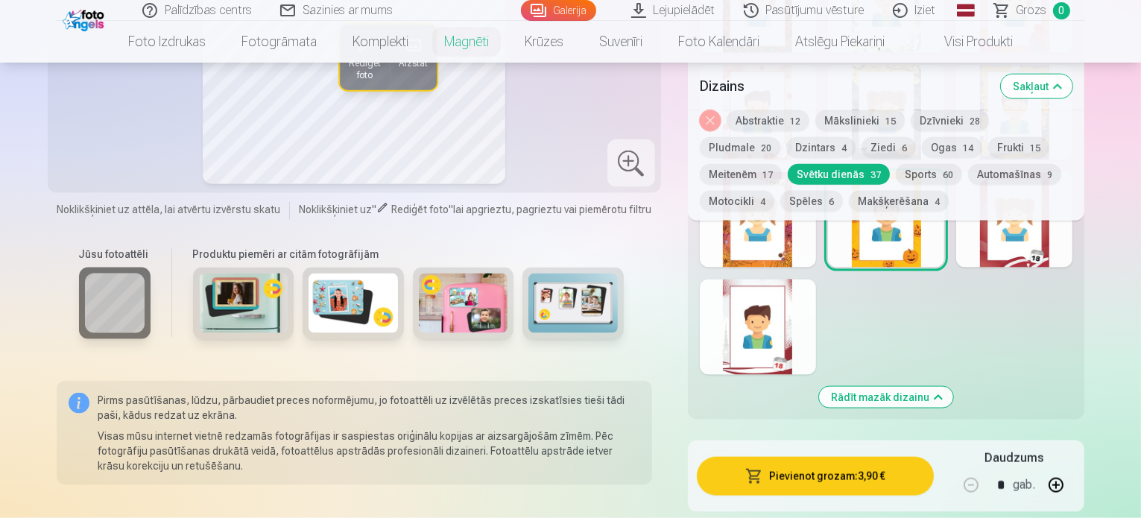
click at [794, 349] on div at bounding box center [758, 327] width 116 height 95
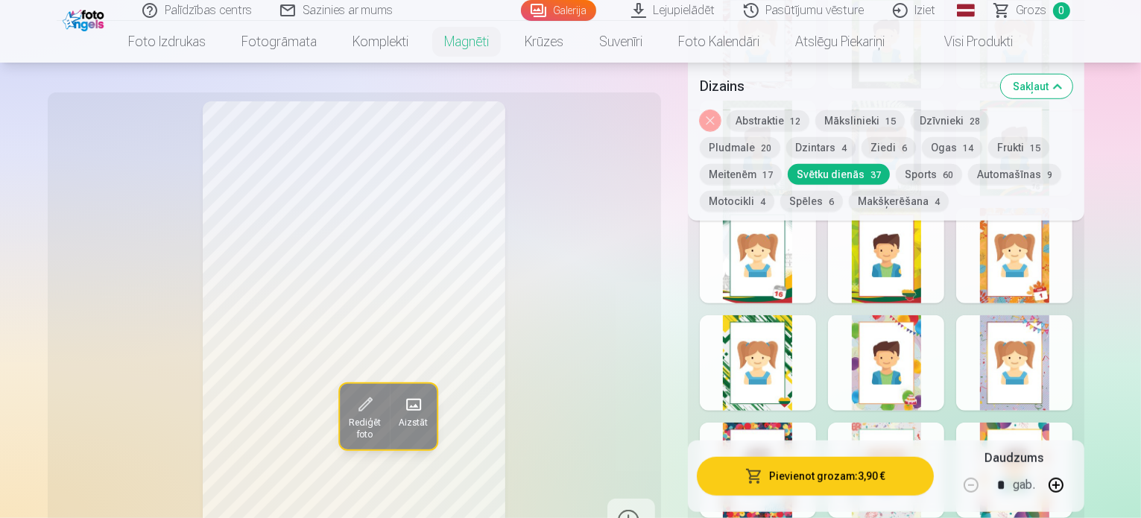
scroll to position [761, 0]
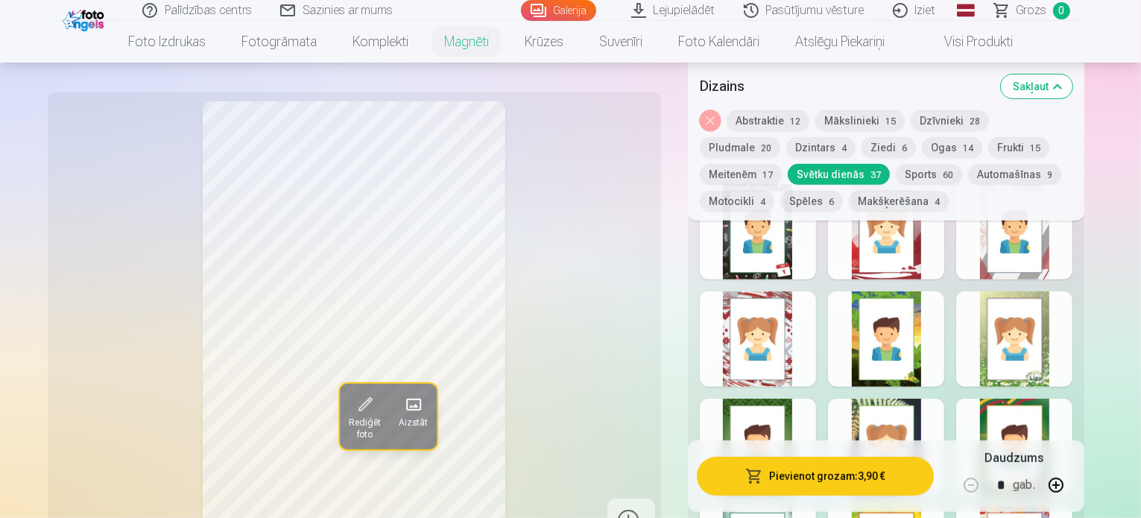
click at [896, 178] on button "Sports 60" at bounding box center [929, 174] width 66 height 21
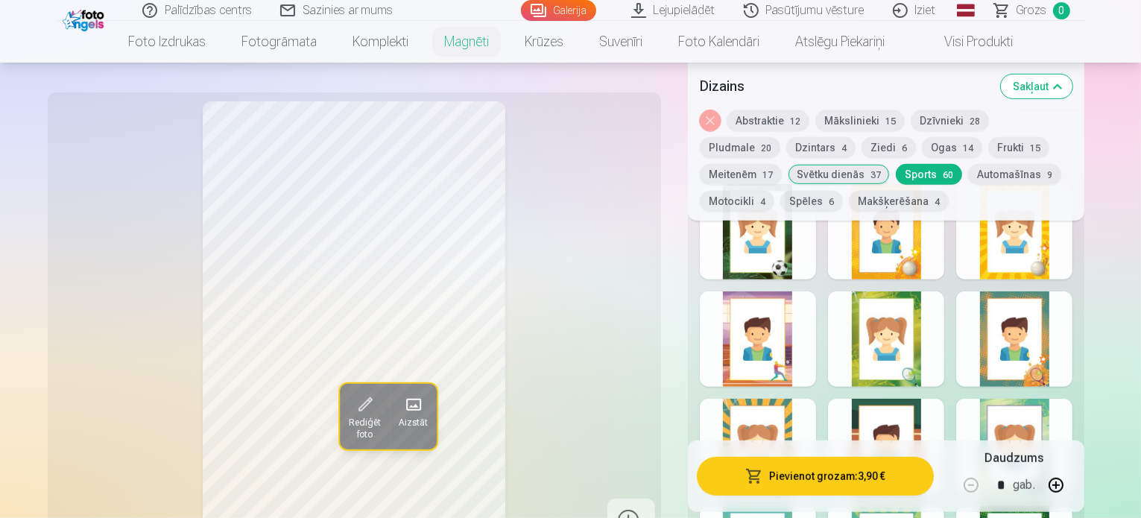
click at [944, 364] on div at bounding box center [886, 338] width 116 height 95
click at [1073, 365] on div at bounding box center [1014, 338] width 116 height 95
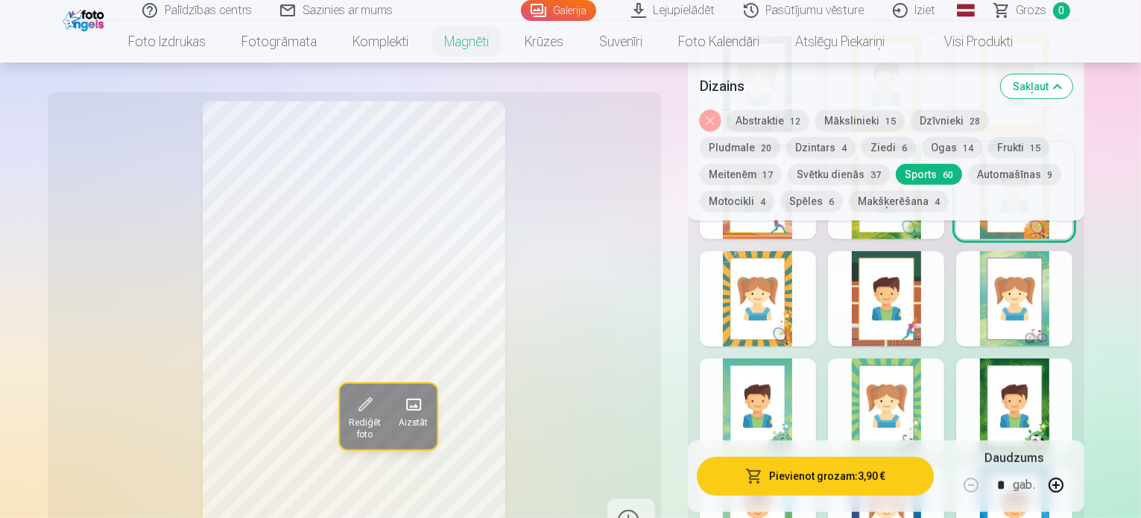
scroll to position [910, 0]
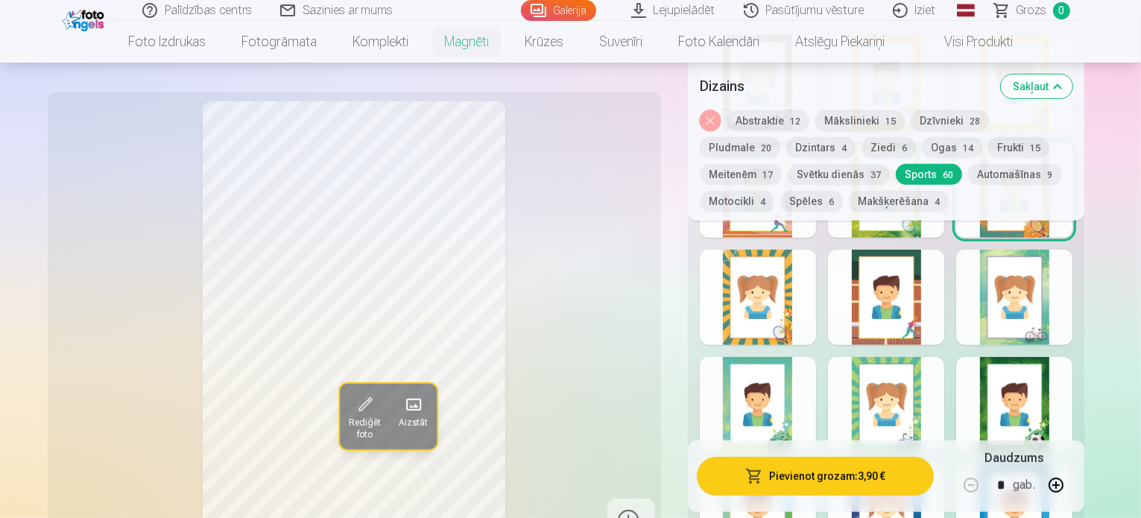
click at [796, 323] on div at bounding box center [758, 297] width 116 height 95
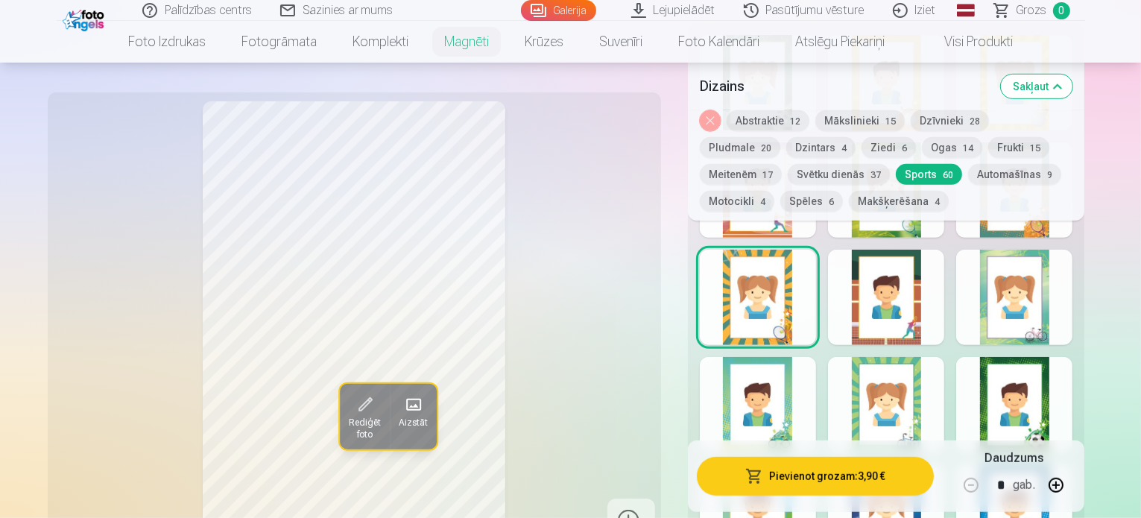
click at [944, 318] on div at bounding box center [886, 297] width 116 height 95
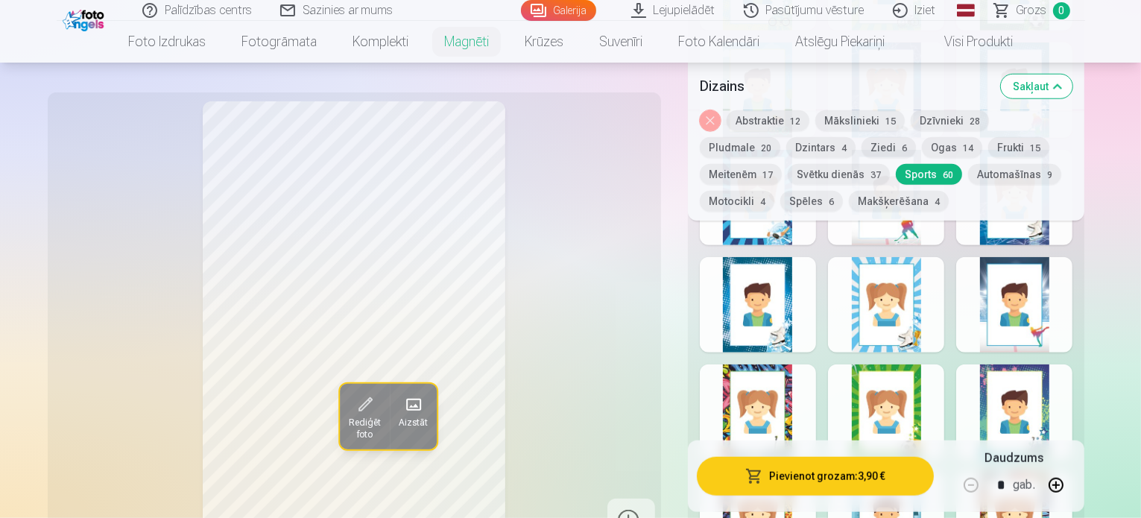
scroll to position [1357, 0]
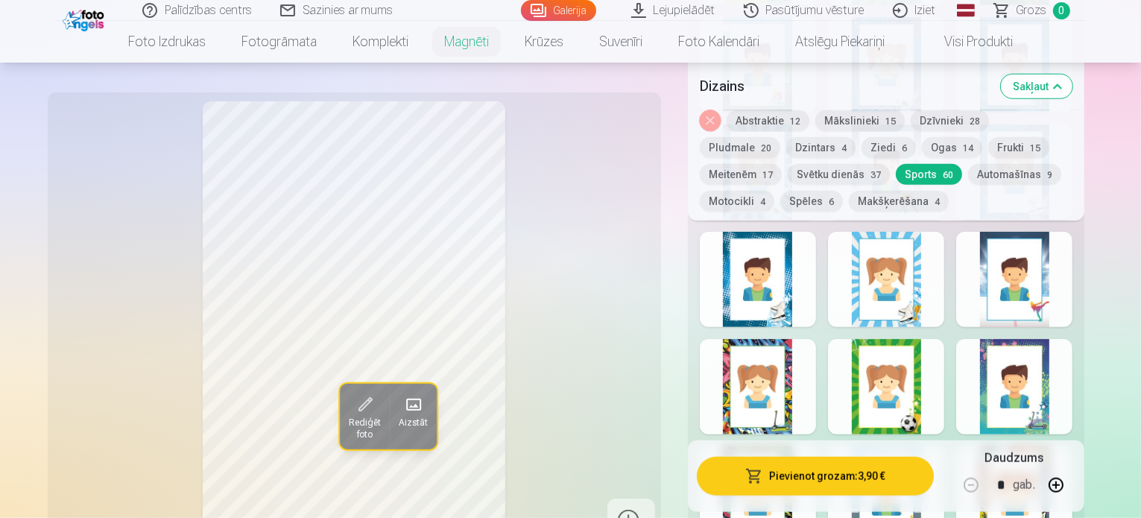
click at [803, 300] on div at bounding box center [758, 279] width 116 height 95
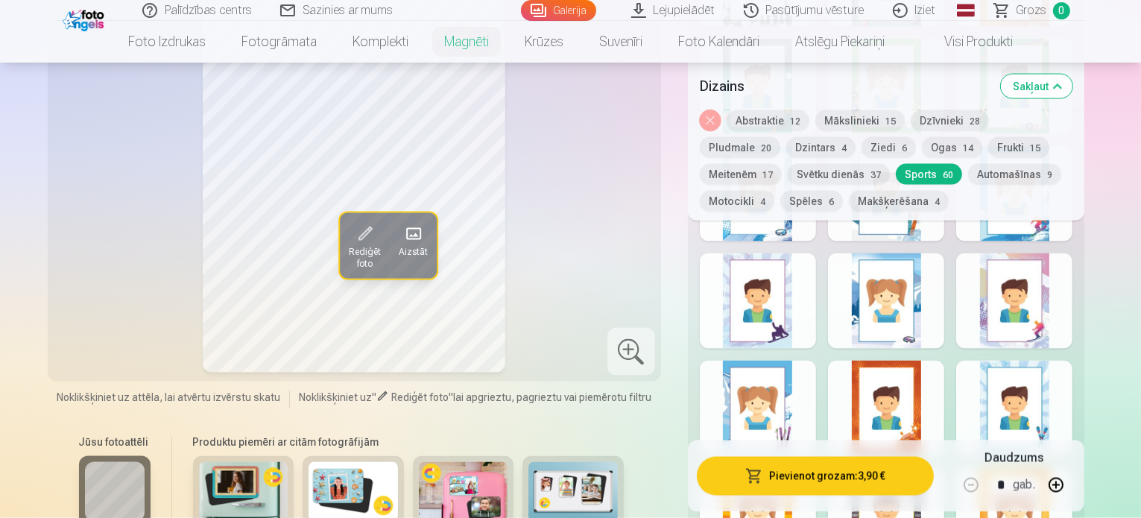
scroll to position [2326, 0]
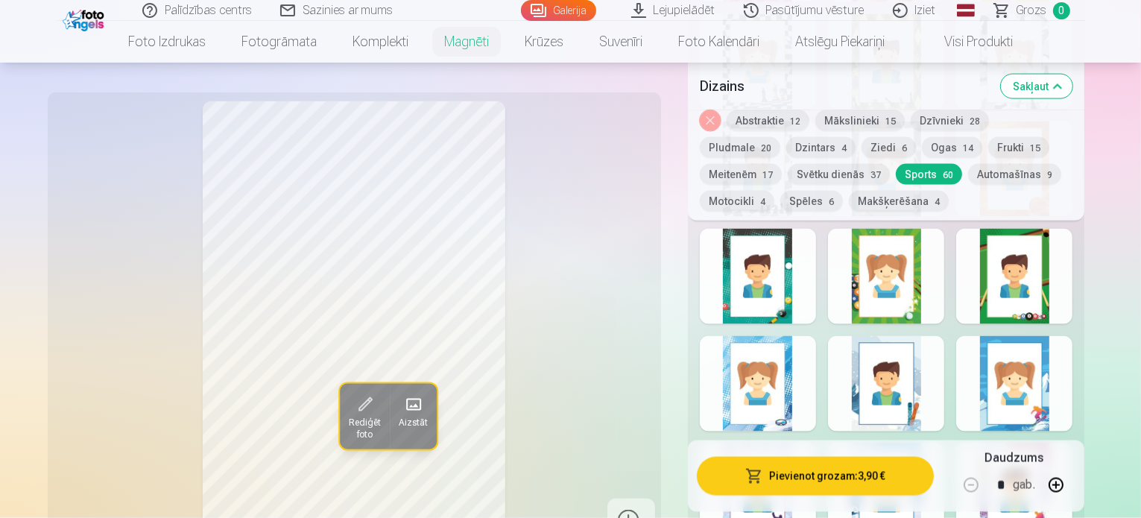
click at [968, 174] on button "Automašīnas 9" at bounding box center [1014, 174] width 93 height 21
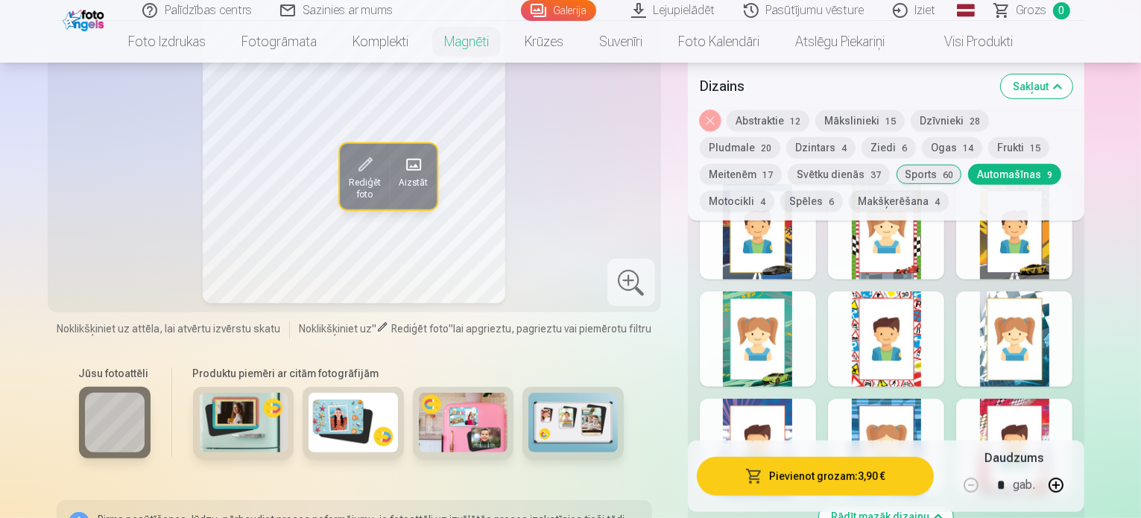
scroll to position [836, 0]
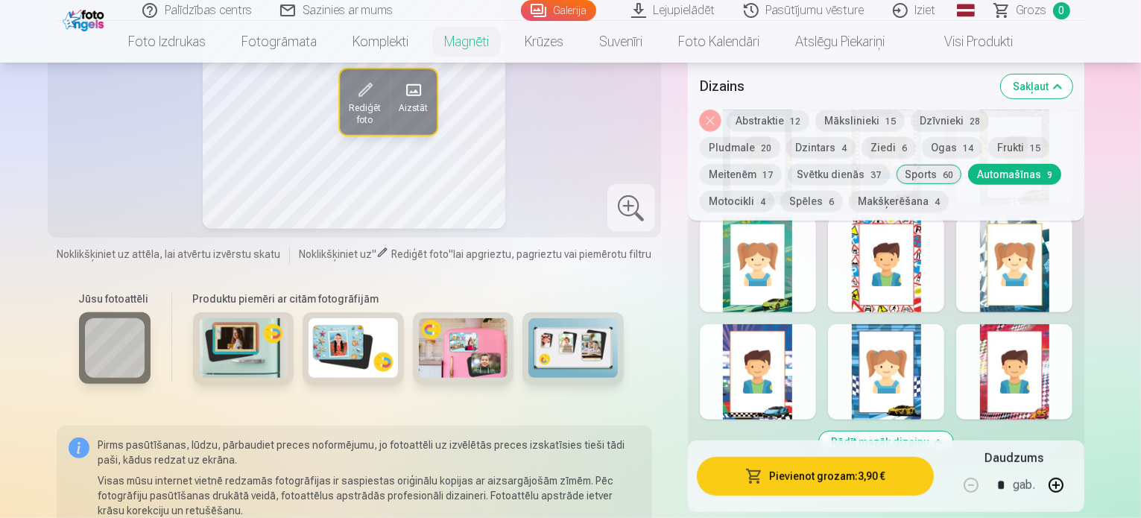
click at [1073, 291] on div at bounding box center [1014, 264] width 116 height 95
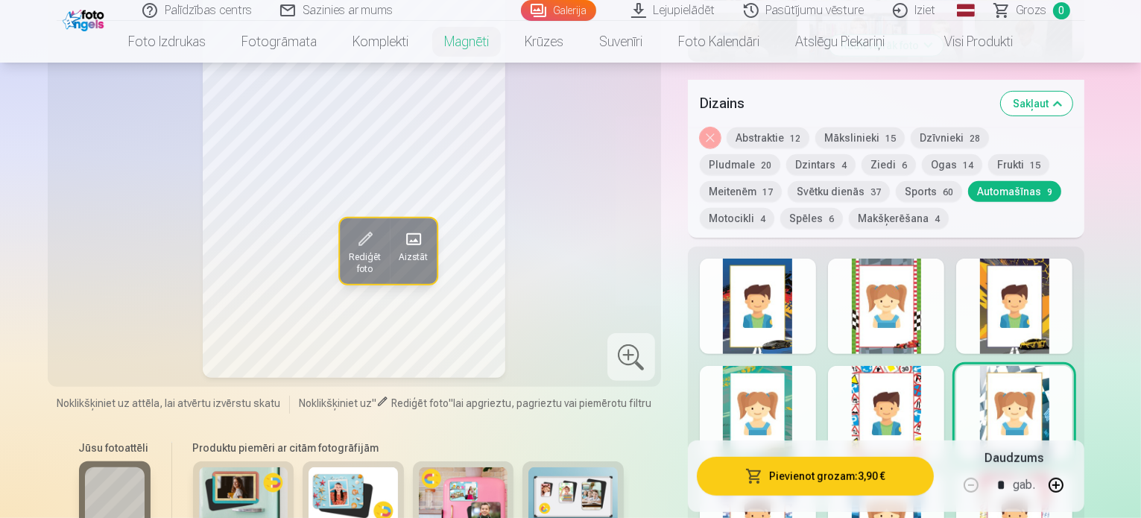
scroll to position [761, 0]
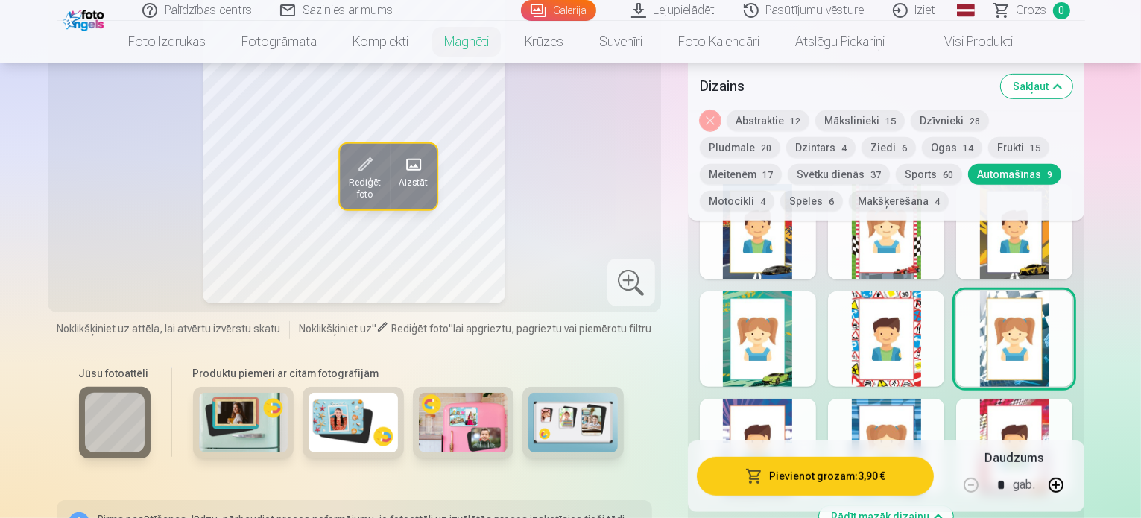
click at [944, 344] on div at bounding box center [886, 338] width 116 height 95
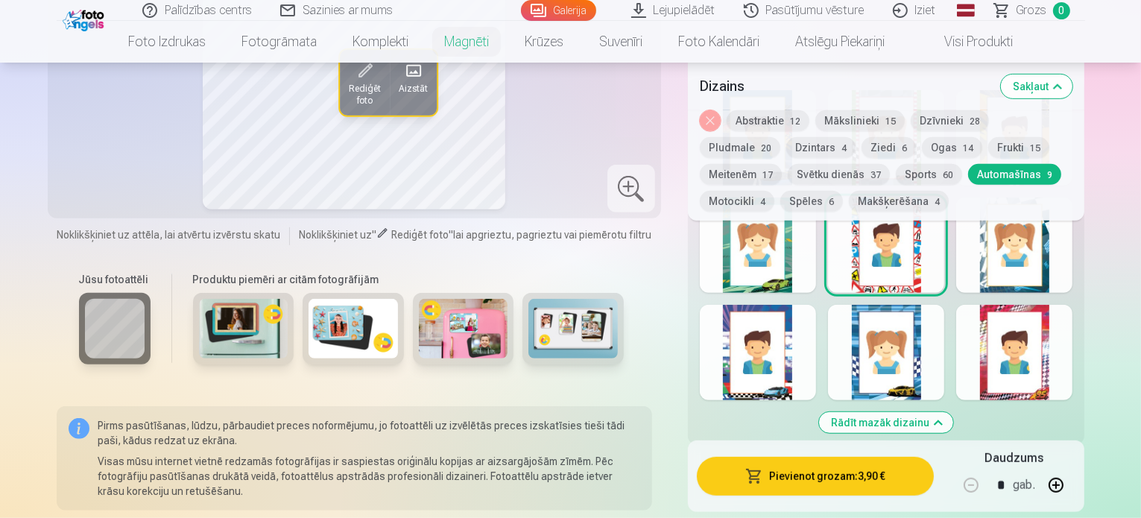
scroll to position [686, 0]
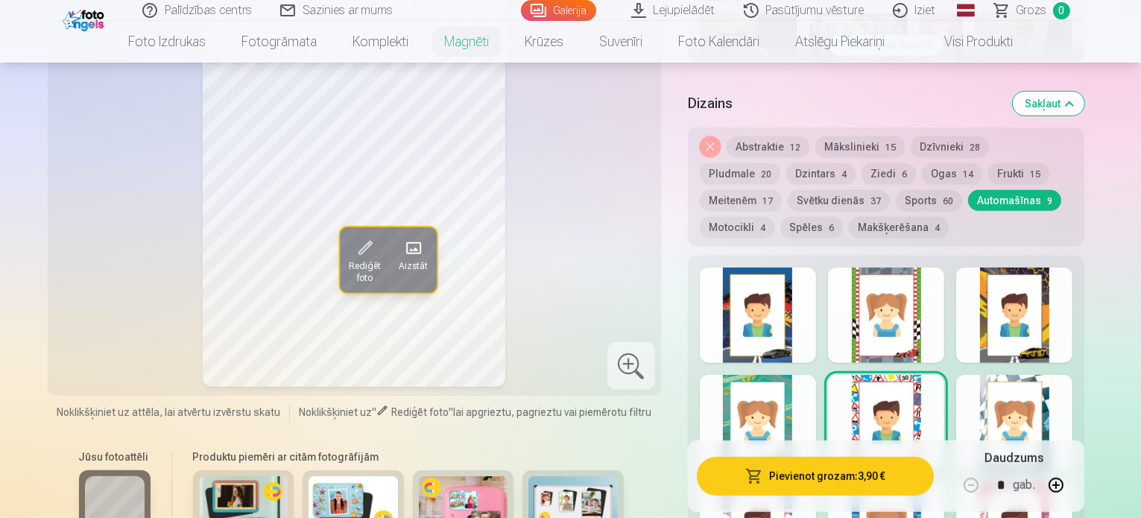
click at [774, 217] on button "Motocikli 4" at bounding box center [737, 227] width 75 height 21
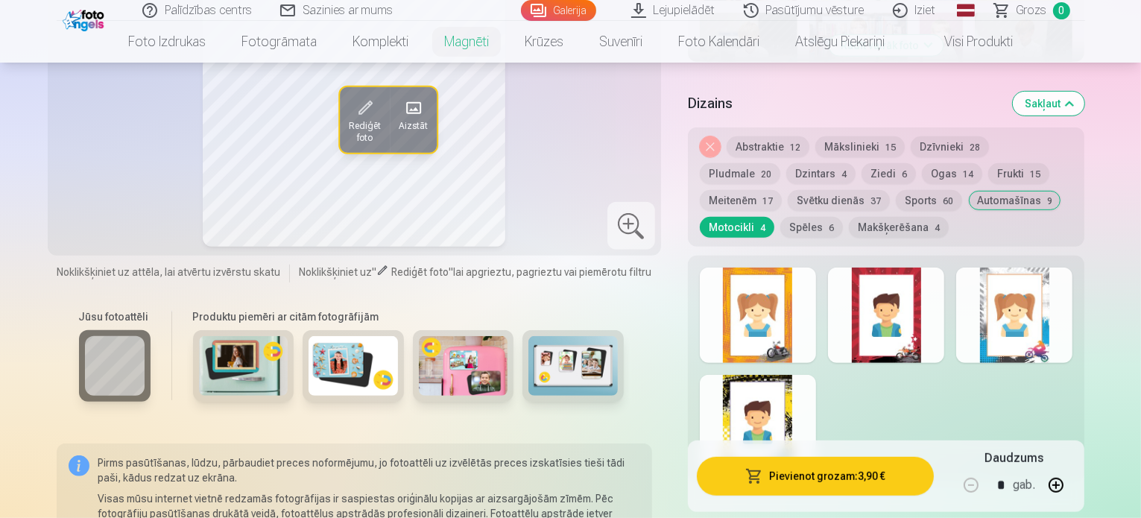
click at [843, 217] on button "Spēles 6" at bounding box center [811, 227] width 63 height 21
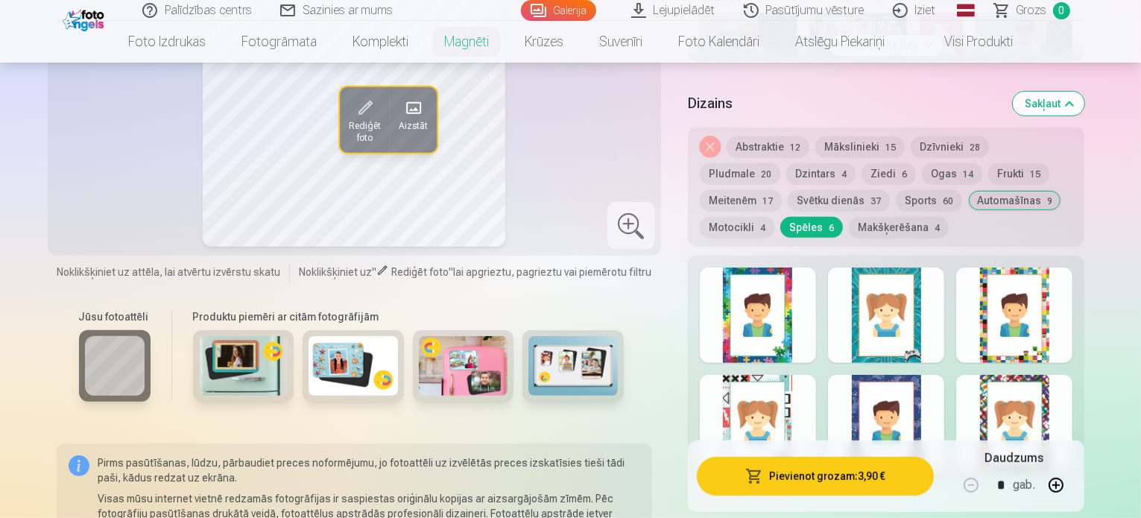
click at [805, 336] on div at bounding box center [758, 315] width 116 height 95
click at [1073, 335] on div at bounding box center [1014, 315] width 116 height 95
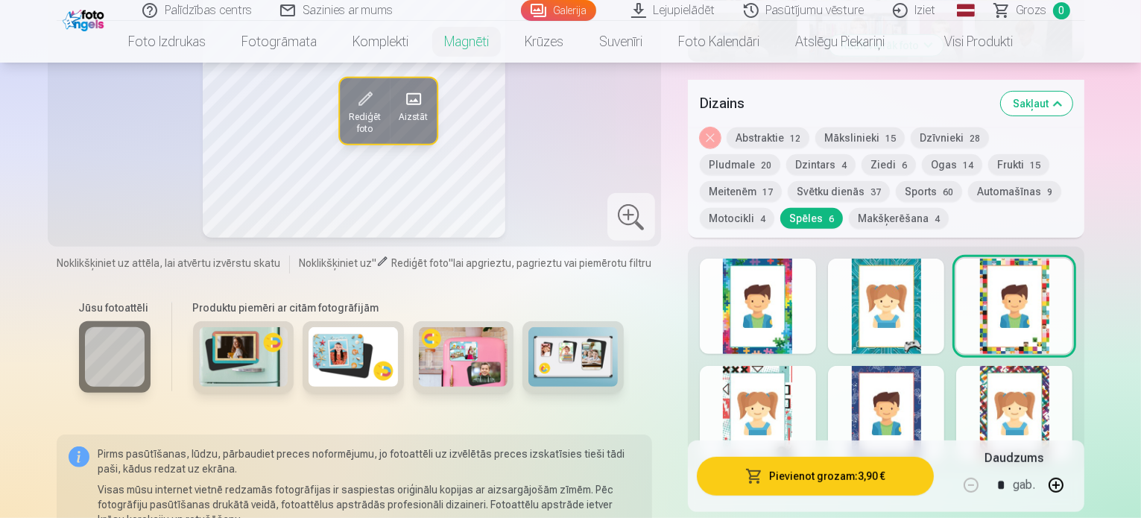
scroll to position [836, 0]
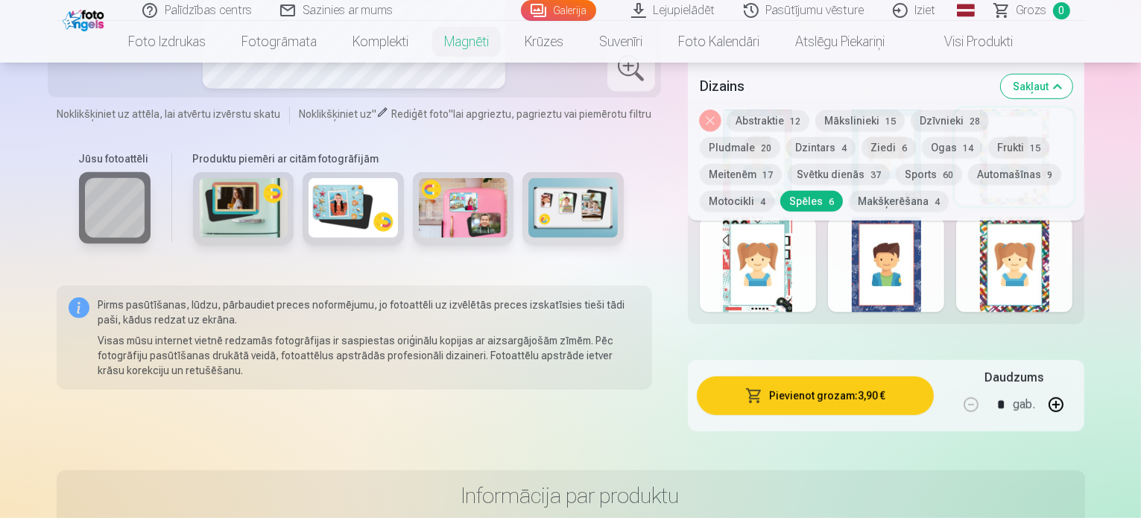
click at [1073, 284] on div at bounding box center [1014, 264] width 116 height 95
click at [942, 296] on div at bounding box center [886, 211] width 397 height 227
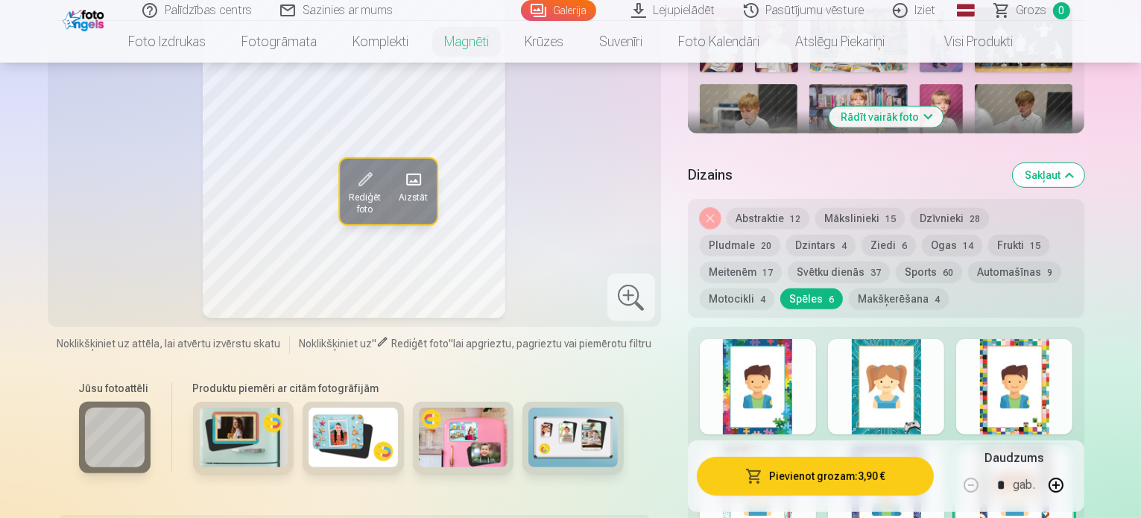
scroll to position [612, 0]
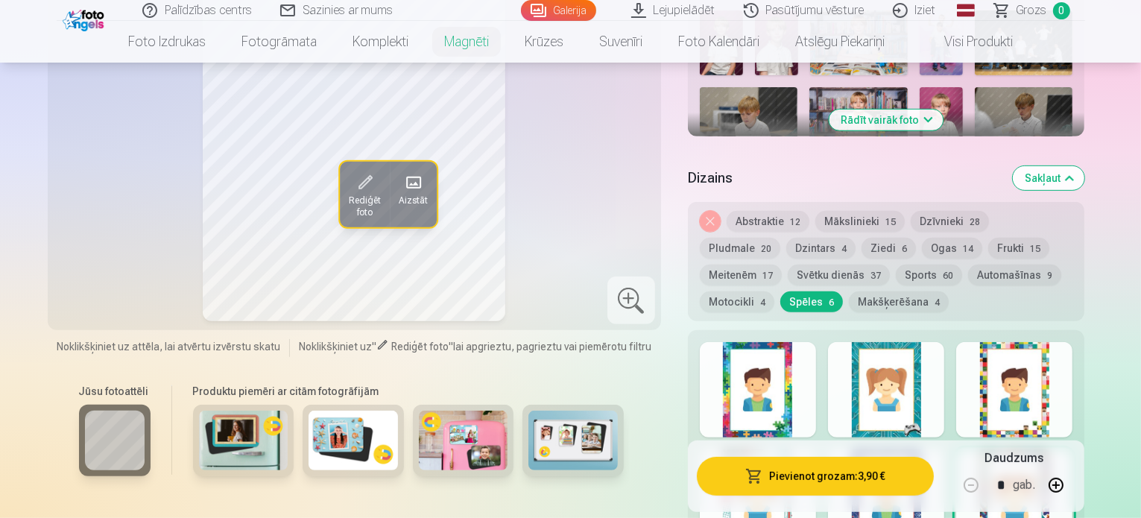
click at [944, 449] on div at bounding box center [886, 496] width 116 height 95
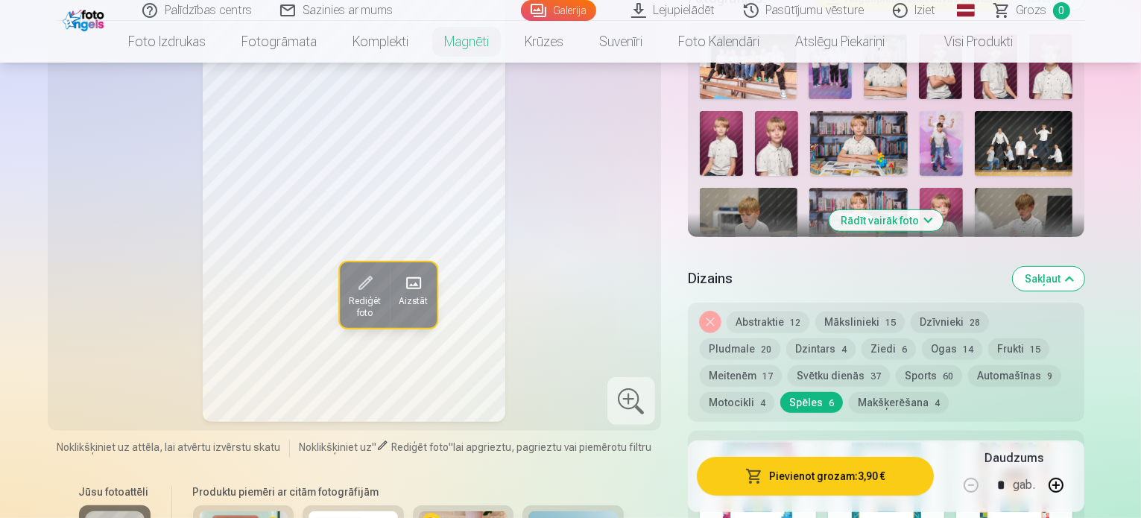
scroll to position [537, 0]
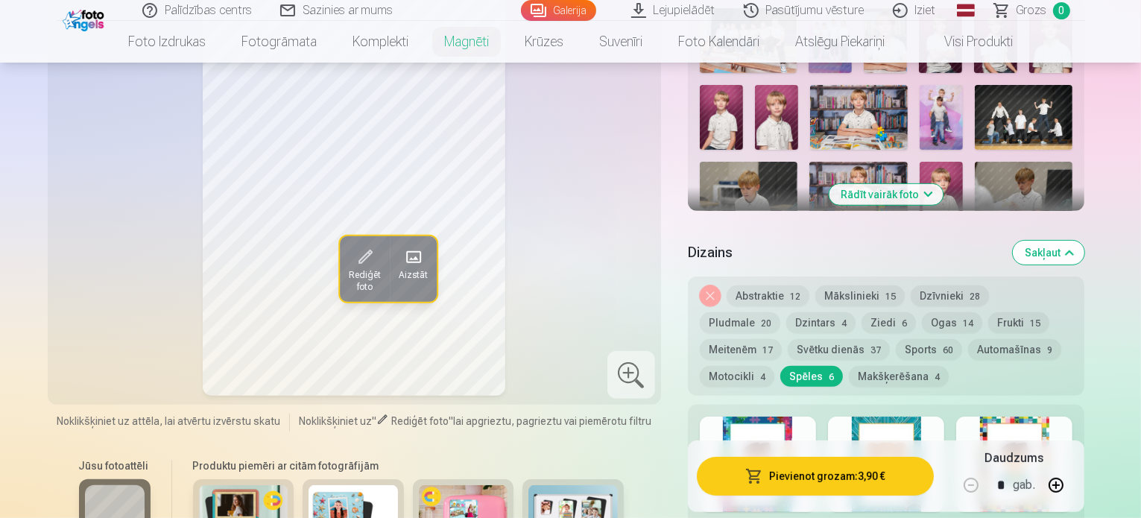
click at [849, 366] on button "Makšķerēšana 4" at bounding box center [899, 376] width 100 height 21
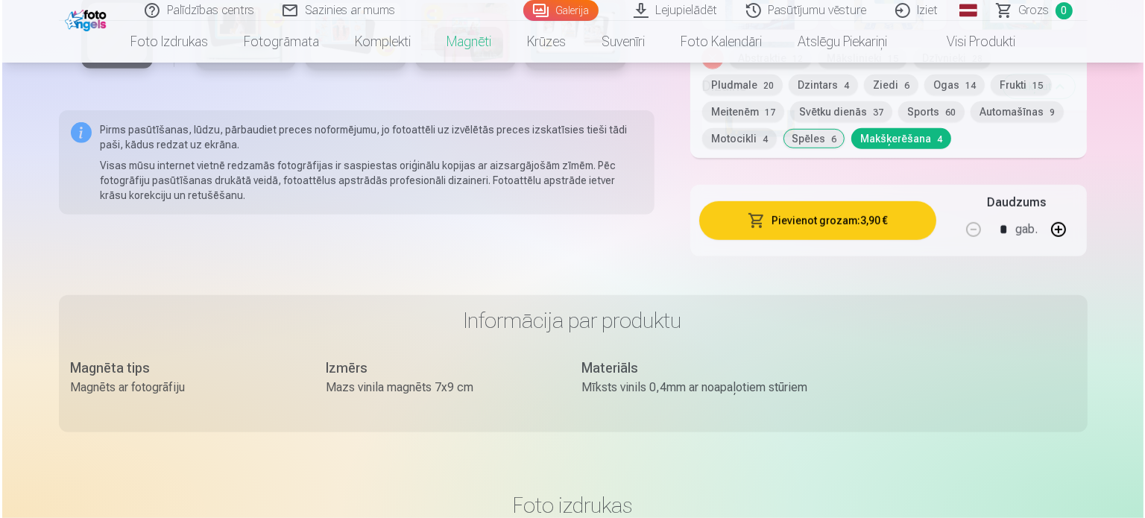
scroll to position [985, 0]
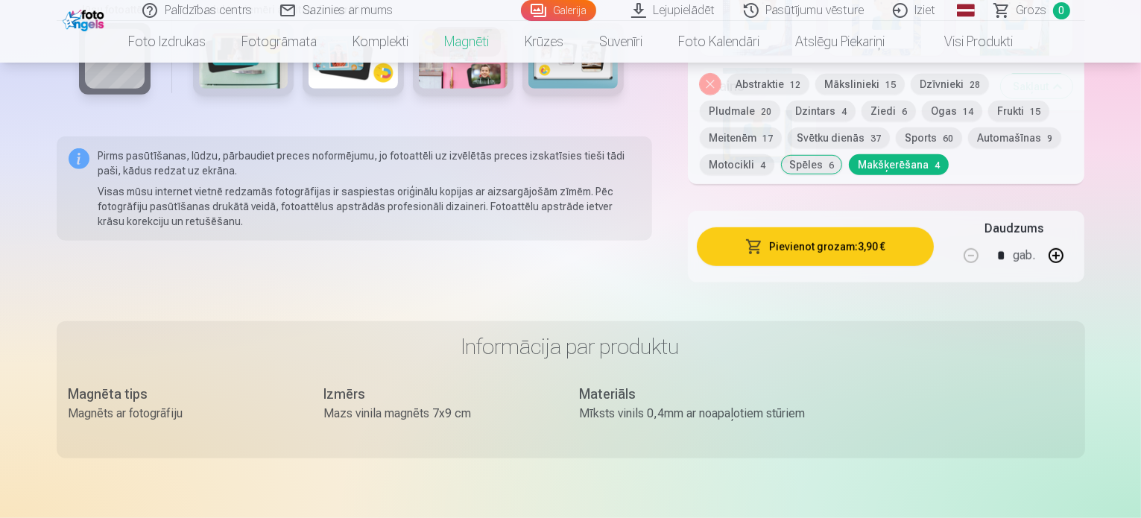
click at [870, 234] on button "Pievienot grozam : 3,90 €" at bounding box center [816, 246] width 238 height 39
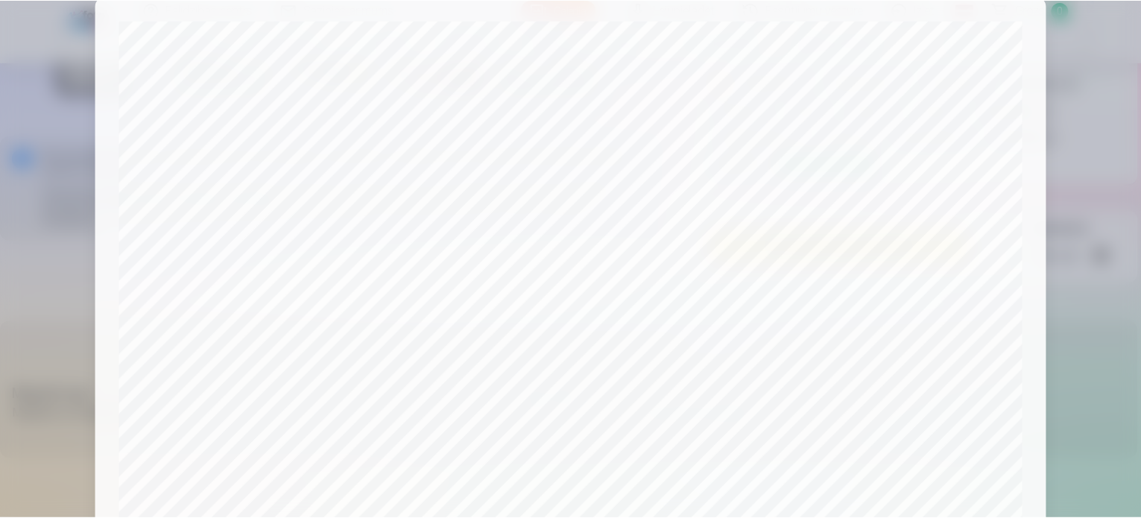
scroll to position [555, 0]
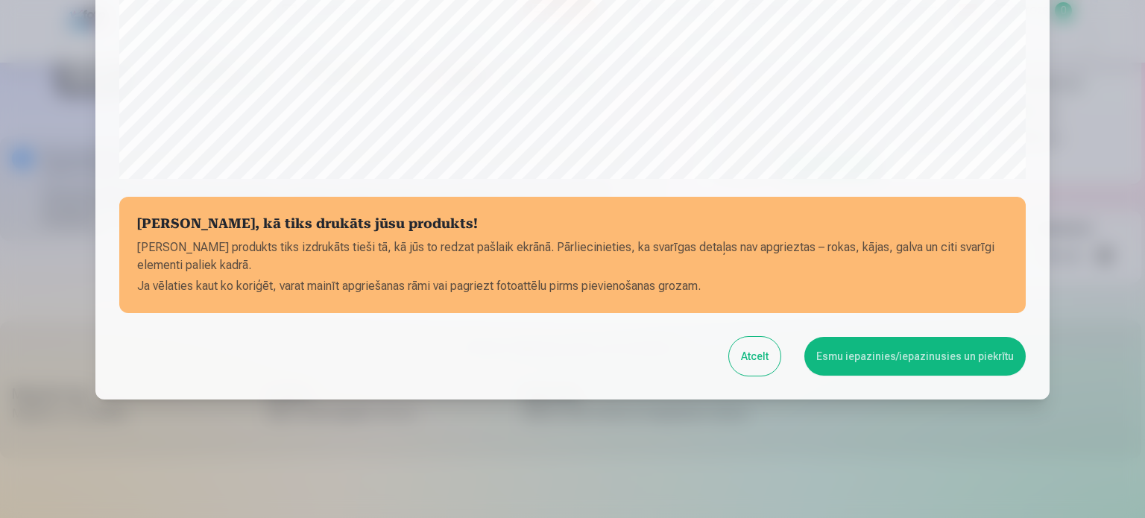
click at [748, 358] on button "Atcelt" at bounding box center [754, 356] width 51 height 39
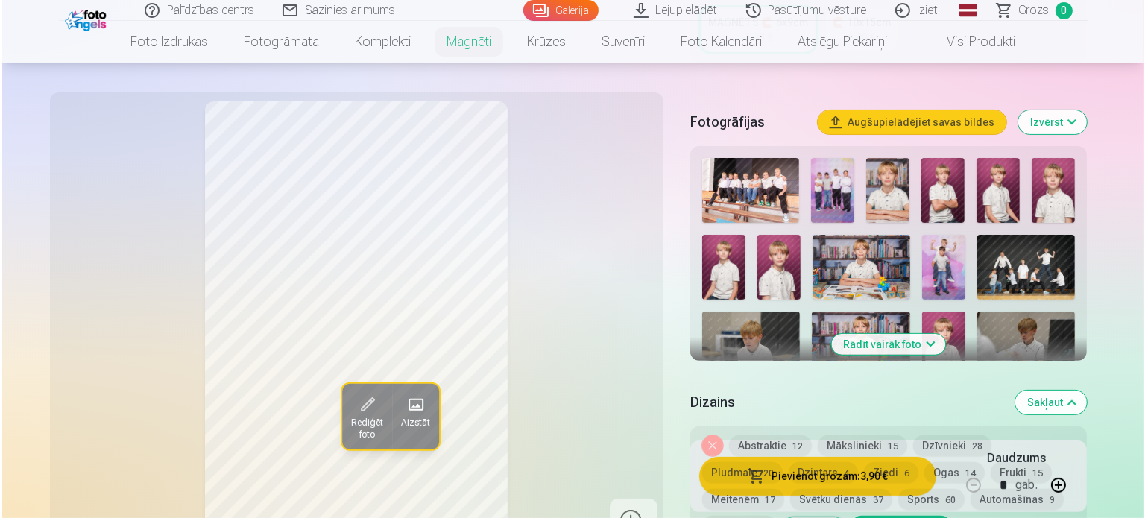
scroll to position [388, 0]
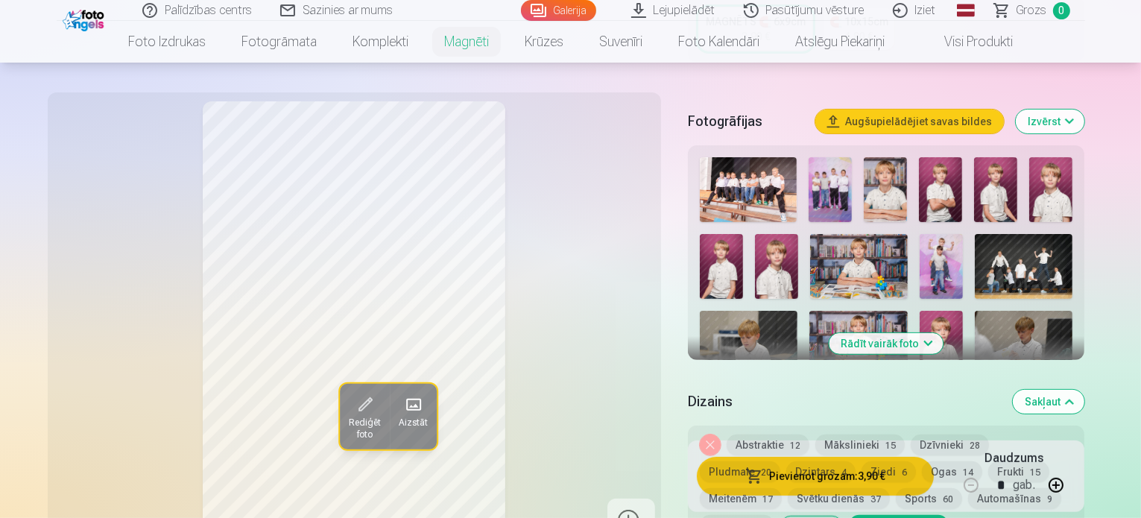
click at [348, 417] on span "Rediģēt foto" at bounding box center [364, 429] width 32 height 24
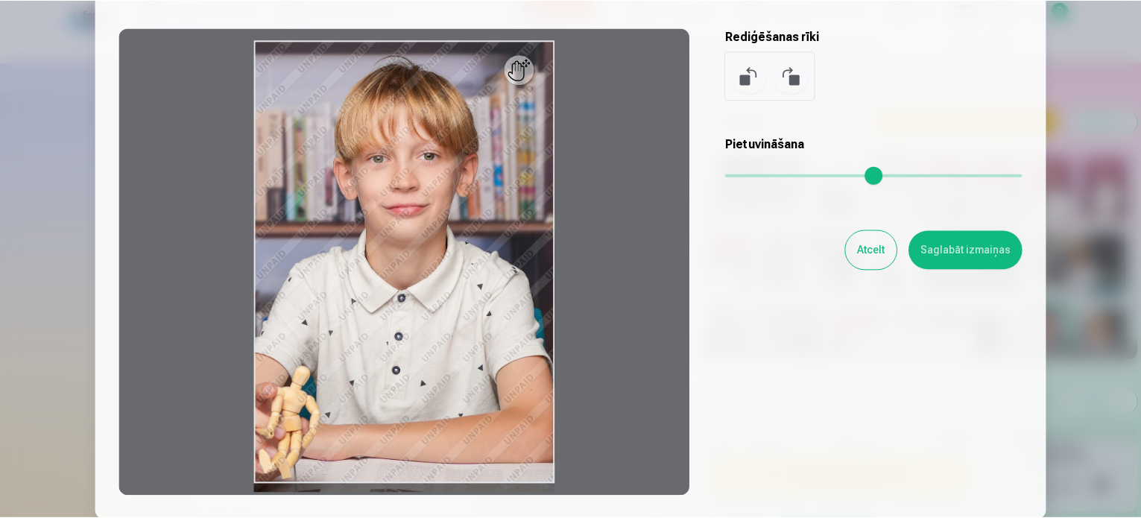
scroll to position [149, 0]
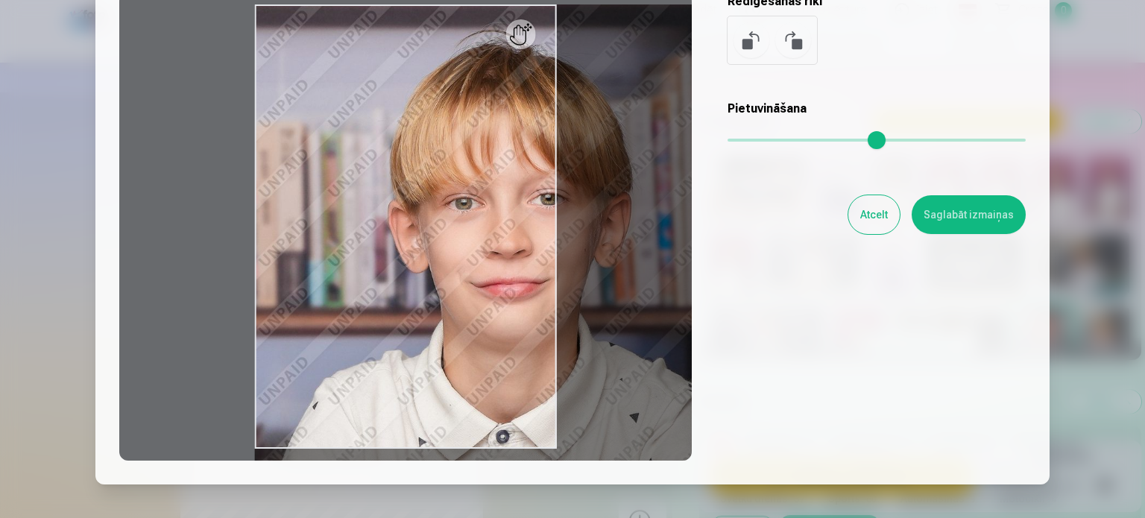
type input "*"
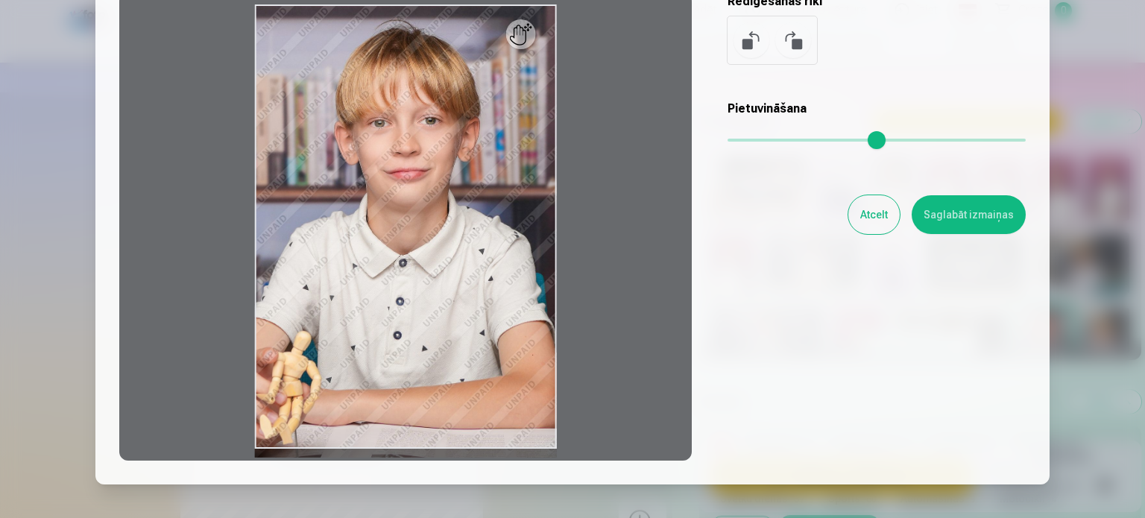
drag, startPoint x: 736, startPoint y: 138, endPoint x: 461, endPoint y: 168, distance: 276.7
click at [727, 142] on input "range" at bounding box center [876, 140] width 298 height 3
click at [973, 217] on button "Saglabāt izmaiņas" at bounding box center [969, 214] width 114 height 39
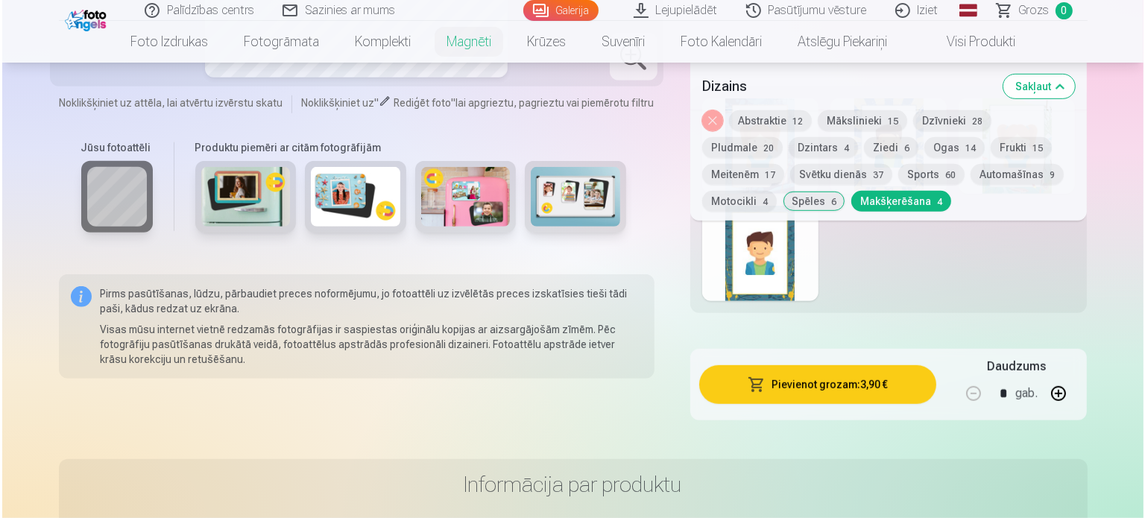
scroll to position [910, 0]
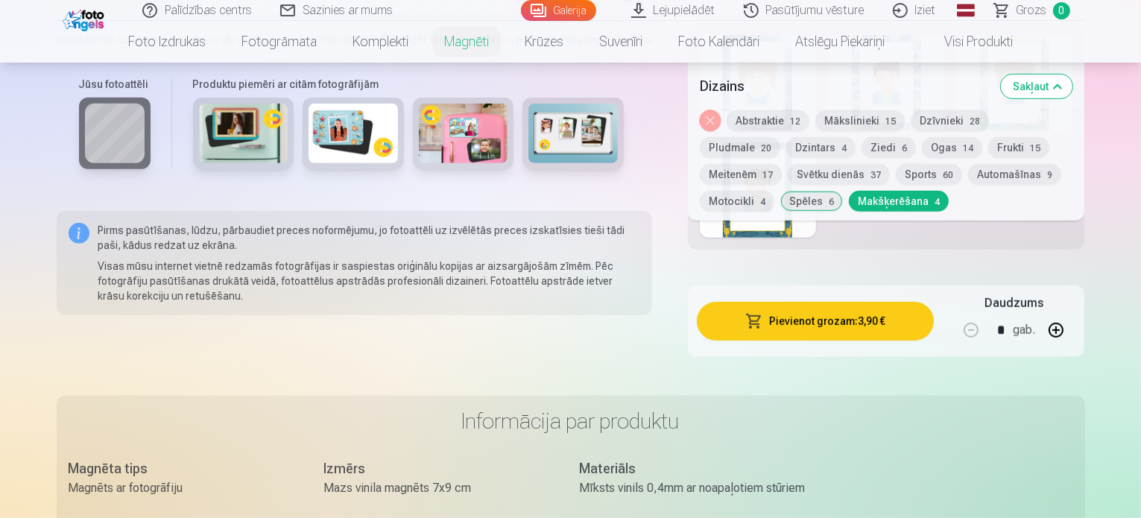
click at [853, 302] on button "Pievienot grozam : 3,90 €" at bounding box center [816, 321] width 238 height 39
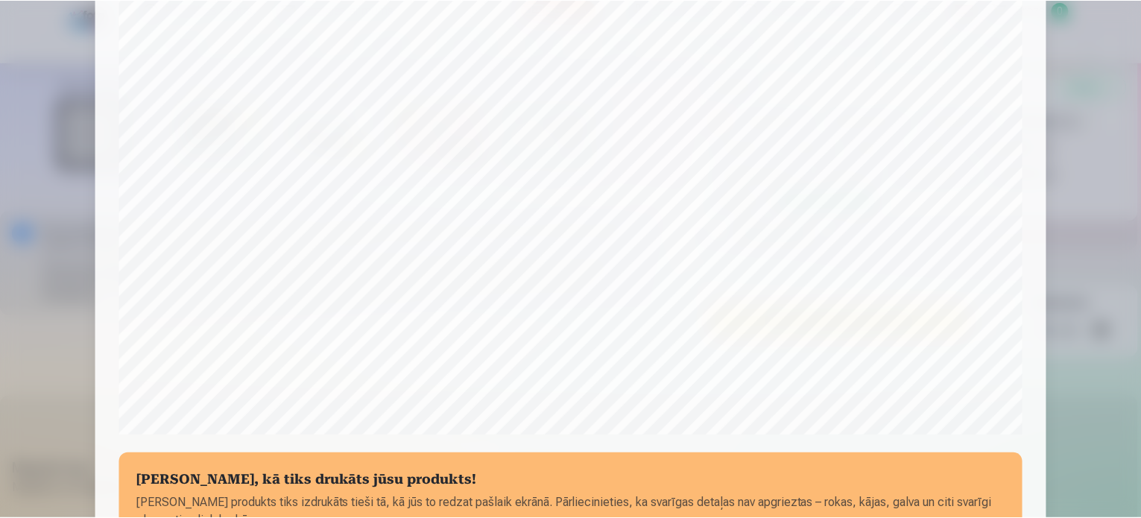
scroll to position [447, 0]
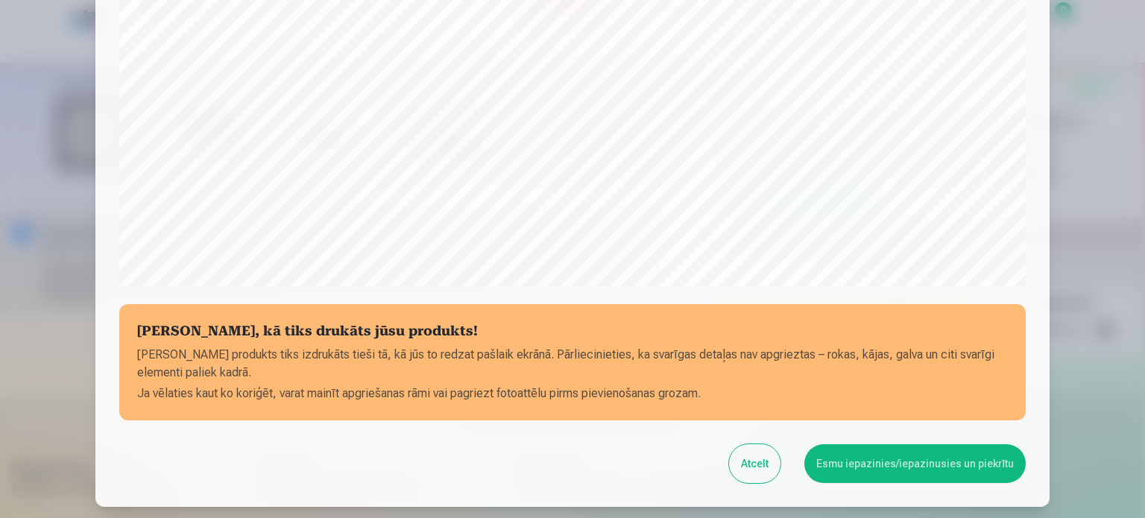
click at [922, 463] on button "Esmu iepazinies/iepazinusies un piekrītu" at bounding box center [914, 463] width 221 height 39
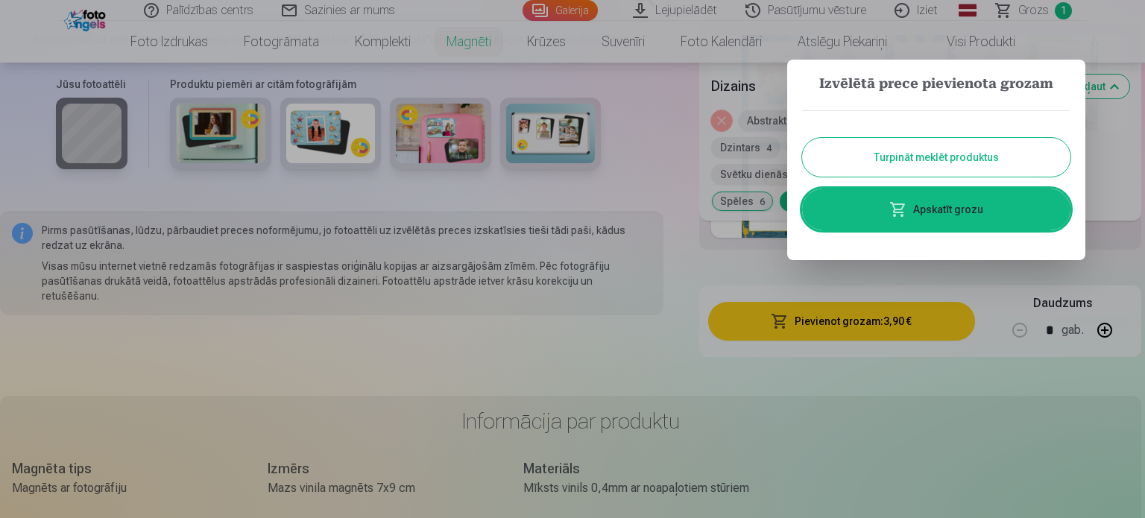
click at [919, 405] on div at bounding box center [572, 259] width 1145 height 518
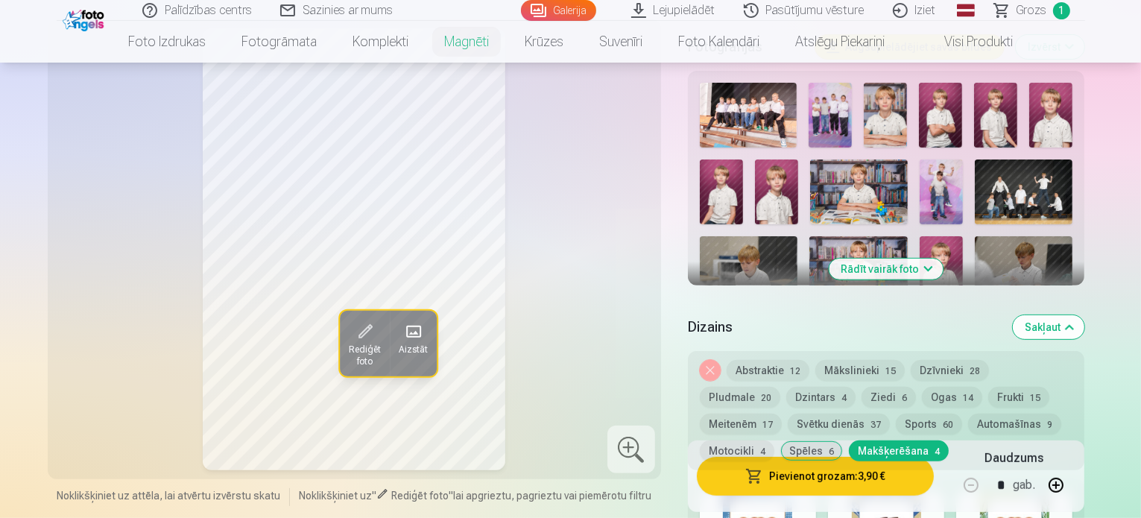
scroll to position [314, 0]
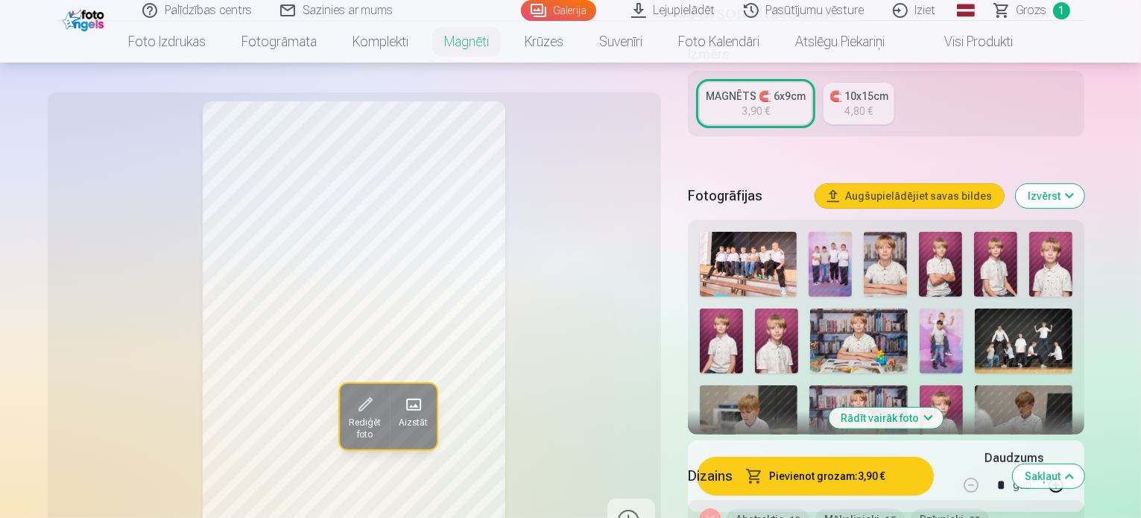
click at [754, 253] on img at bounding box center [749, 264] width 98 height 65
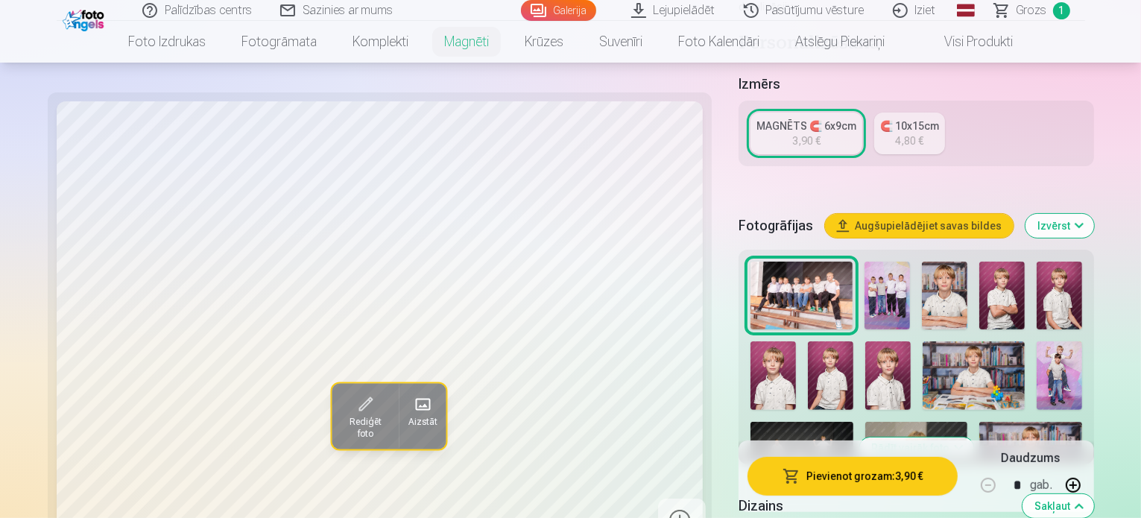
click at [922, 262] on img at bounding box center [944, 296] width 45 height 68
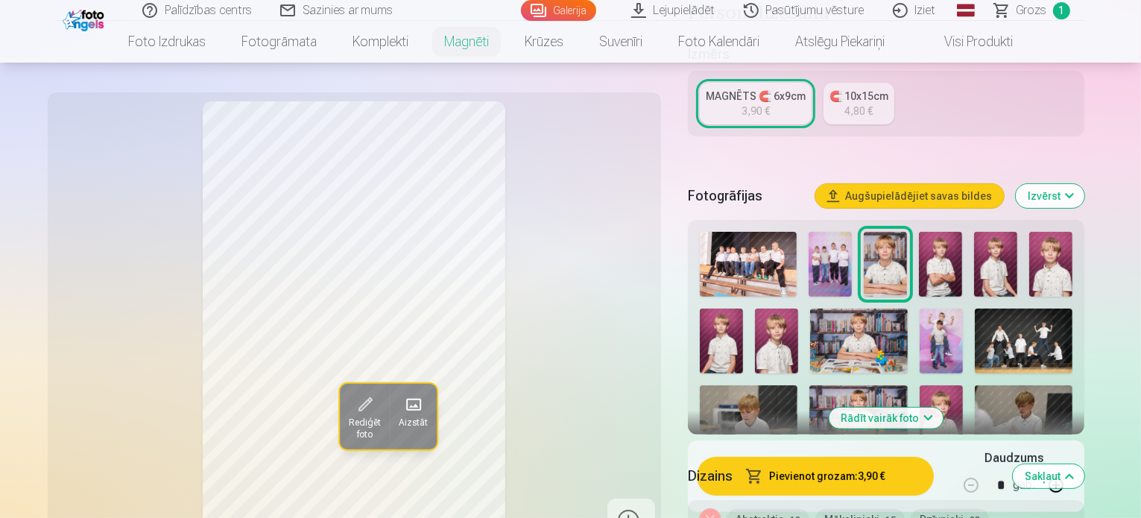
click at [960, 254] on img at bounding box center [940, 264] width 43 height 65
click at [989, 262] on img at bounding box center [995, 264] width 43 height 65
click at [1060, 259] on img at bounding box center [1050, 264] width 43 height 65
click at [996, 256] on img at bounding box center [995, 264] width 43 height 65
click at [743, 309] on img at bounding box center [721, 341] width 43 height 65
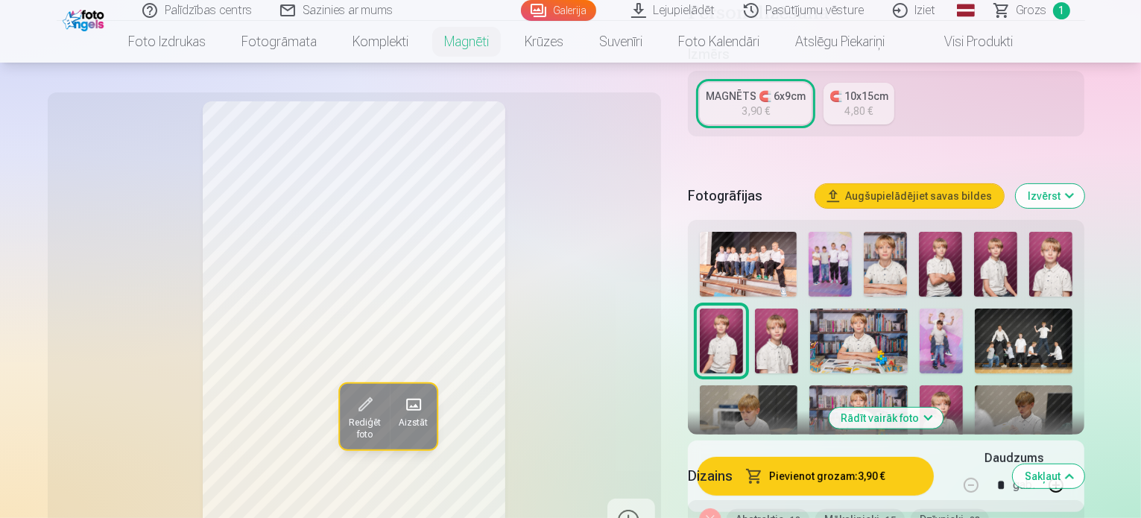
click at [994, 252] on img at bounding box center [995, 264] width 43 height 65
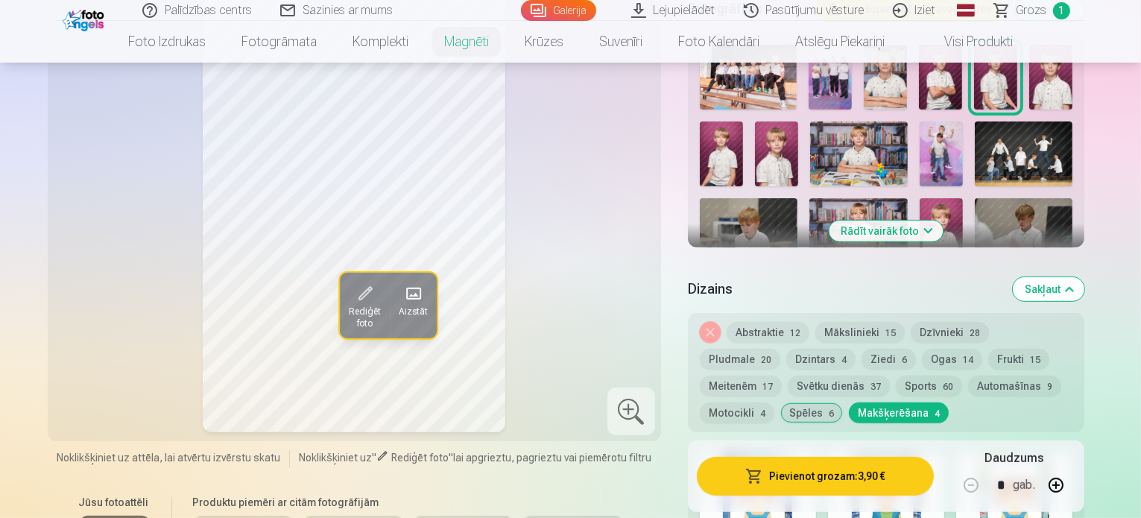
scroll to position [537, 0]
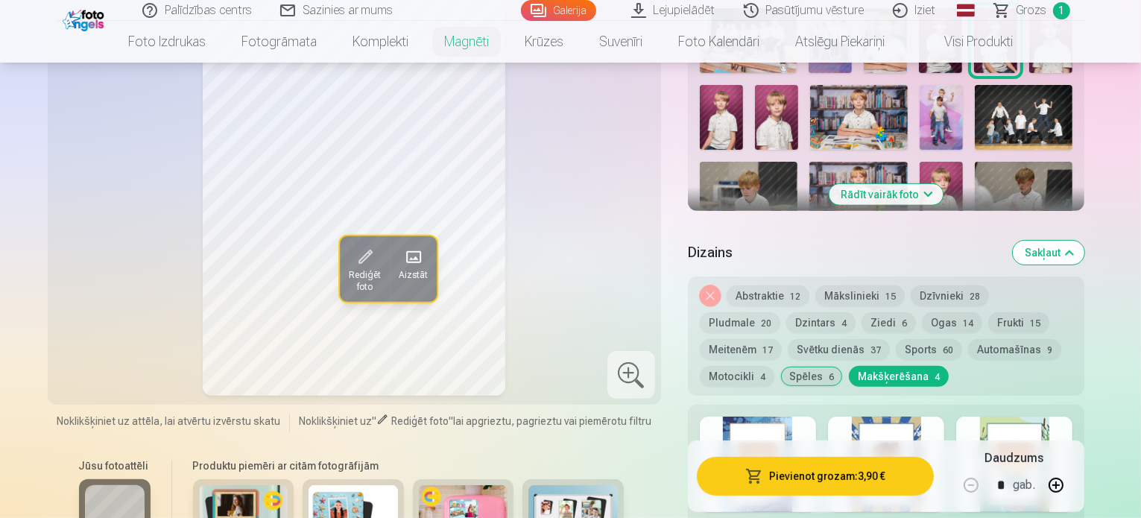
click at [843, 366] on button "Spēles 6" at bounding box center [811, 376] width 63 height 21
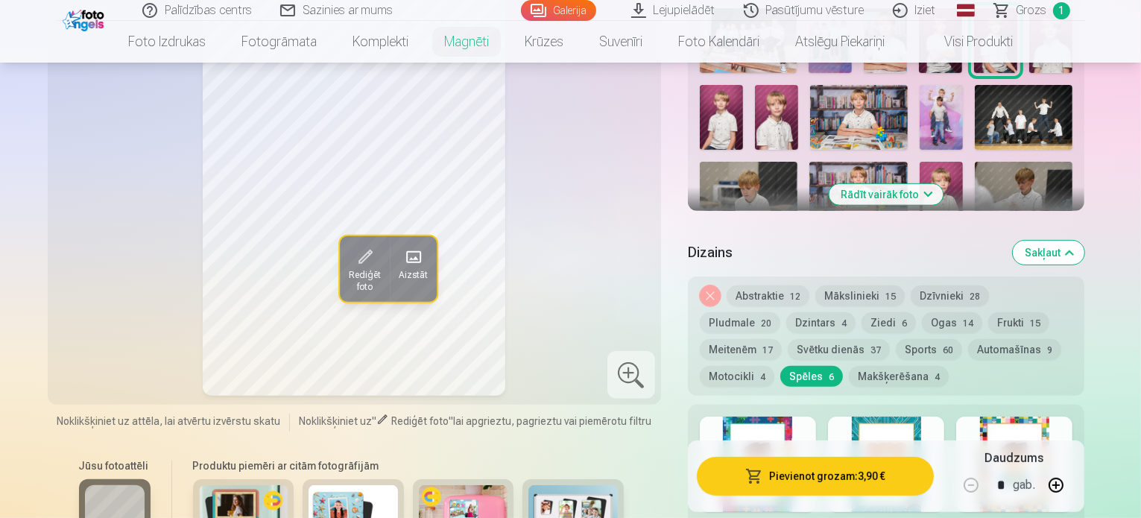
click at [1073, 417] on div at bounding box center [1014, 464] width 116 height 95
click at [871, 285] on button "Mākslinieki 15" at bounding box center [859, 295] width 89 height 21
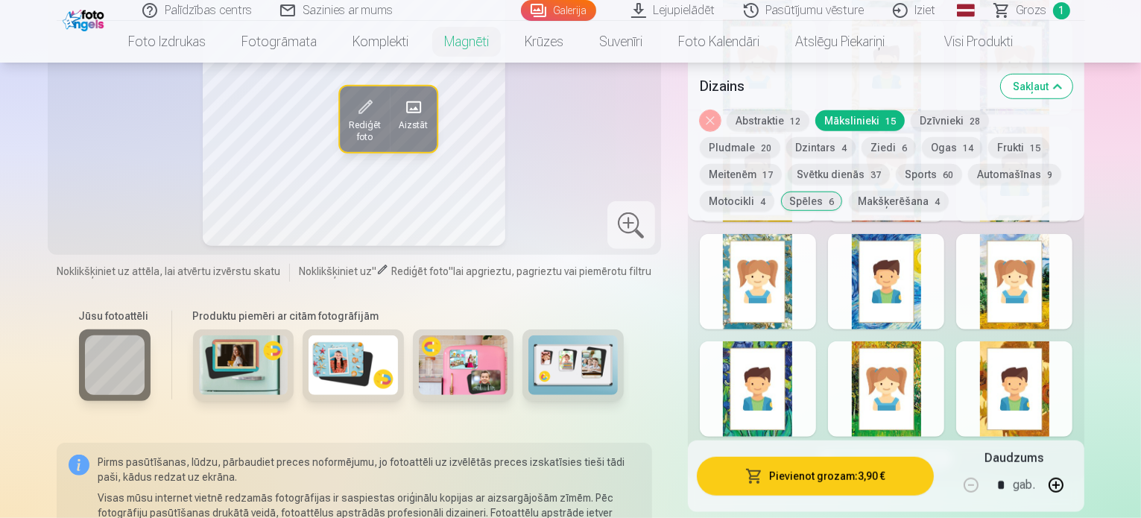
scroll to position [1059, 0]
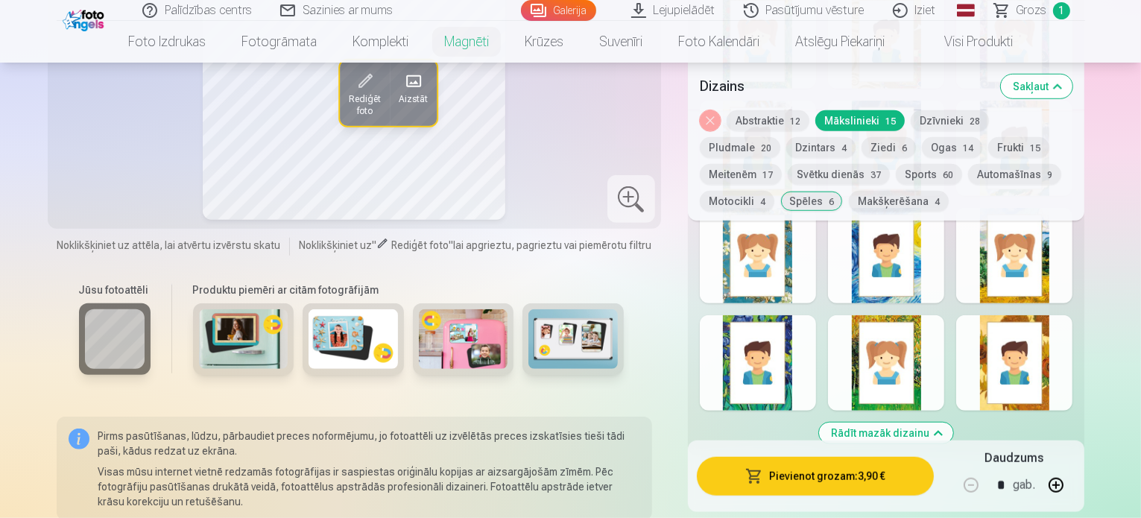
click at [944, 282] on div at bounding box center [886, 255] width 116 height 95
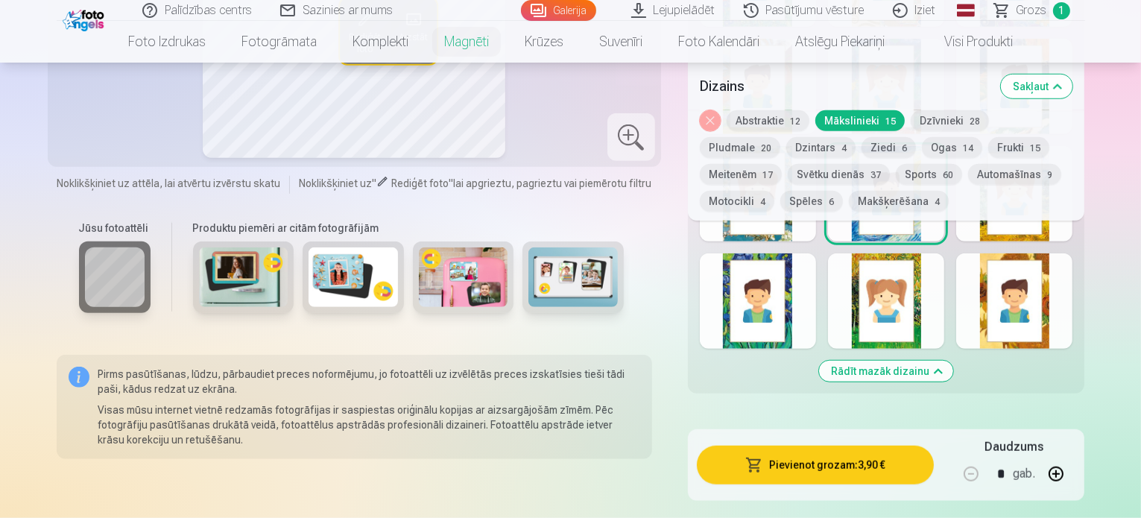
scroll to position [1134, 0]
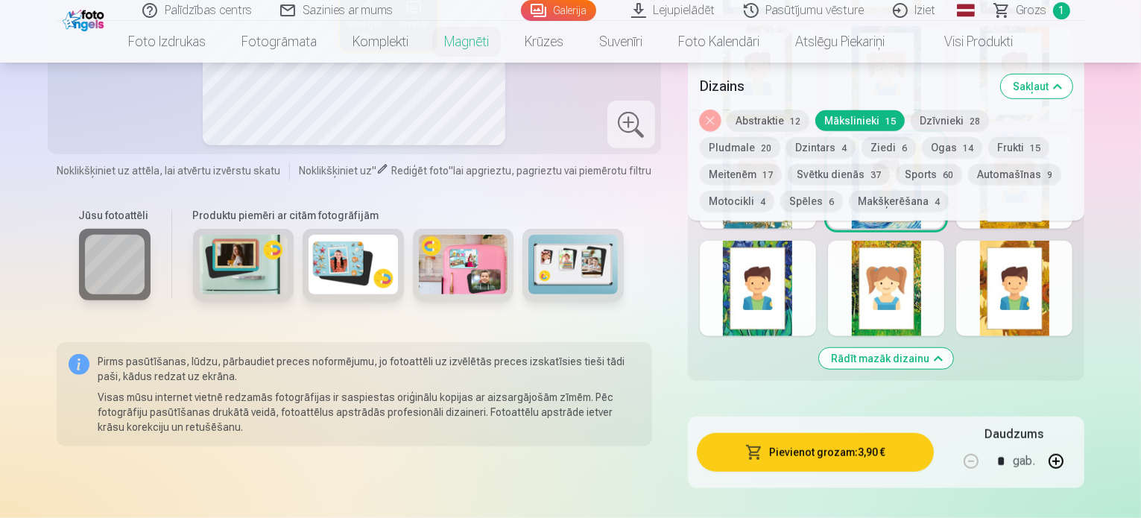
click at [944, 306] on div at bounding box center [886, 288] width 116 height 95
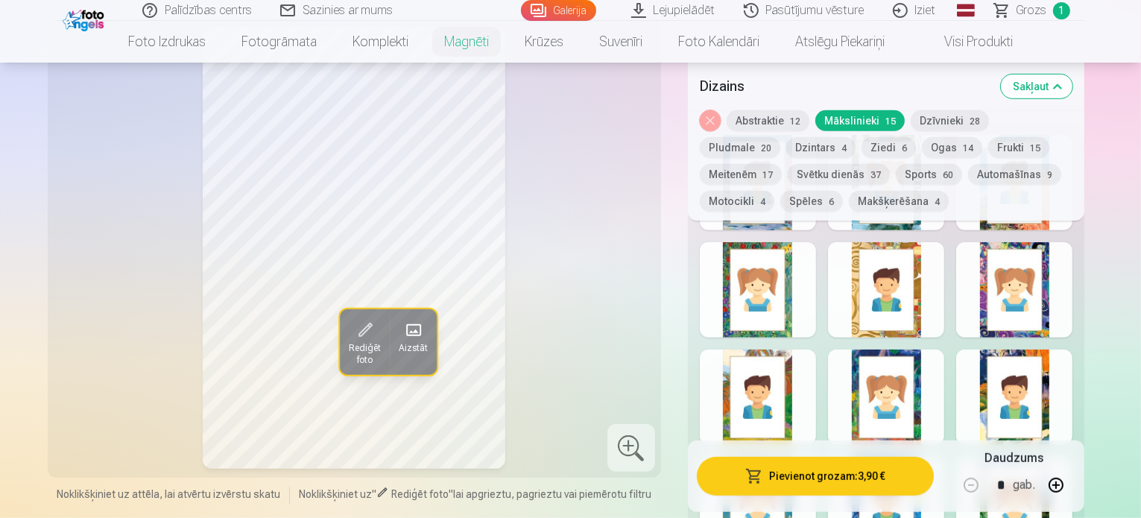
scroll to position [836, 0]
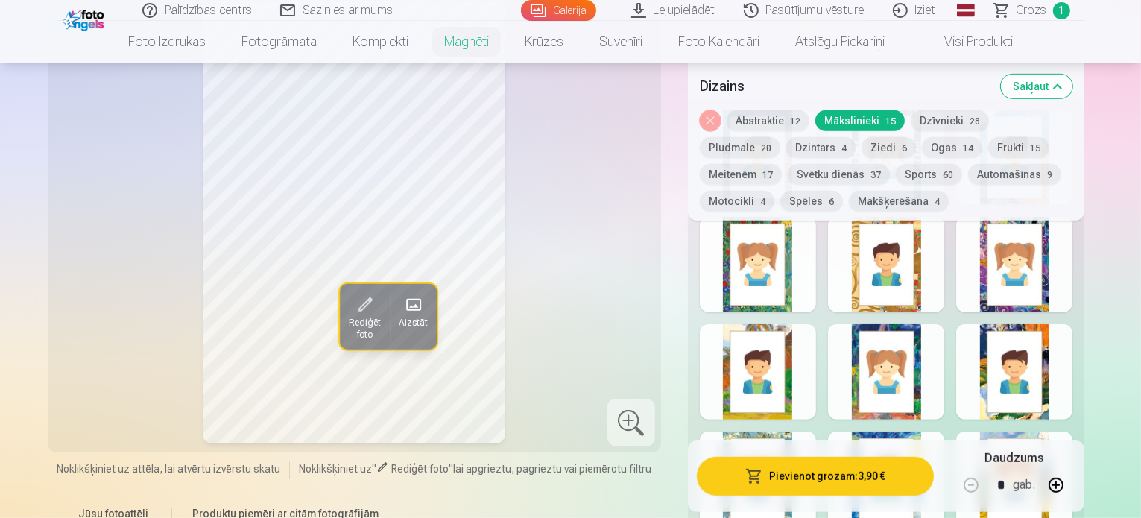
click at [808, 364] on div at bounding box center [758, 371] width 116 height 95
click at [1026, 277] on div at bounding box center [1014, 264] width 116 height 95
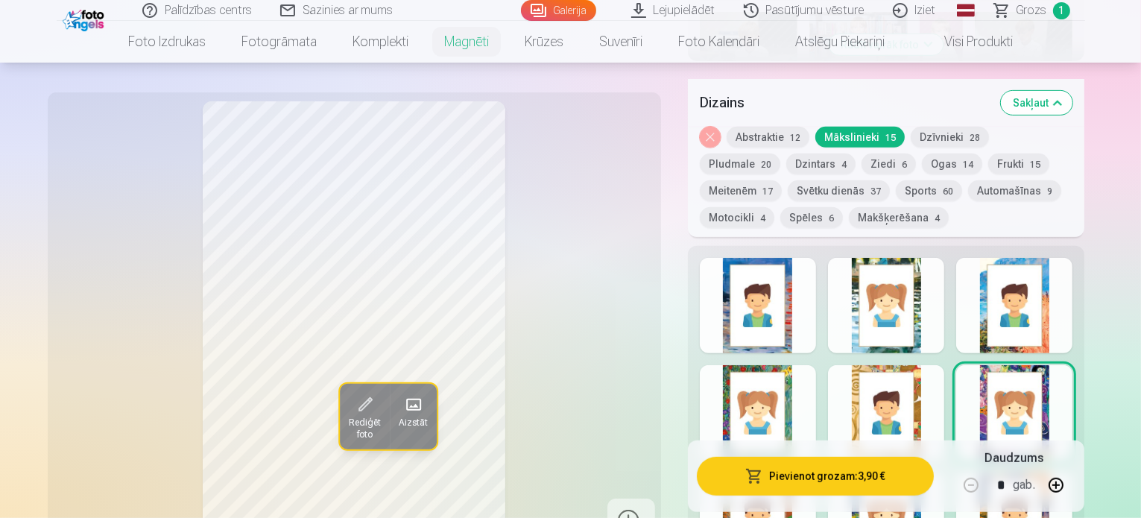
scroll to position [686, 0]
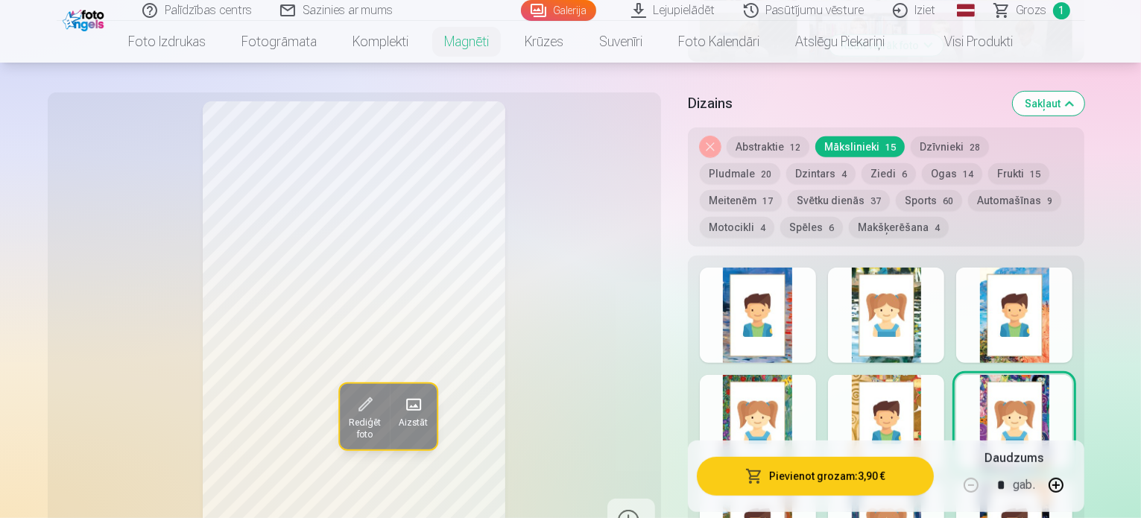
click at [786, 163] on button "Dzintars 4" at bounding box center [820, 173] width 69 height 21
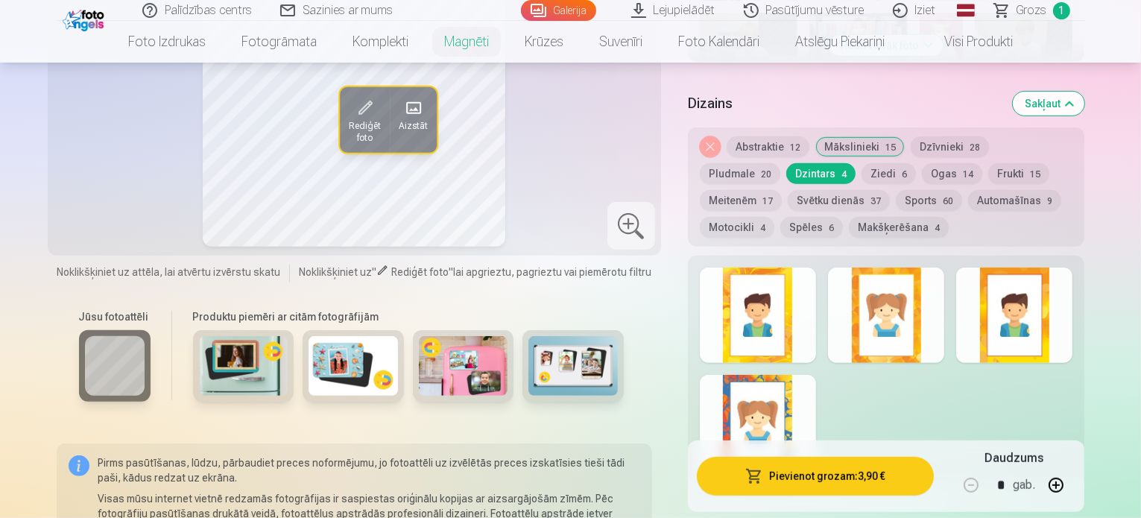
click at [811, 397] on div at bounding box center [758, 422] width 116 height 95
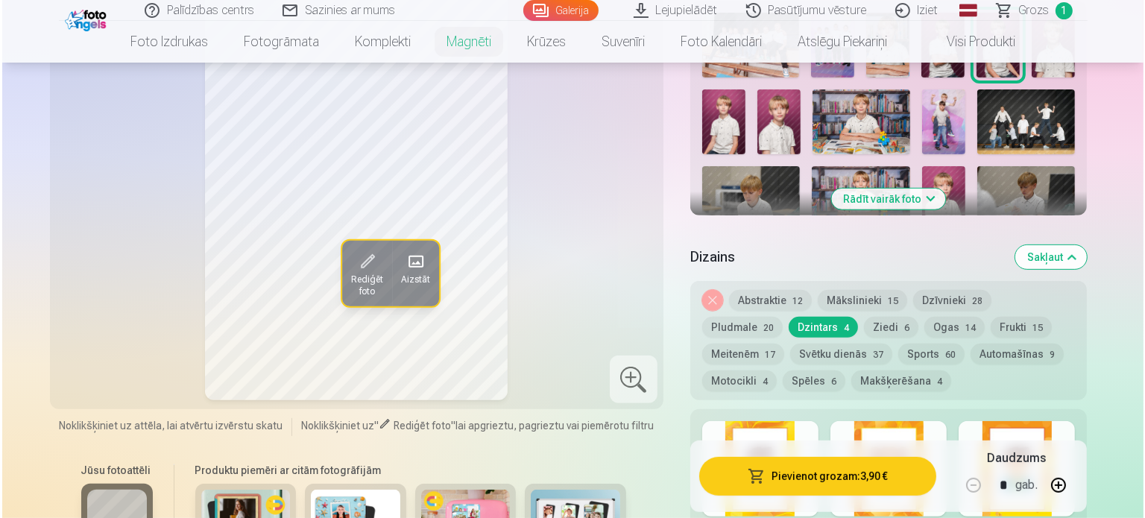
scroll to position [612, 0]
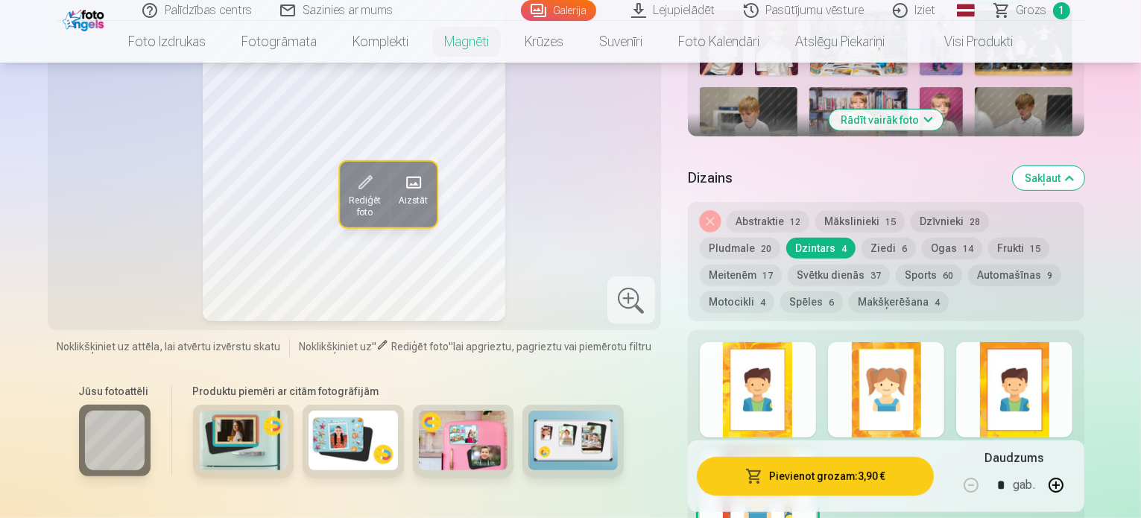
click at [348, 195] on span "Rediģēt foto" at bounding box center [364, 207] width 32 height 24
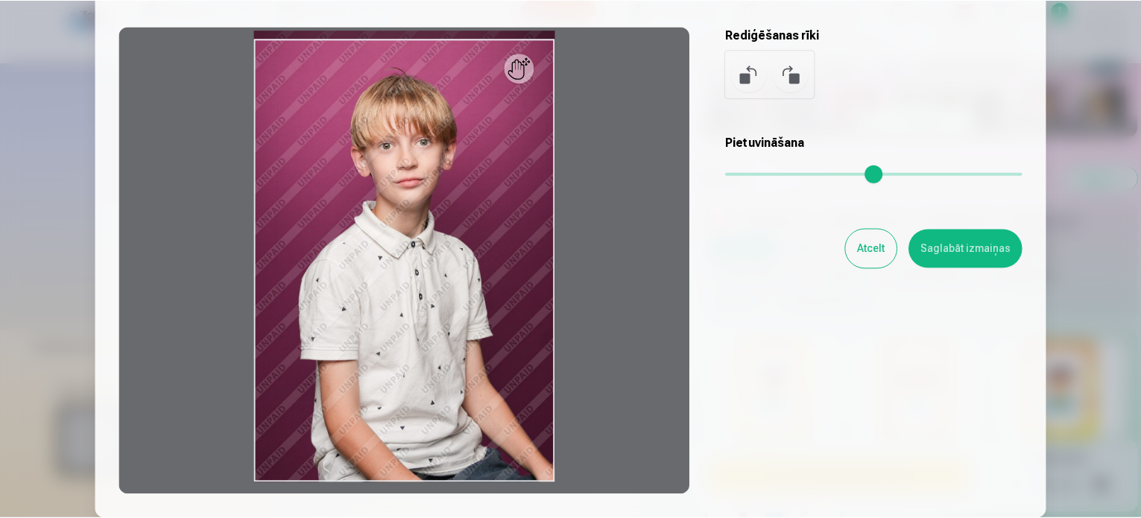
scroll to position [0, 0]
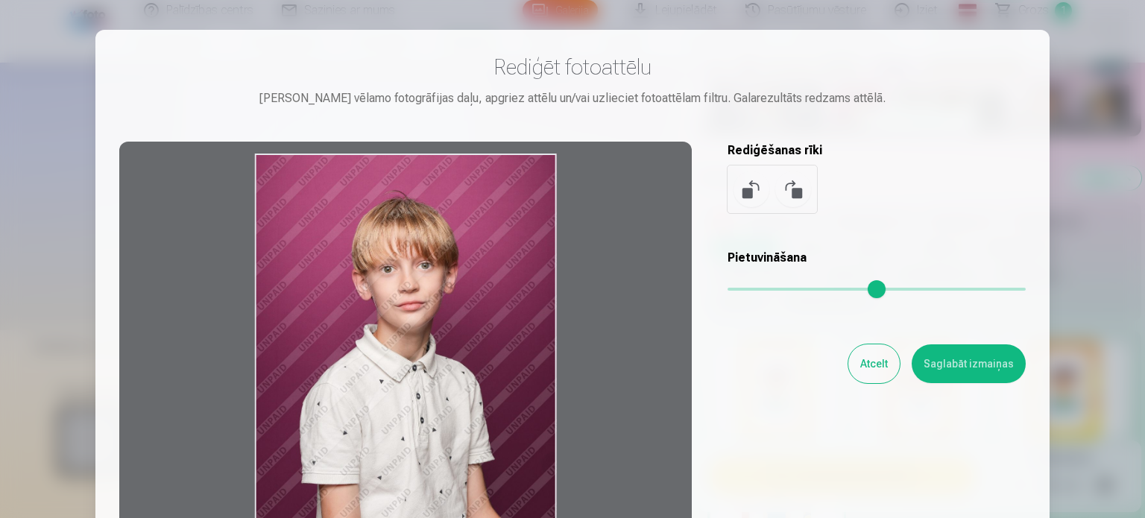
drag, startPoint x: 486, startPoint y: 305, endPoint x: 486, endPoint y: 330, distance: 25.3
click at [486, 330] on div at bounding box center [405, 376] width 572 height 468
click at [982, 366] on button "Saglabāt izmaiņas" at bounding box center [969, 363] width 114 height 39
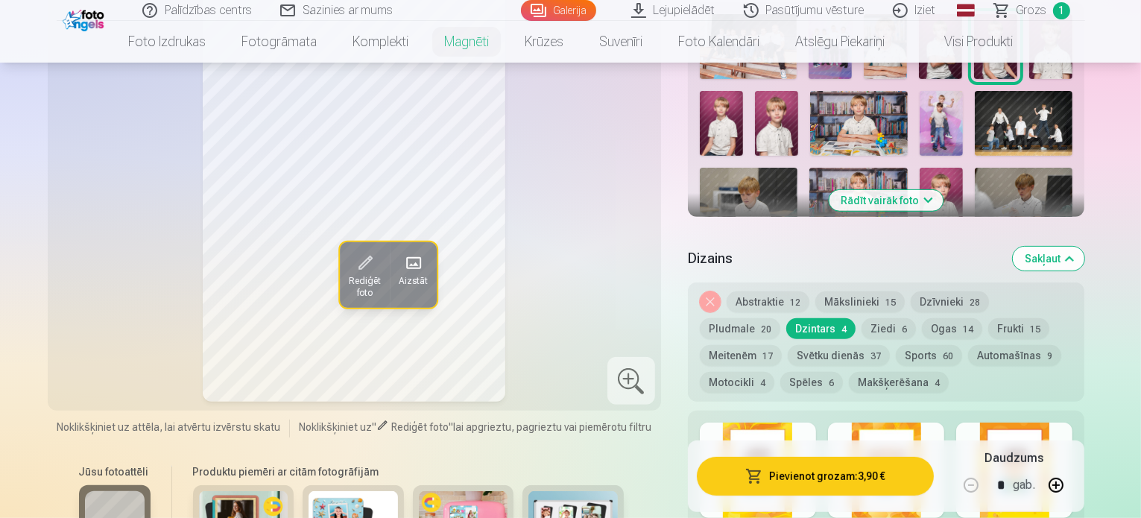
scroll to position [612, 0]
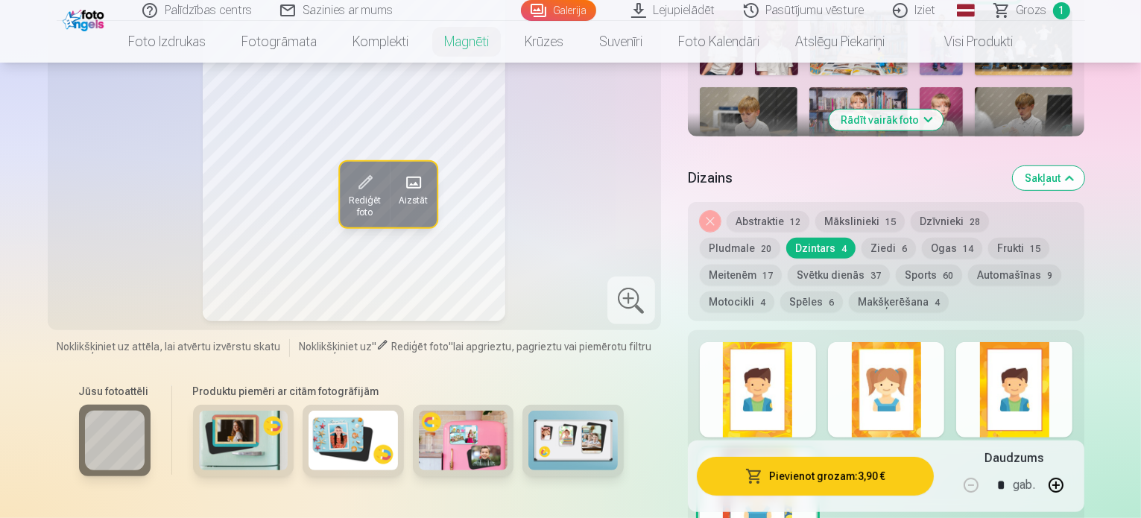
click at [862, 238] on button "Ziedi 6" at bounding box center [889, 248] width 54 height 21
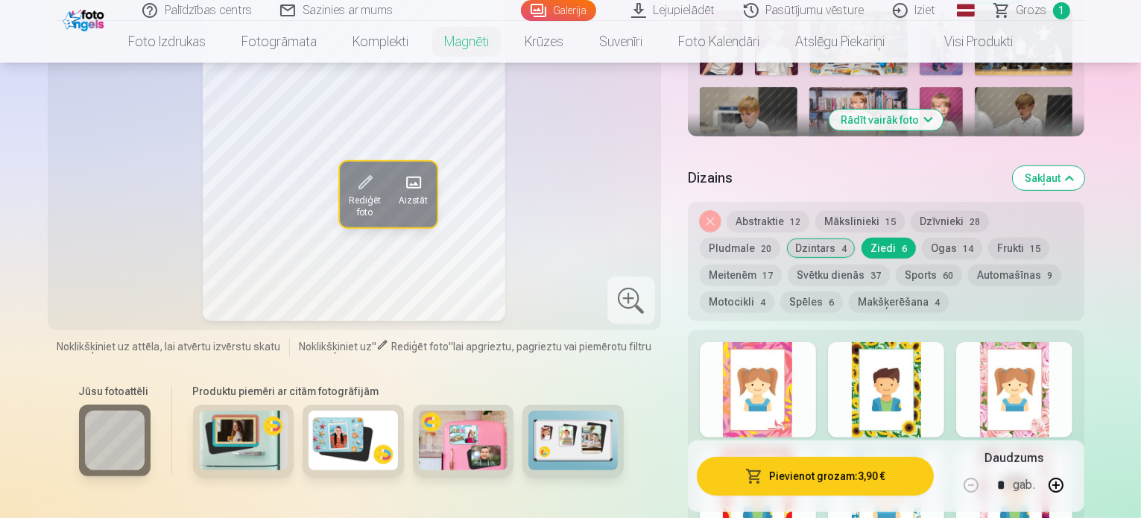
click at [944, 419] on div at bounding box center [886, 389] width 116 height 95
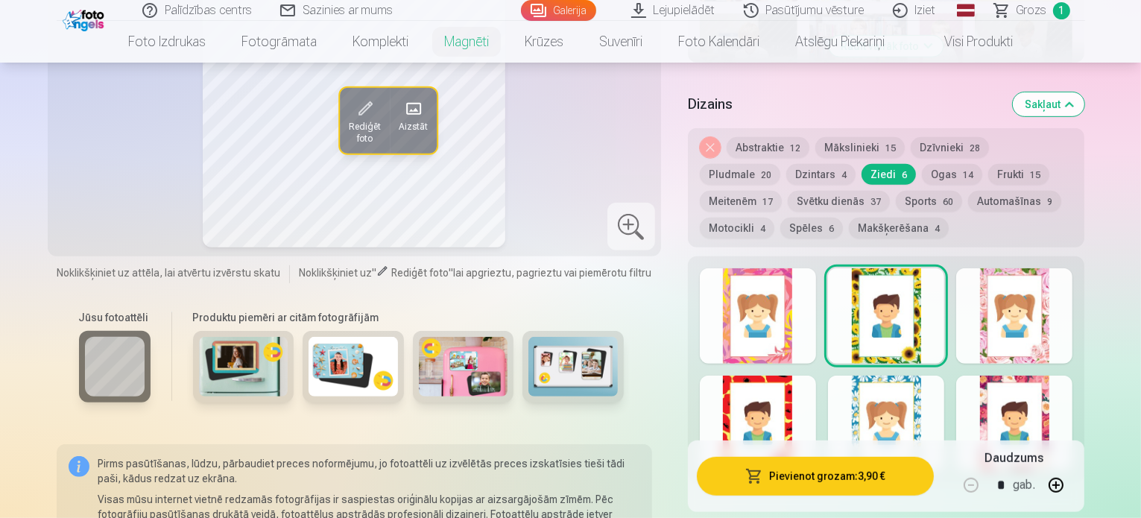
scroll to position [686, 0]
click at [944, 414] on div at bounding box center [886, 422] width 116 height 95
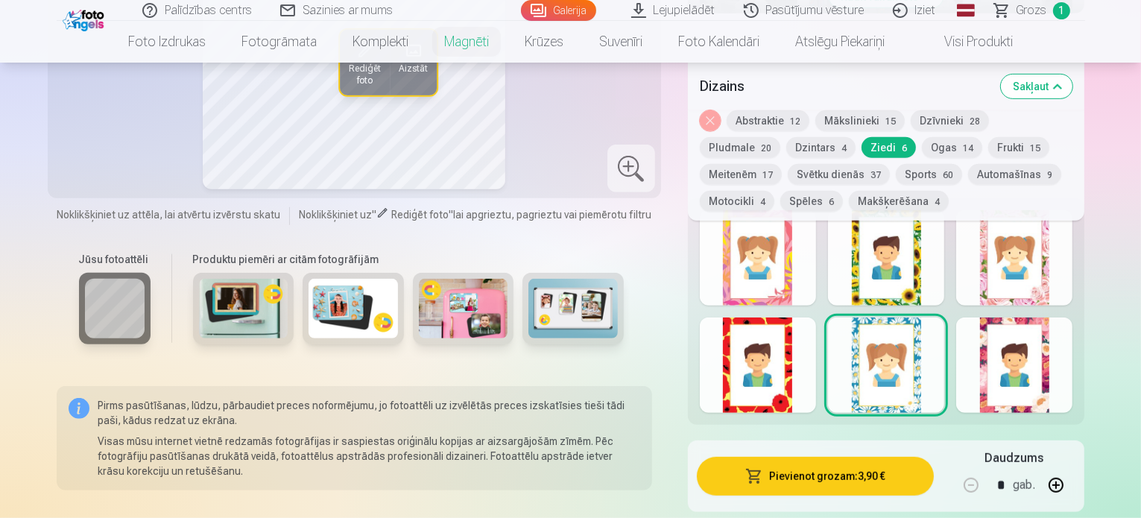
scroll to position [761, 0]
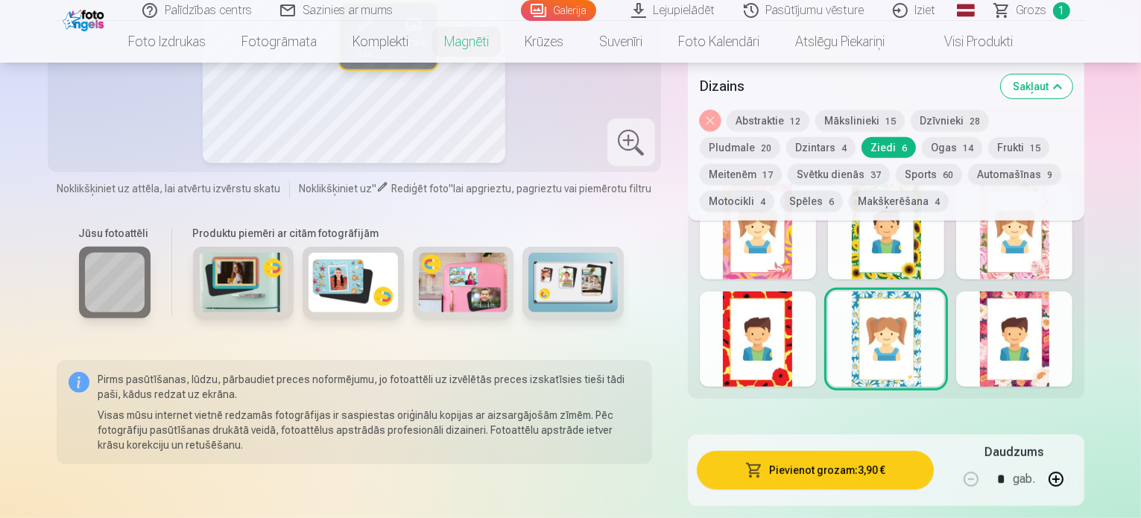
click at [1073, 361] on div at bounding box center [1014, 338] width 116 height 95
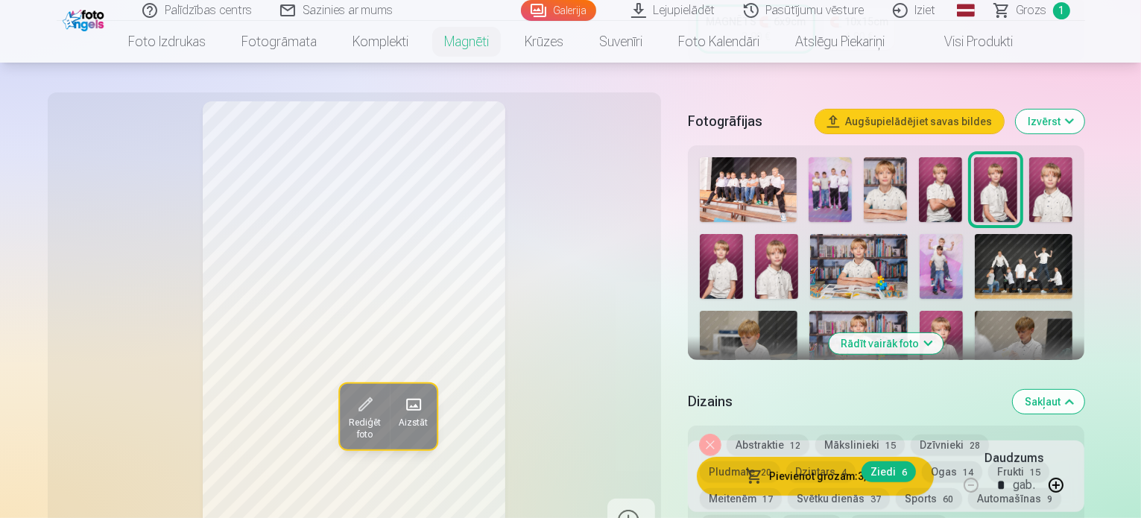
scroll to position [537, 0]
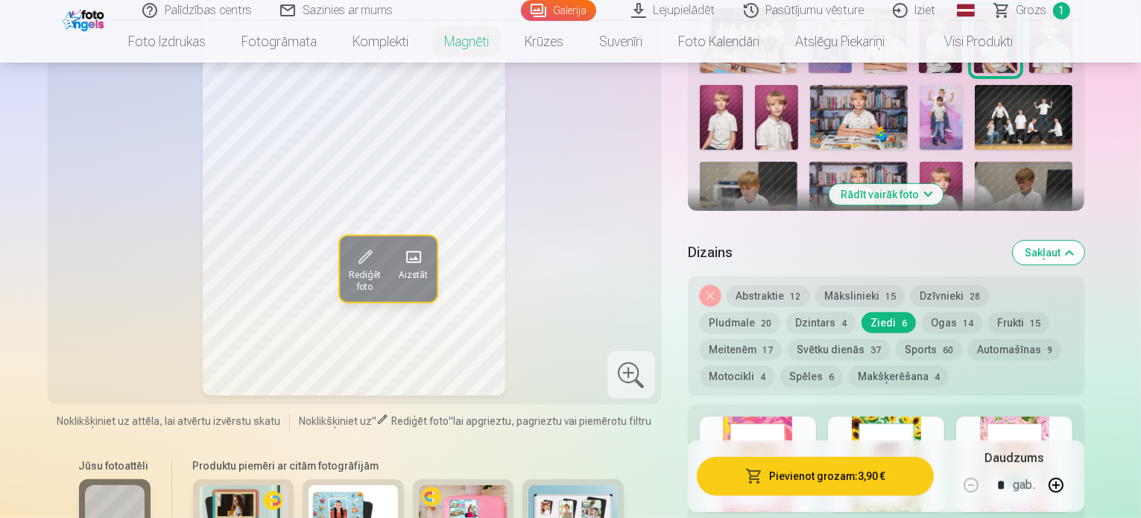
click at [780, 285] on button "Abstraktie 12" at bounding box center [768, 295] width 83 height 21
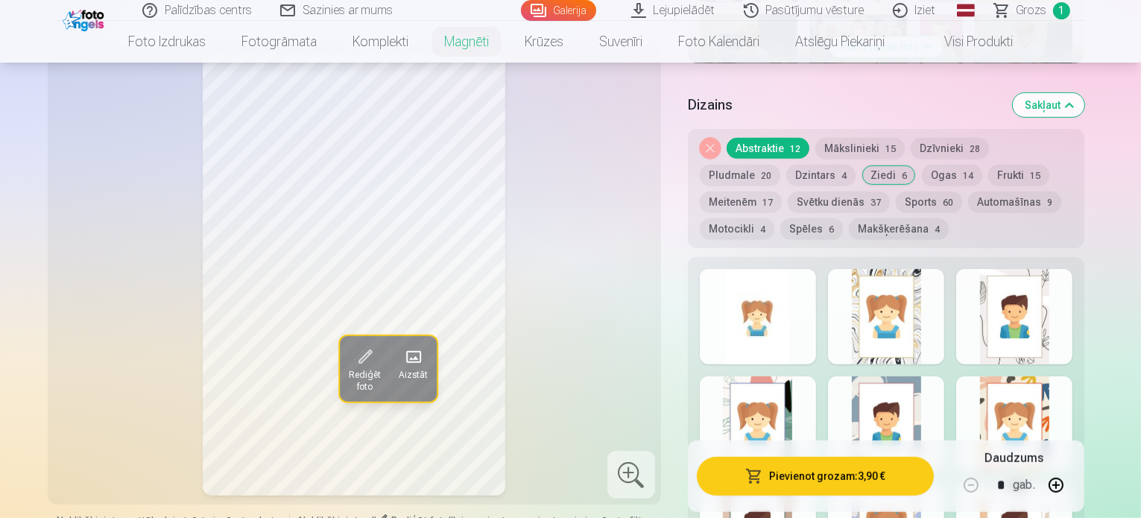
scroll to position [686, 0]
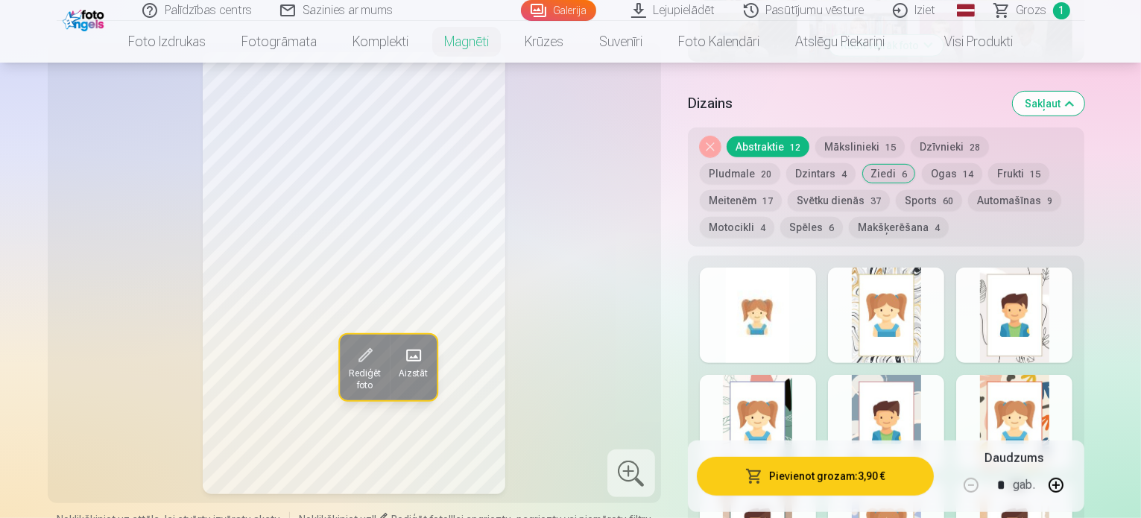
click at [1023, 317] on div at bounding box center [1014, 315] width 116 height 95
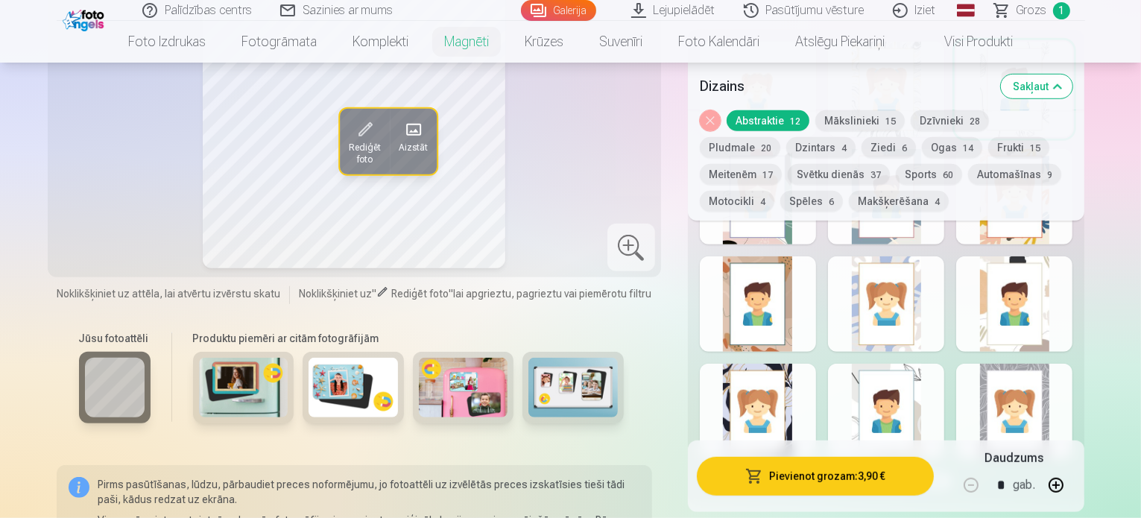
scroll to position [910, 0]
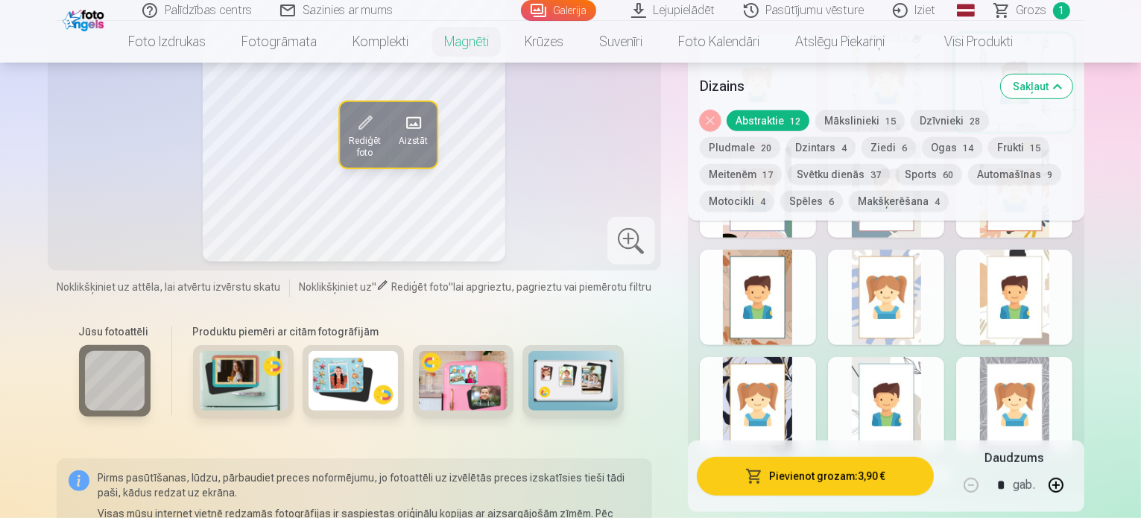
click at [809, 314] on div at bounding box center [758, 297] width 116 height 95
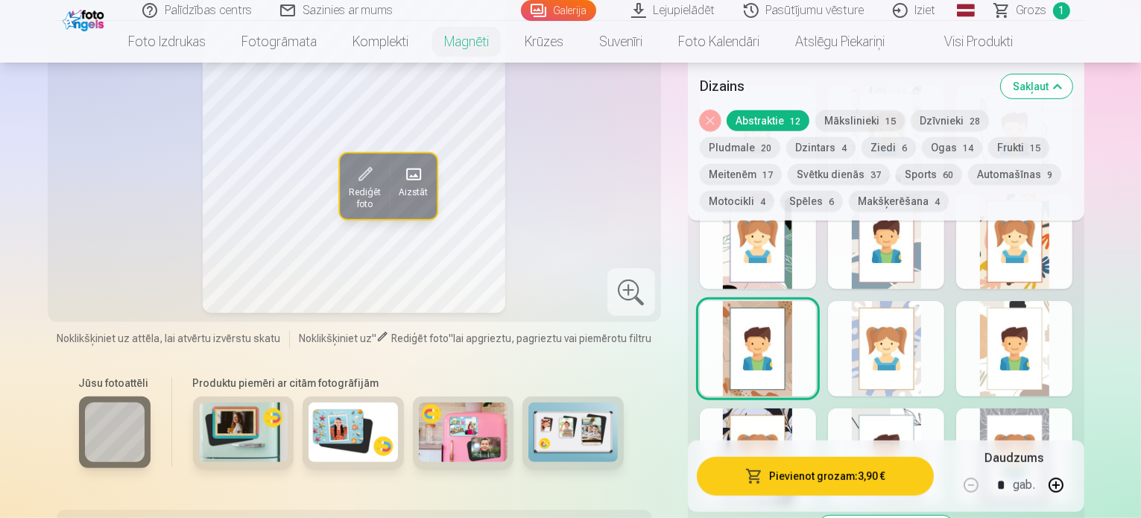
scroll to position [836, 0]
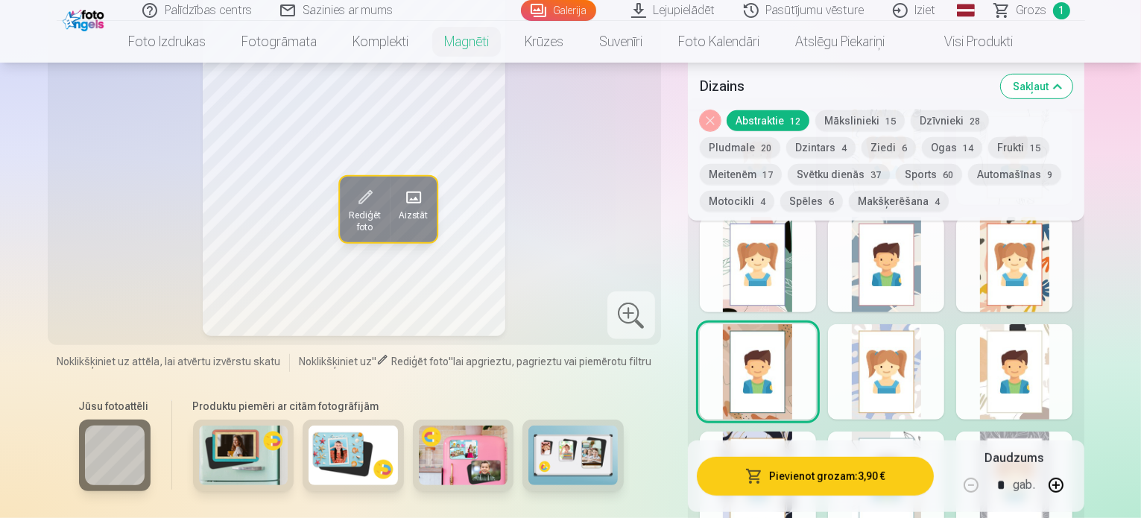
click at [944, 344] on div at bounding box center [886, 371] width 116 height 95
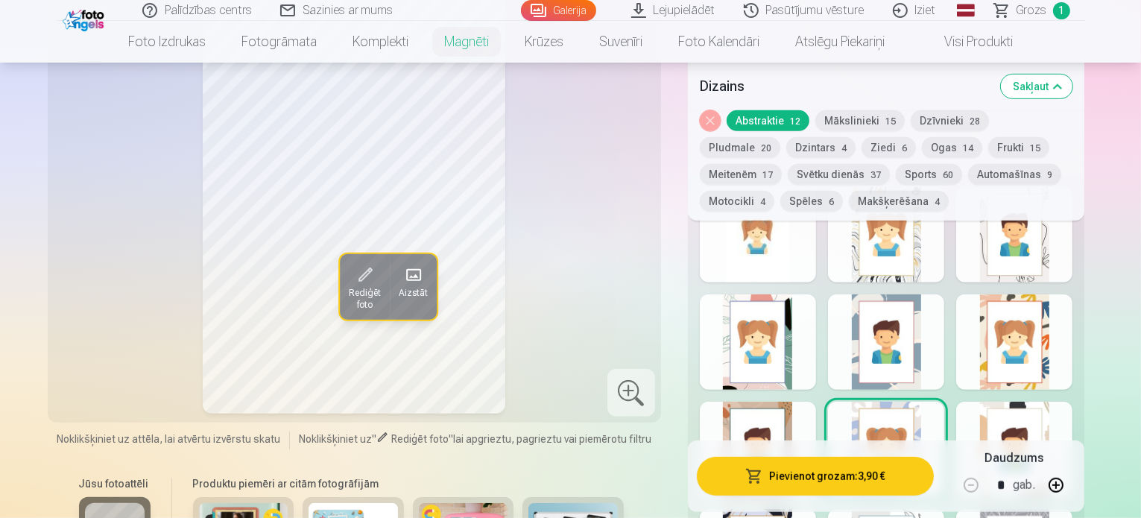
scroll to position [761, 0]
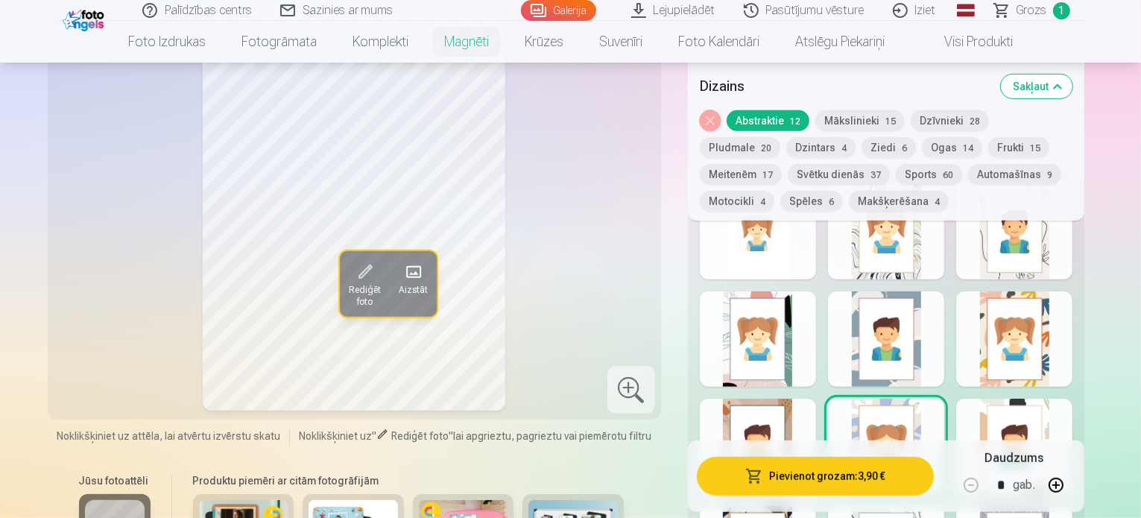
click at [1056, 368] on div at bounding box center [1014, 338] width 116 height 95
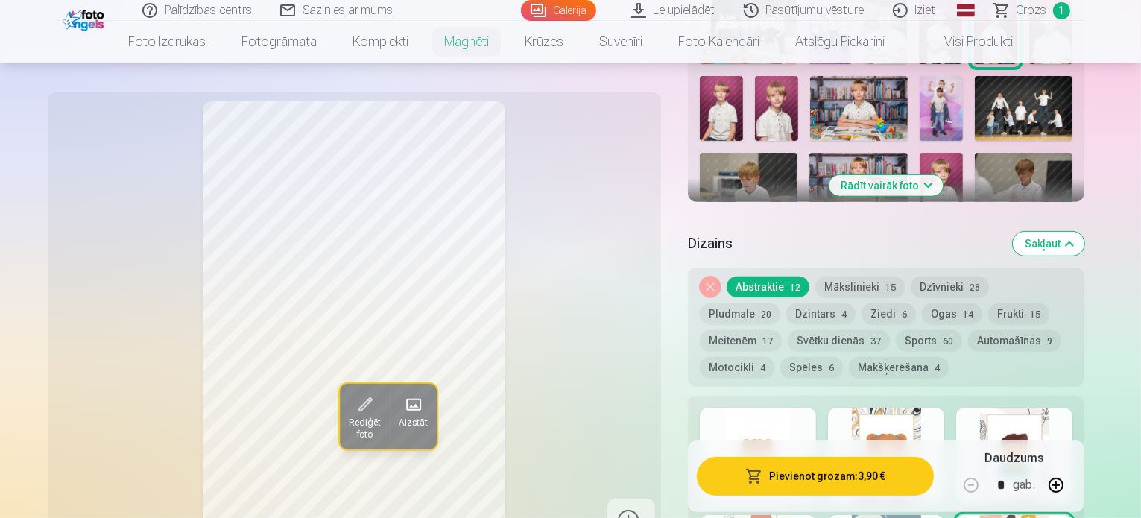
scroll to position [537, 0]
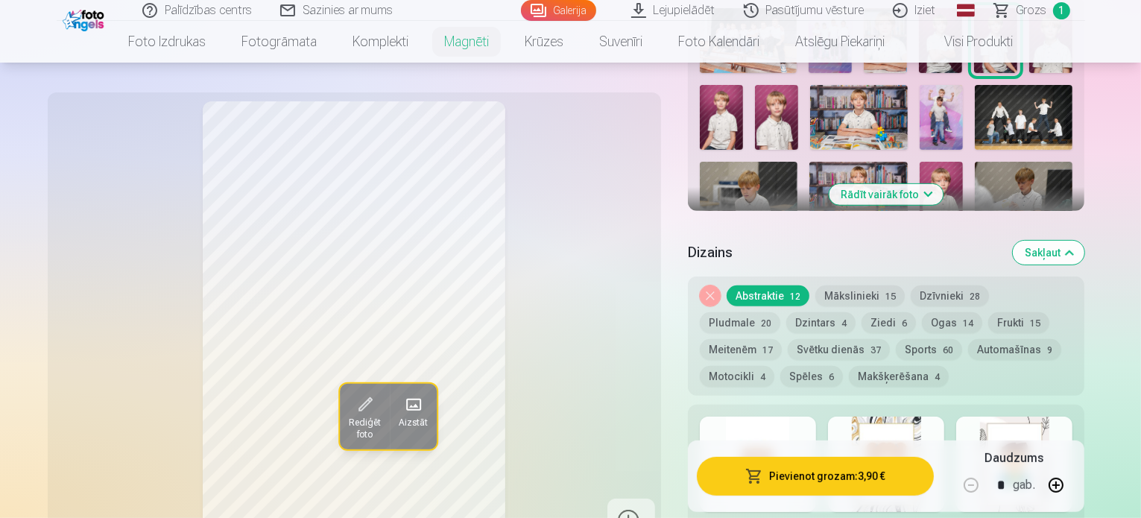
click at [788, 339] on button "Svētku dienās 37" at bounding box center [839, 349] width 102 height 21
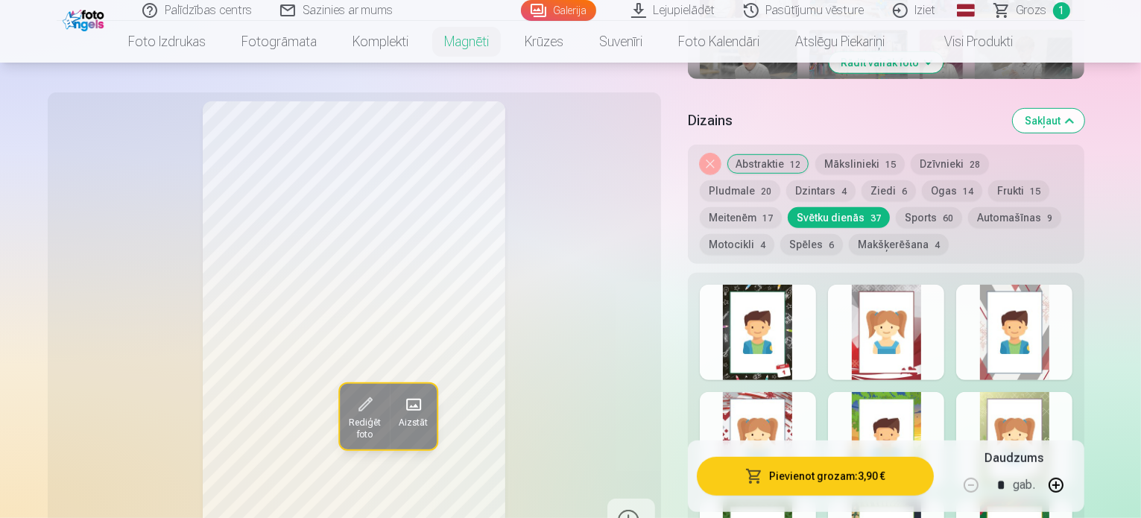
scroll to position [686, 0]
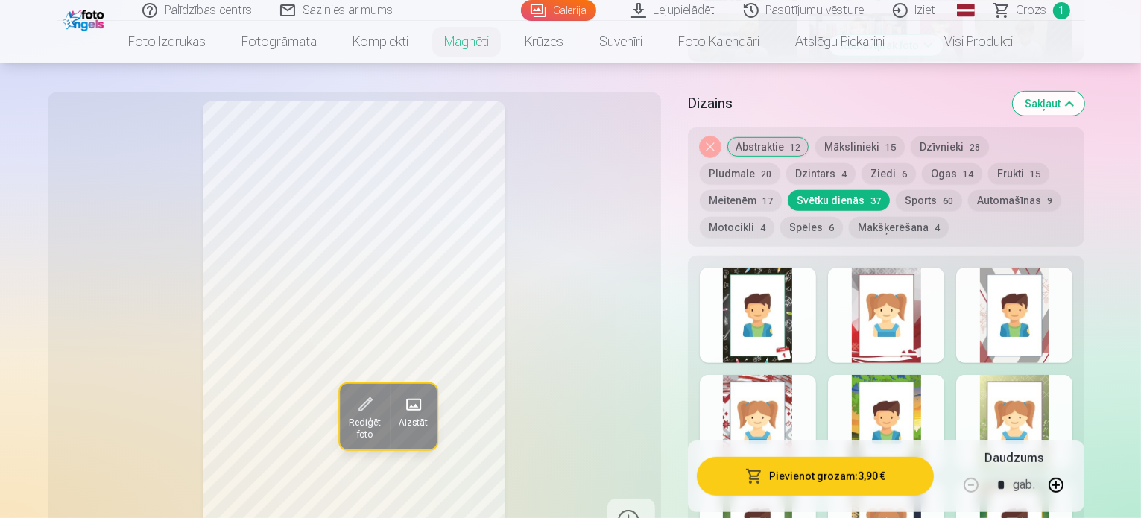
click at [944, 330] on div at bounding box center [886, 315] width 116 height 95
click at [1033, 328] on div at bounding box center [1014, 315] width 116 height 95
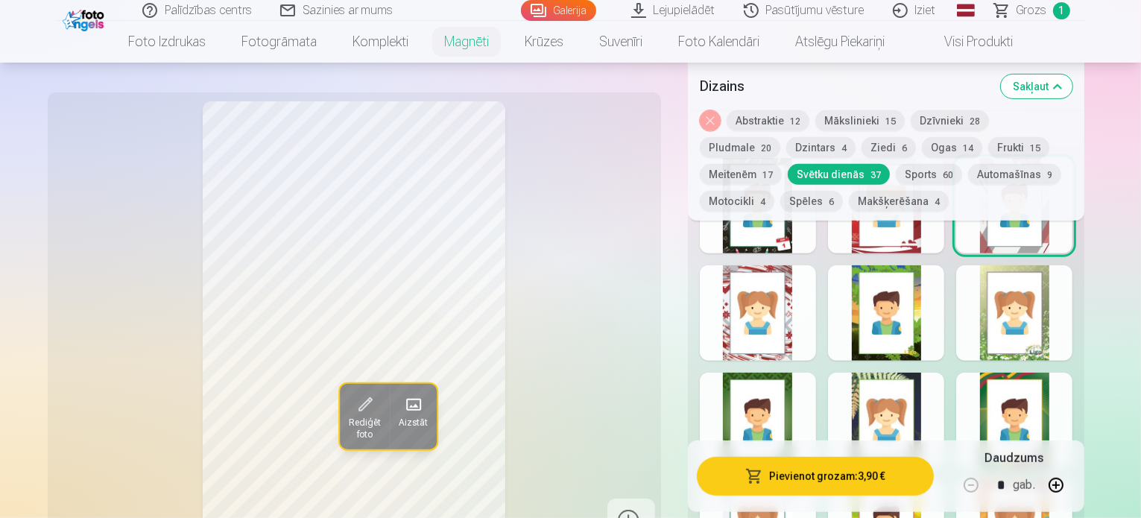
scroll to position [761, 0]
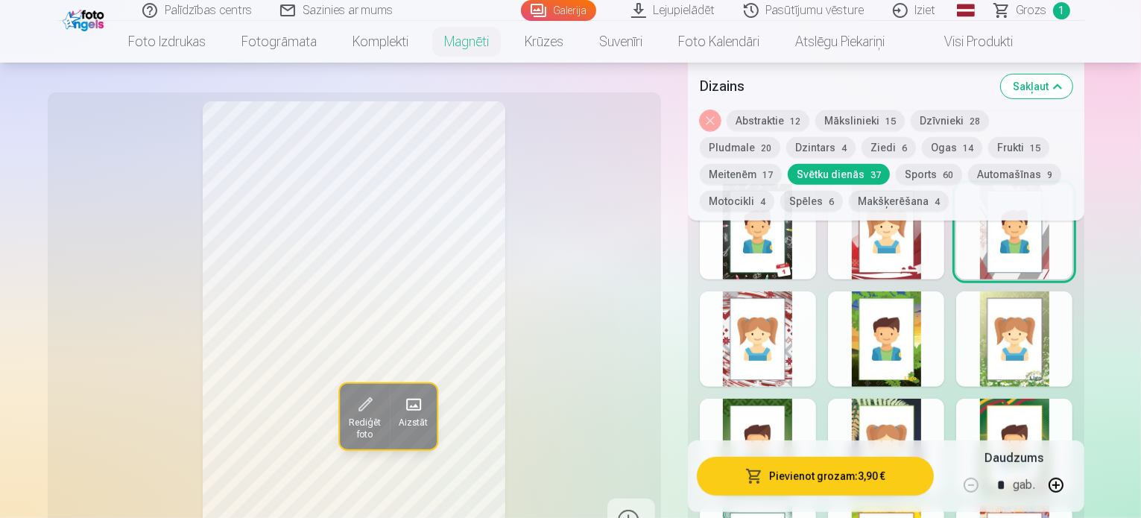
click at [802, 318] on div at bounding box center [758, 338] width 116 height 95
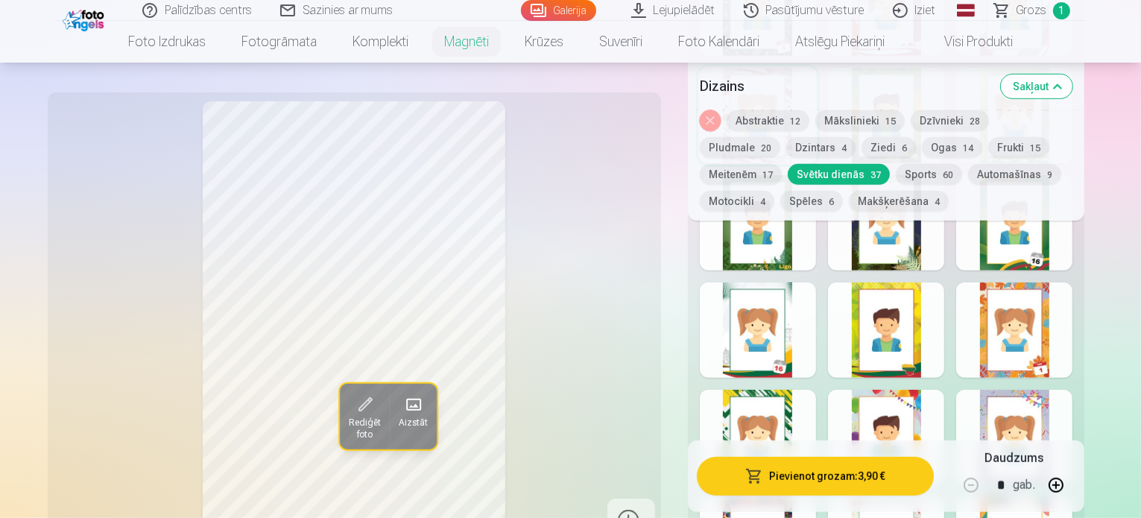
scroll to position [1134, 0]
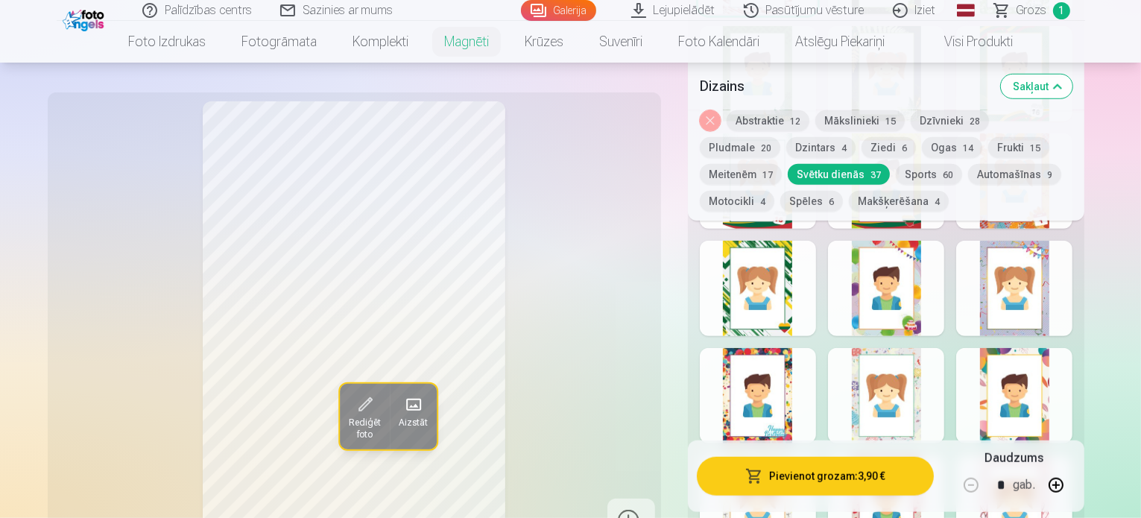
click at [1064, 250] on div at bounding box center [1014, 288] width 116 height 95
click at [1029, 349] on div at bounding box center [1014, 395] width 116 height 95
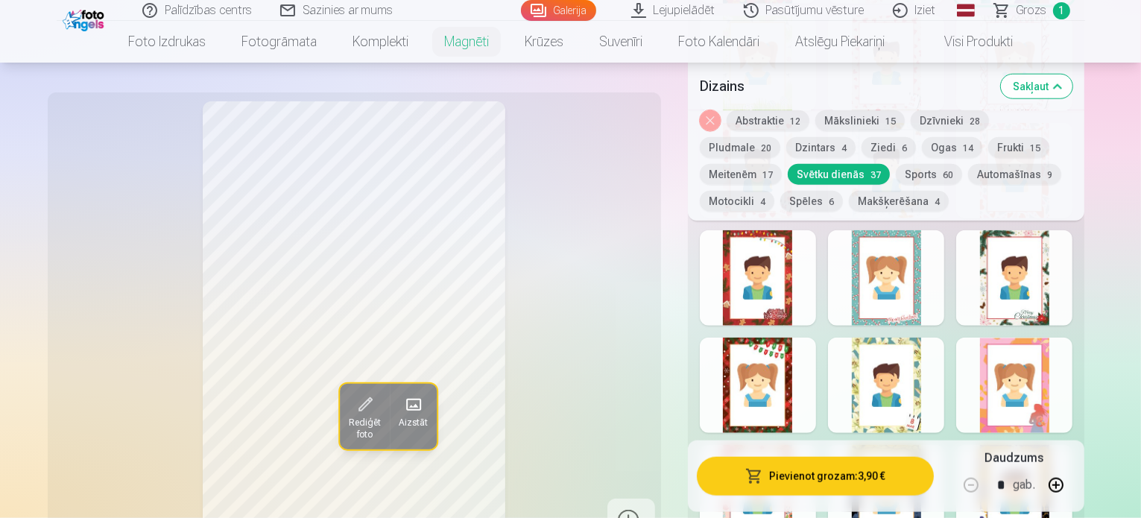
scroll to position [1581, 0]
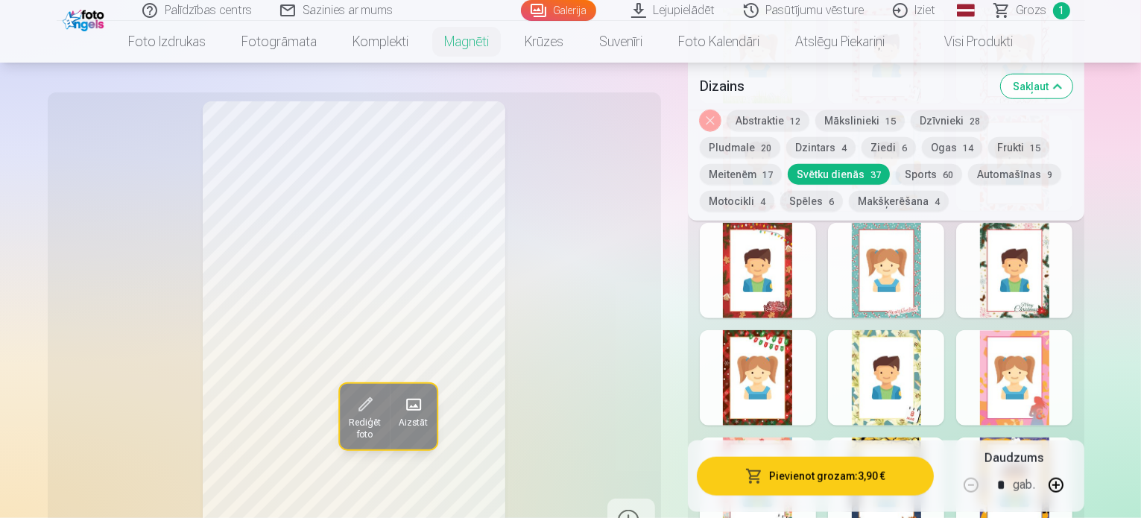
click at [813, 297] on div at bounding box center [758, 270] width 116 height 95
click at [903, 288] on div at bounding box center [886, 270] width 116 height 95
click at [1060, 287] on div at bounding box center [1014, 270] width 116 height 95
click at [944, 395] on div at bounding box center [886, 377] width 116 height 95
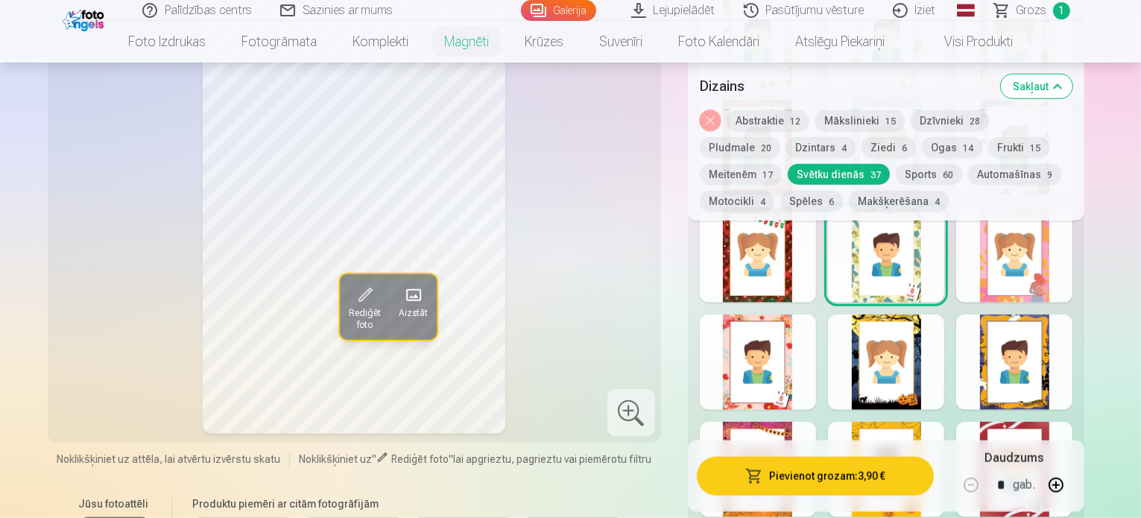
scroll to position [1730, 0]
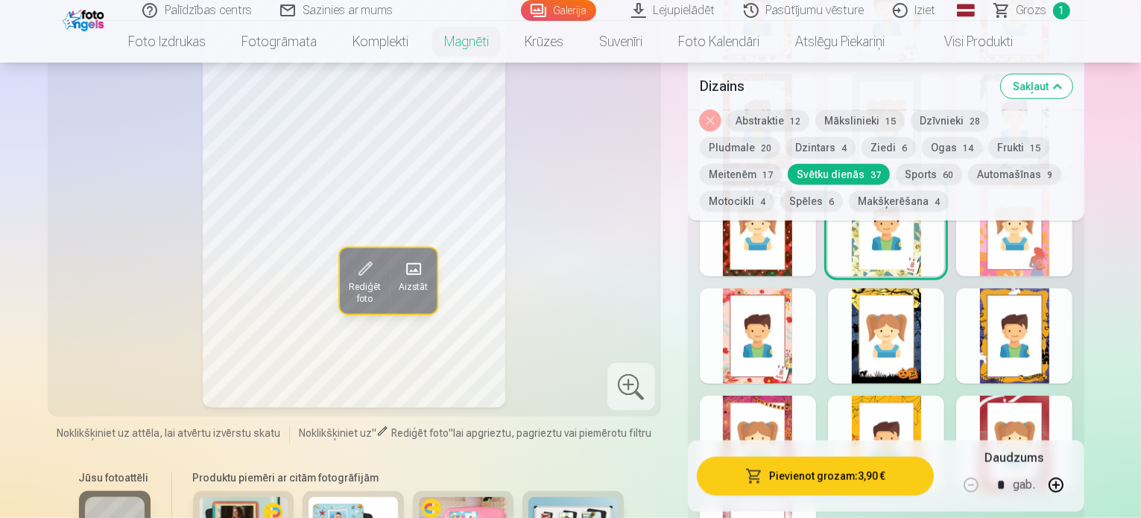
click at [1031, 351] on div at bounding box center [1014, 335] width 116 height 95
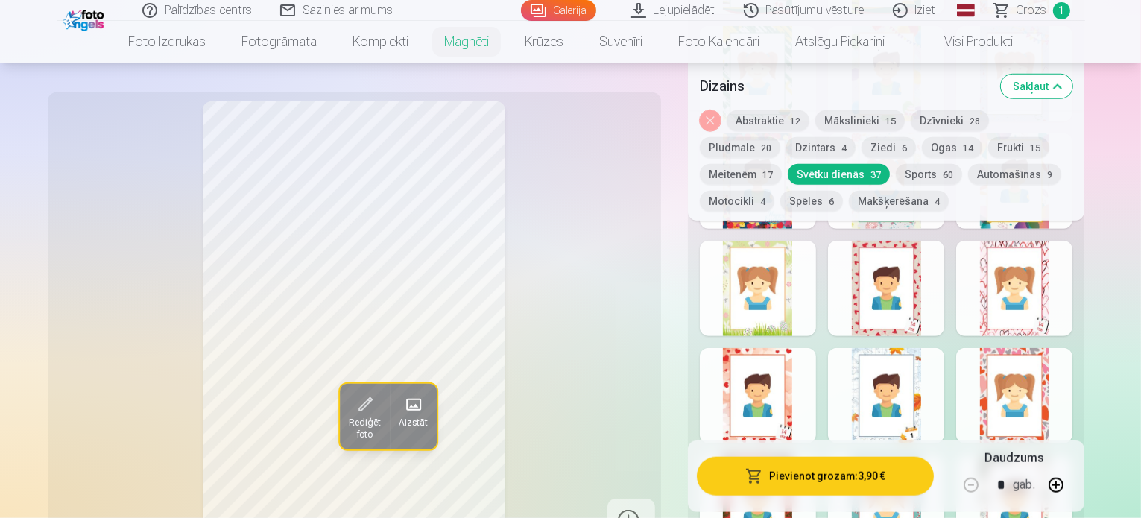
scroll to position [1208, 0]
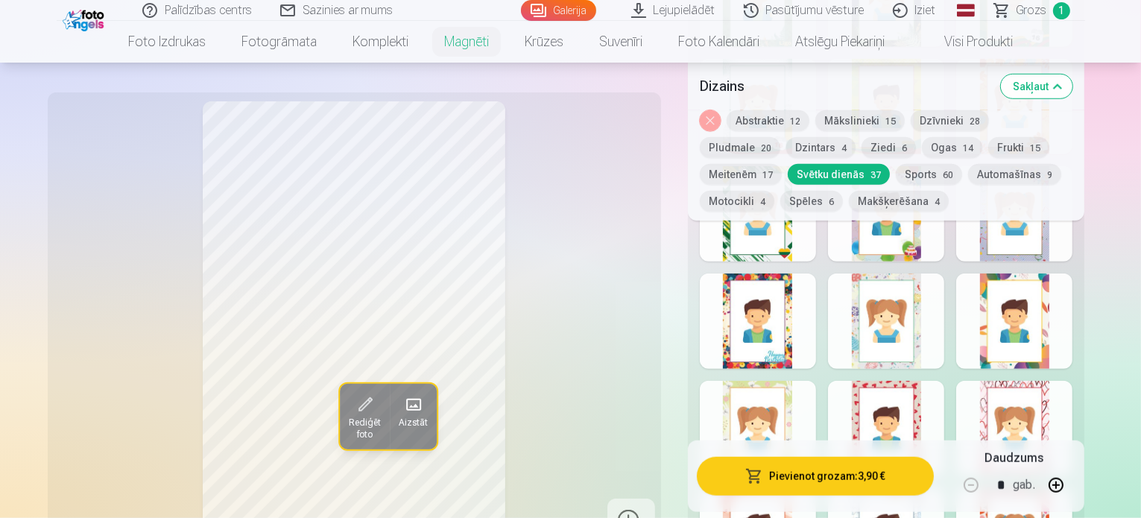
click at [968, 175] on button "Automašīnas 9" at bounding box center [1014, 174] width 93 height 21
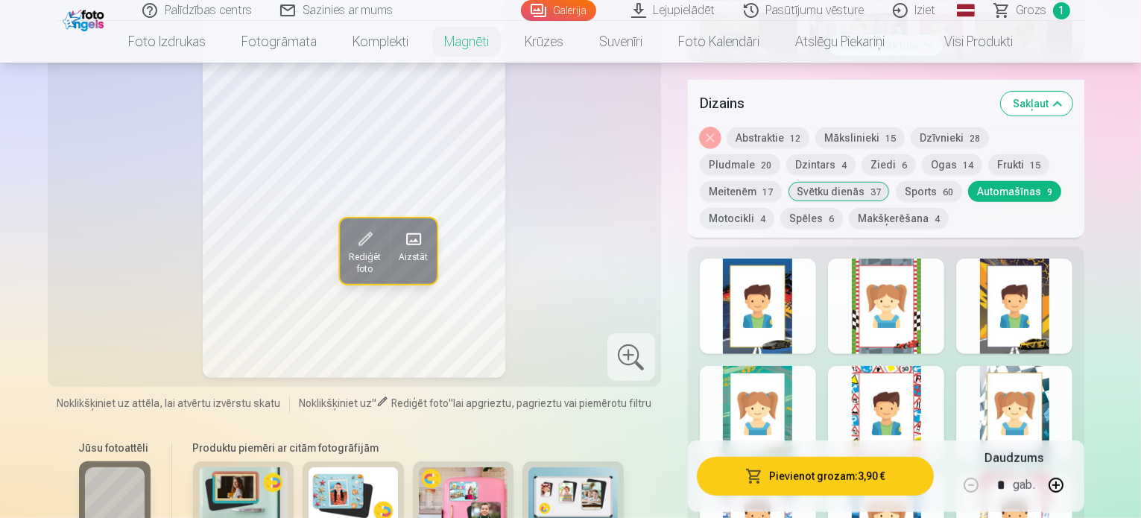
scroll to position [761, 0]
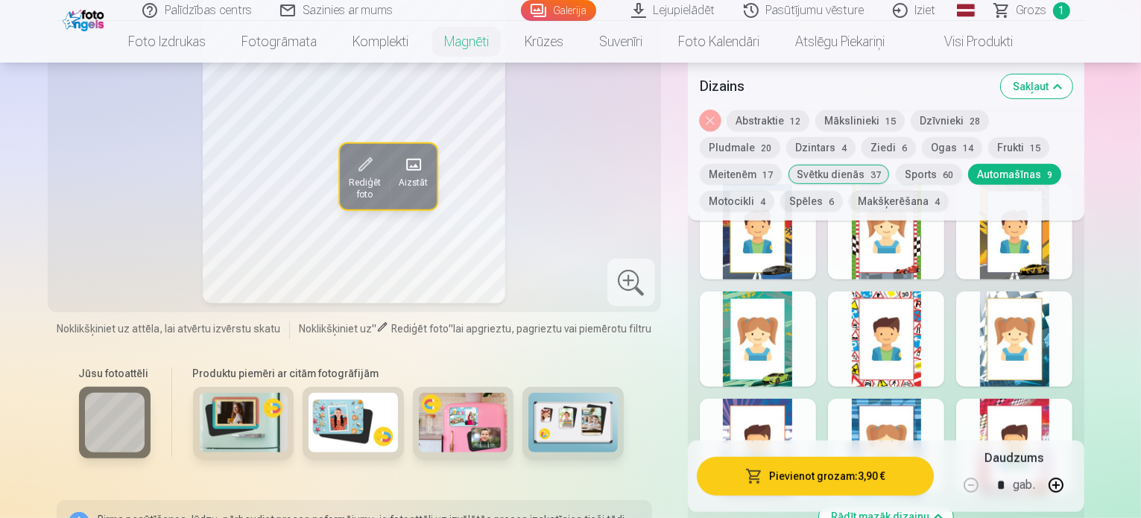
click at [1073, 352] on div at bounding box center [1014, 338] width 116 height 95
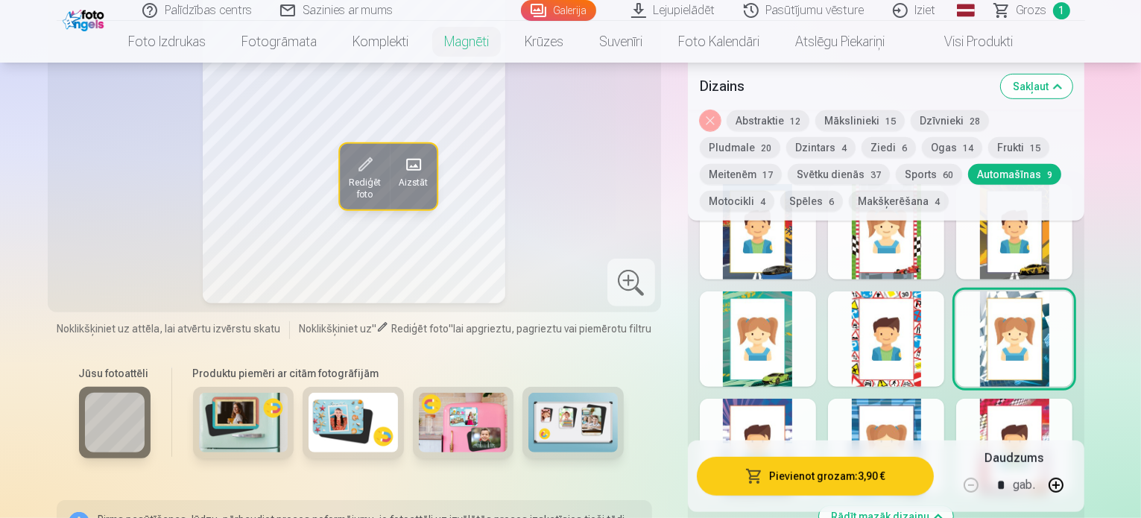
click at [942, 365] on div at bounding box center [886, 338] width 116 height 95
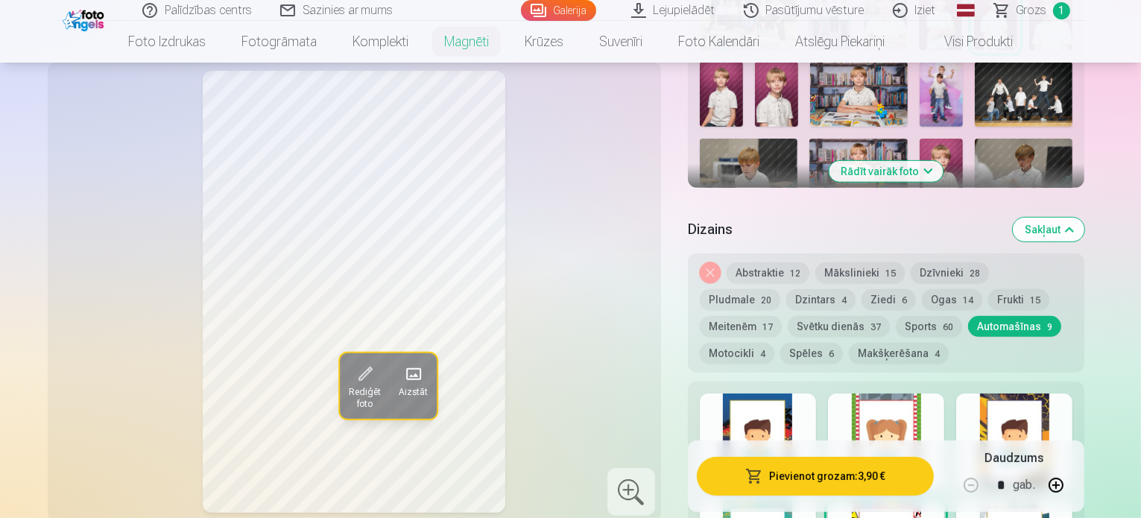
scroll to position [537, 0]
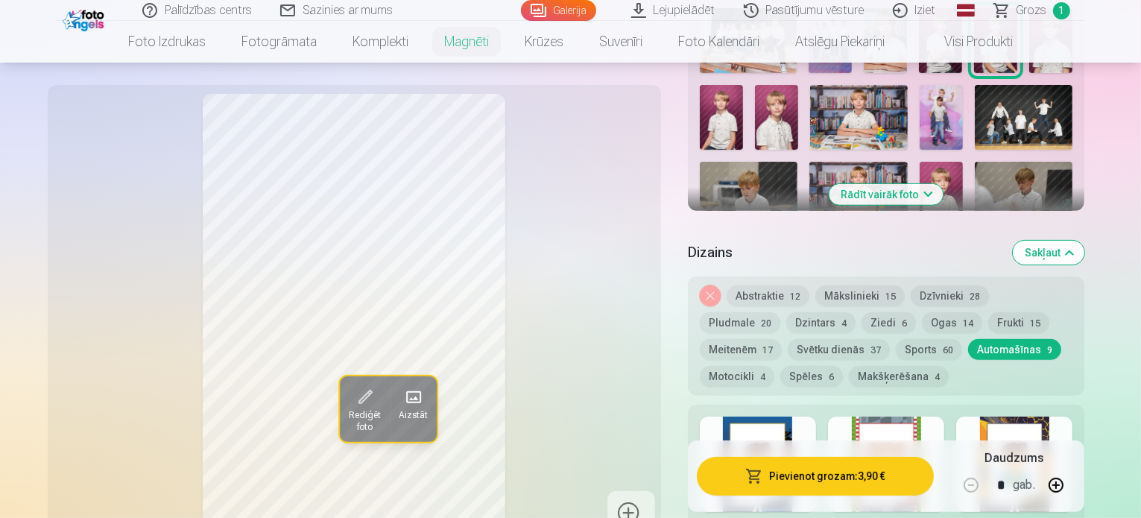
click at [774, 366] on button "Motocikli 4" at bounding box center [737, 376] width 75 height 21
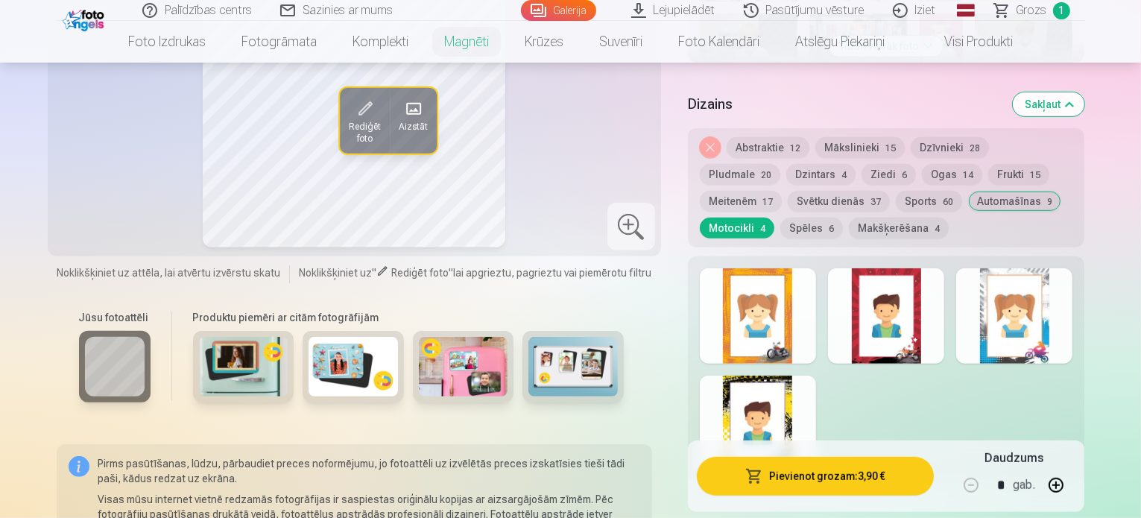
scroll to position [612, 0]
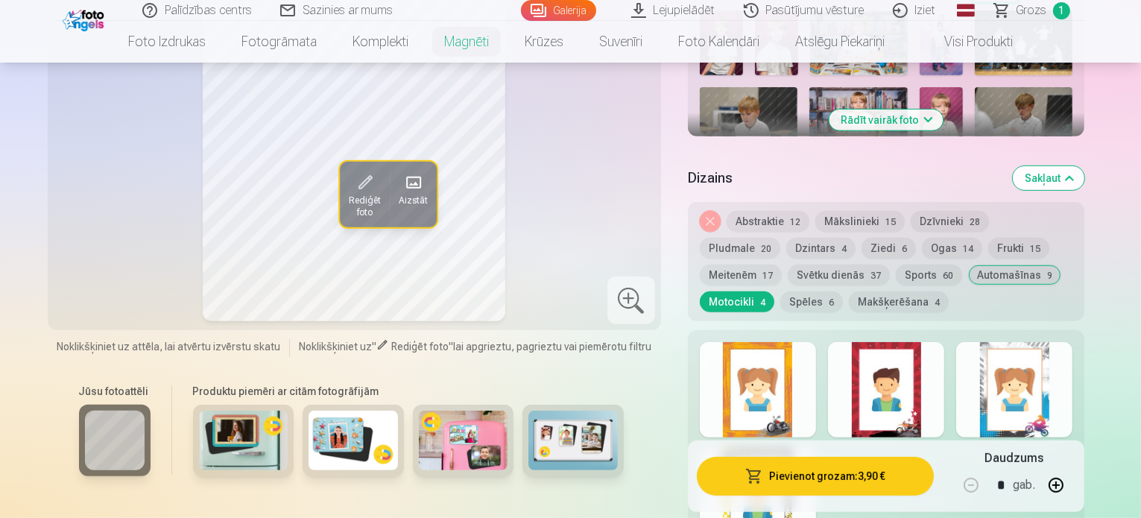
click at [843, 291] on button "Spēles 6" at bounding box center [811, 301] width 63 height 21
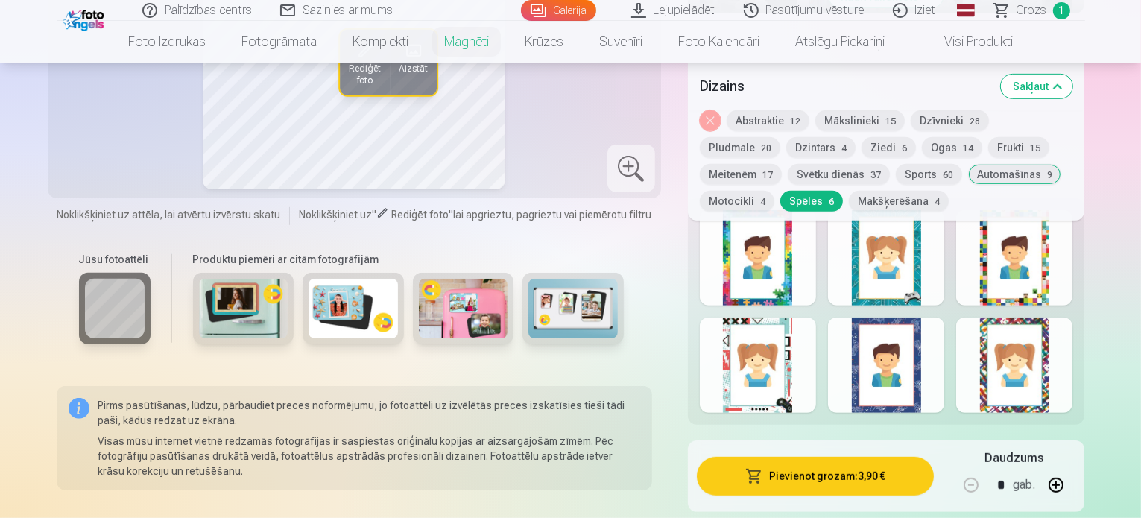
scroll to position [761, 0]
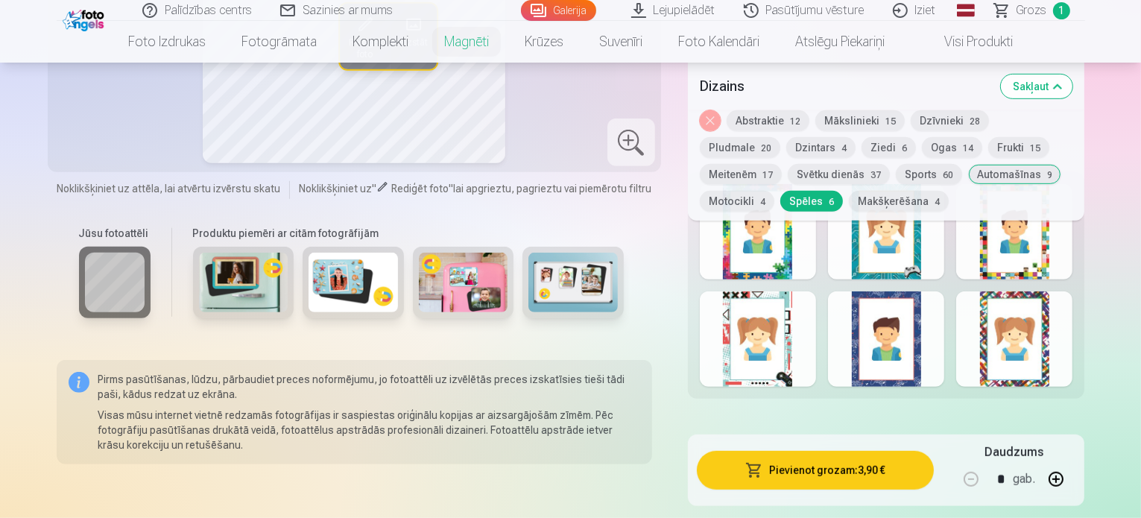
click at [1029, 358] on div at bounding box center [1014, 338] width 116 height 95
click at [944, 361] on div at bounding box center [886, 338] width 116 height 95
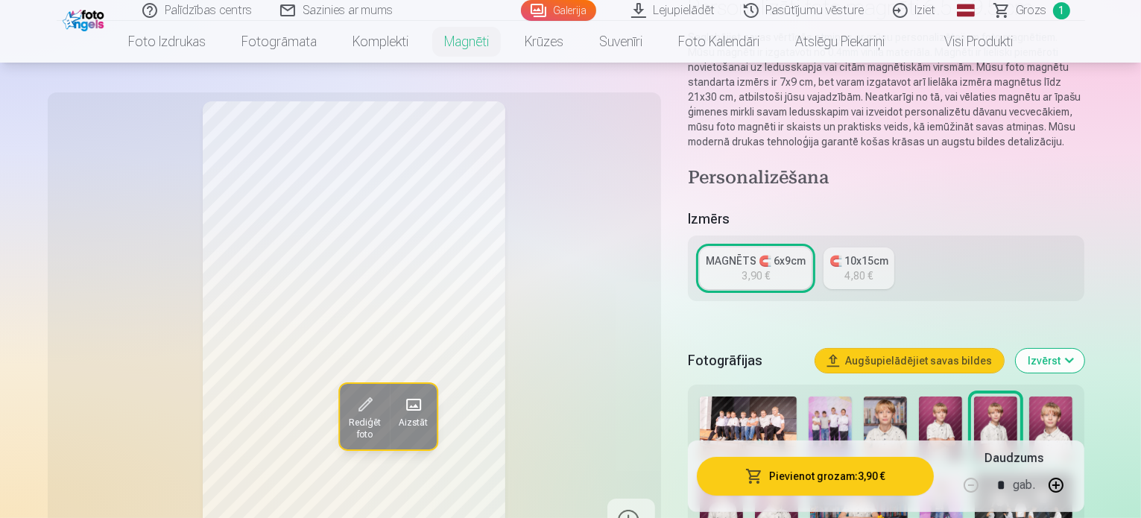
scroll to position [0, 0]
